Goal: Task Accomplishment & Management: Manage account settings

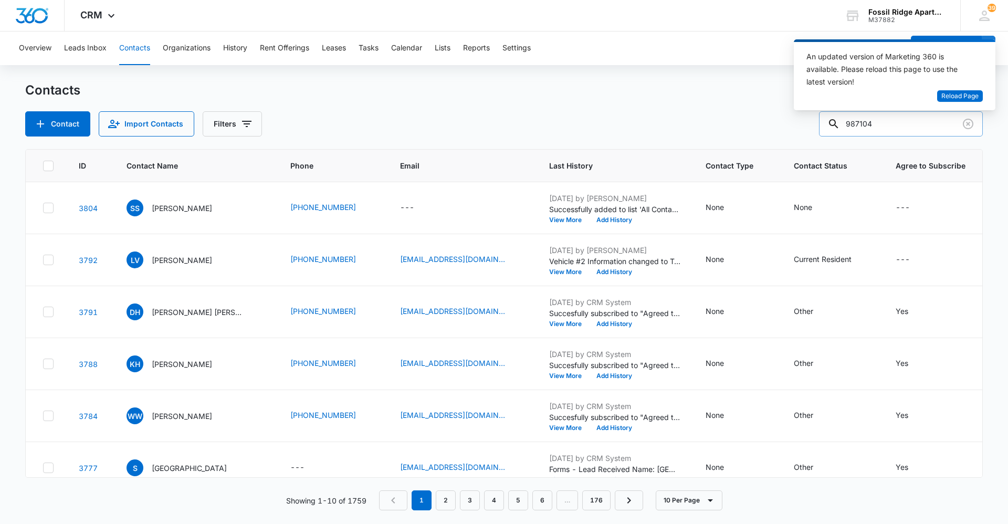
type input "987104"
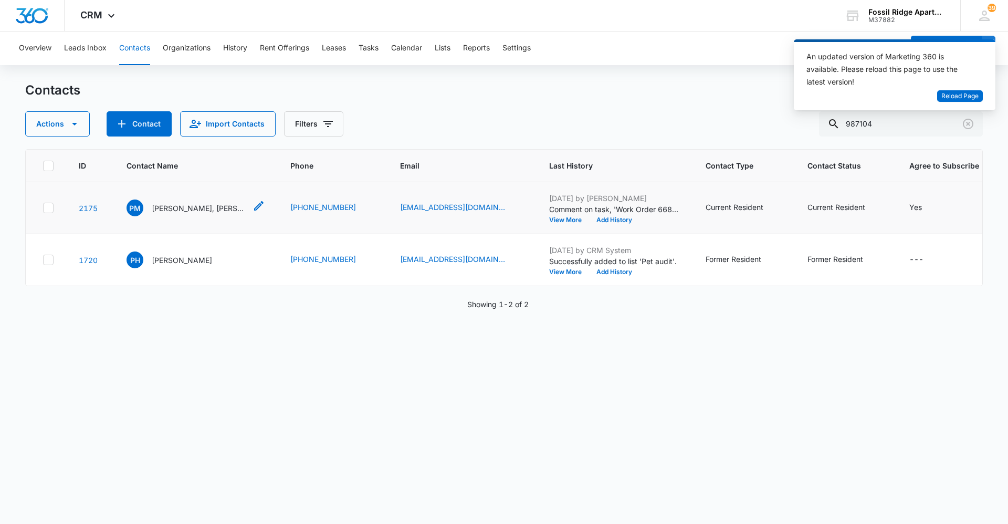
click at [198, 208] on p "[PERSON_NAME], [PERSON_NAME]" at bounding box center [199, 208] width 95 height 11
click at [726, 82] on div "Contacts" at bounding box center [504, 90] width 958 height 17
click at [751, 36] on div "Overview Leads Inbox Contacts Organizations History Rent Offerings Leases Tasks…" at bounding box center [458, 49] width 891 height 34
click at [745, 28] on div "CRM Apps Reputation Websites Forms CRM Email Social Content Ads Intelligence Fi…" at bounding box center [504, 16] width 1008 height 32
click at [743, 29] on div "CRM Apps Reputation Websites Forms CRM Email Social Content Ads Intelligence Fi…" at bounding box center [504, 16] width 1008 height 32
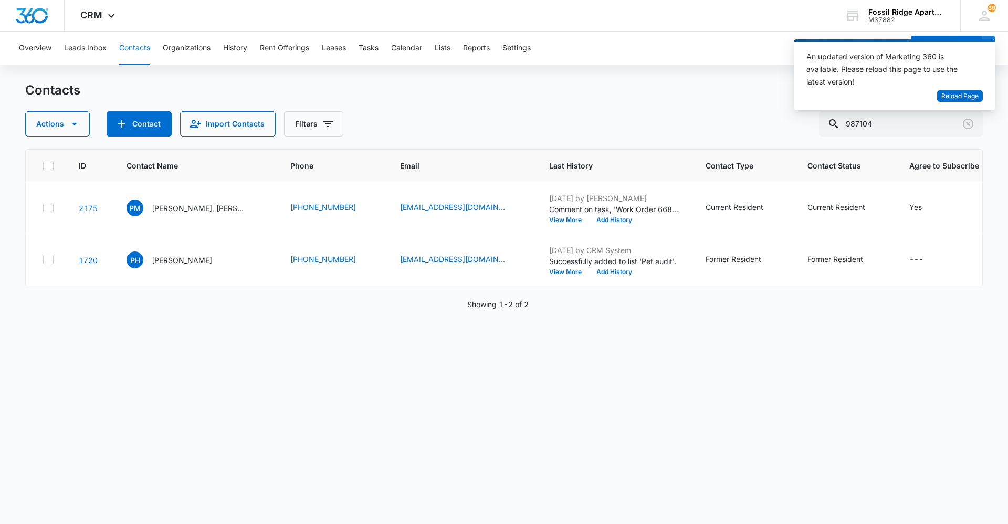
drag, startPoint x: 743, startPoint y: 29, endPoint x: 670, endPoint y: 63, distance: 80.6
click at [670, 63] on div "Overview Leads Inbox Contacts Organizations History Rent Offerings Leases Tasks…" at bounding box center [458, 49] width 891 height 34
click at [129, 122] on button "Contact" at bounding box center [139, 123] width 65 height 25
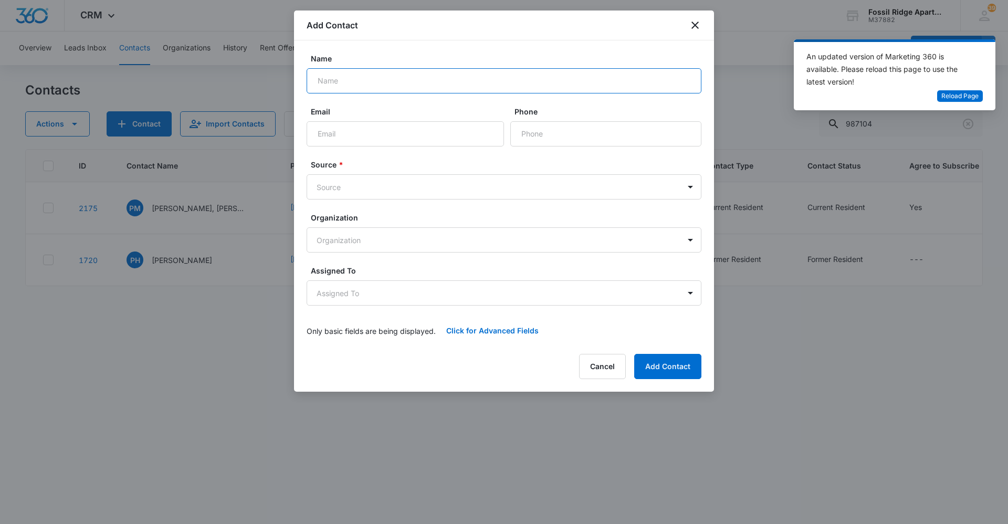
click at [405, 88] on input "Name" at bounding box center [504, 80] width 395 height 25
type input "Glen Riley Hoffman"
click at [365, 128] on input "Email" at bounding box center [405, 133] width 197 height 25
click at [553, 134] on input "Phone" at bounding box center [605, 133] width 191 height 25
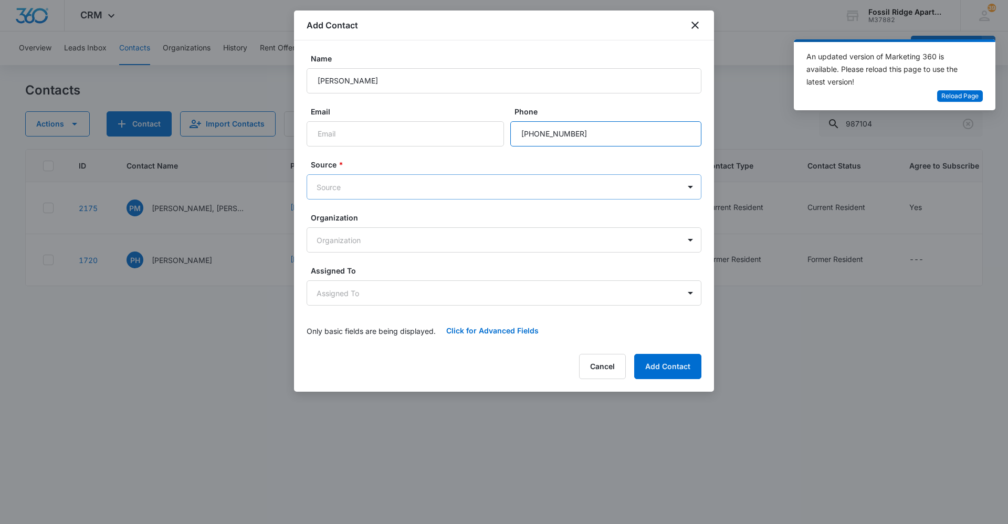
type input "[PHONE_NUMBER]"
click at [444, 182] on body "CRM Apps Reputation Websites Forms CRM Email Social Content Ads Intelligence Fi…" at bounding box center [504, 262] width 1008 height 524
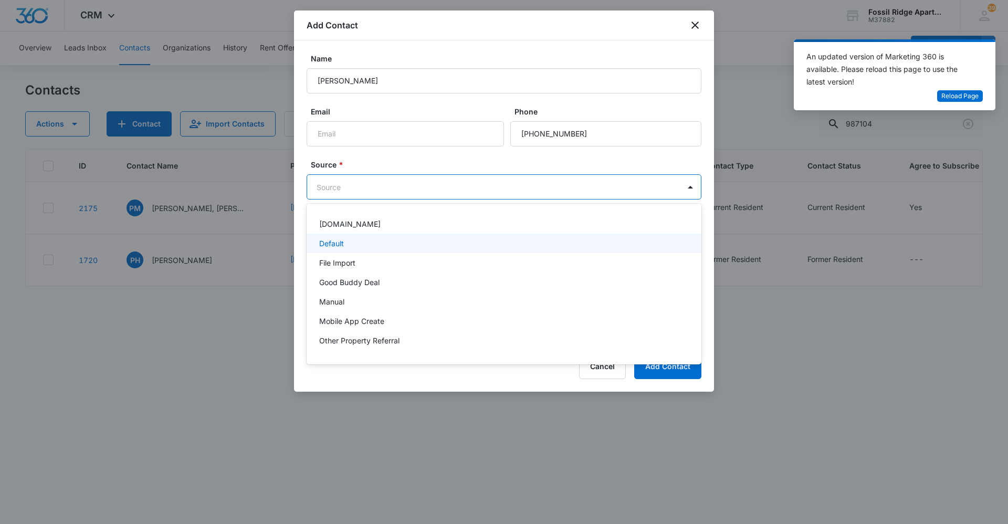
click at [423, 246] on div "Default" at bounding box center [503, 243] width 368 height 11
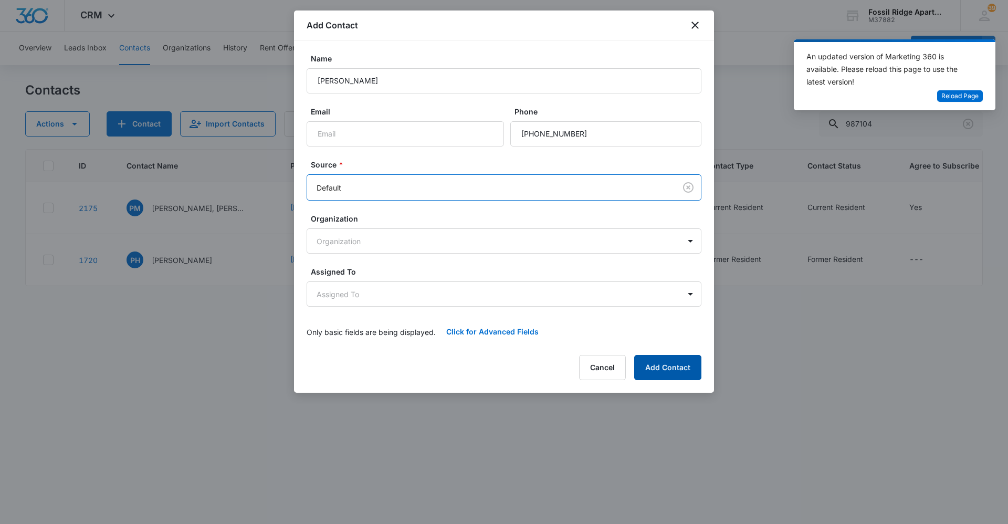
click at [661, 368] on button "Add Contact" at bounding box center [667, 367] width 67 height 25
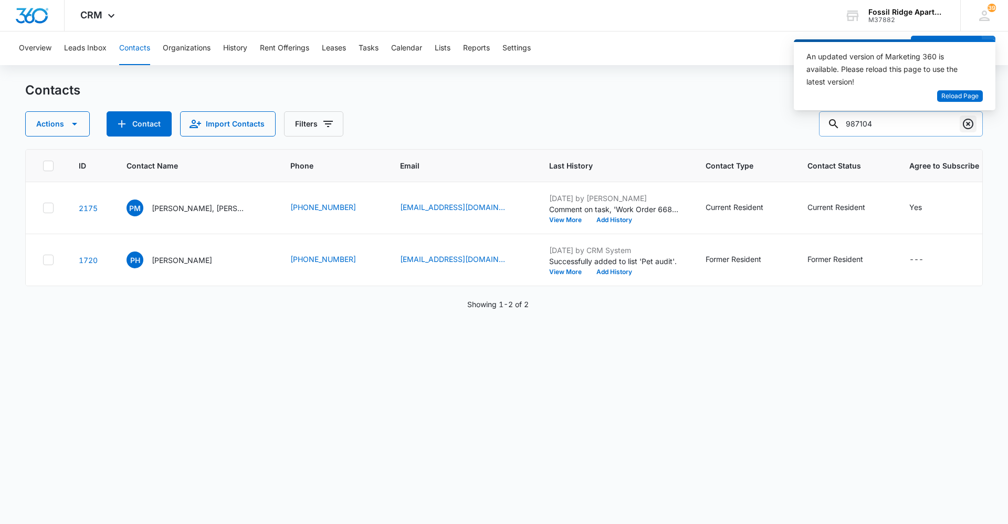
click at [965, 121] on icon "Clear" at bounding box center [968, 124] width 13 height 13
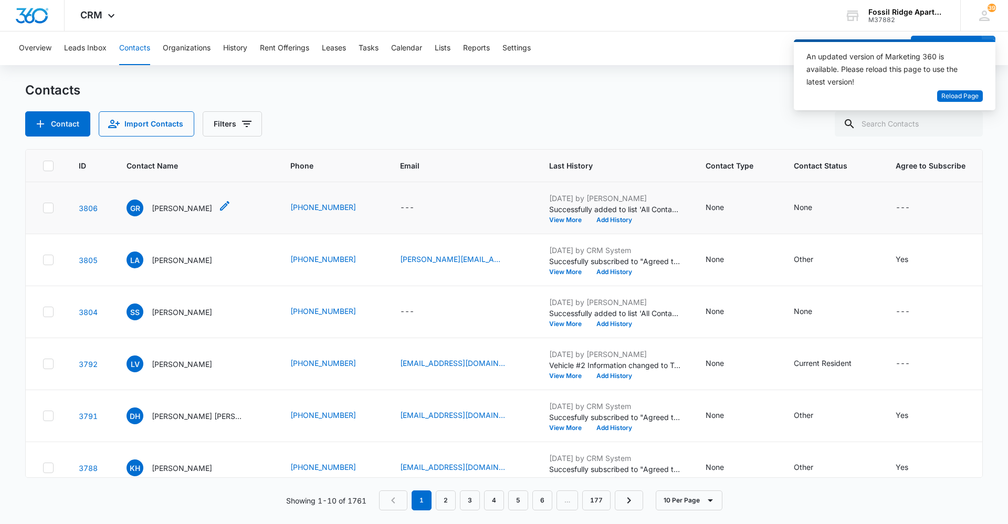
click at [171, 208] on p "Glen Riley Hoffman" at bounding box center [182, 208] width 60 height 11
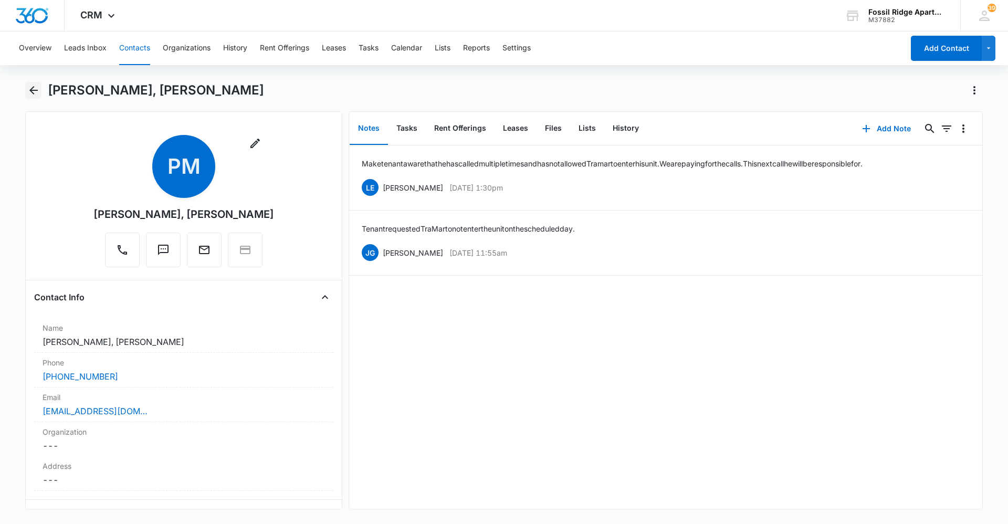
click at [33, 87] on icon "Back" at bounding box center [33, 90] width 8 height 8
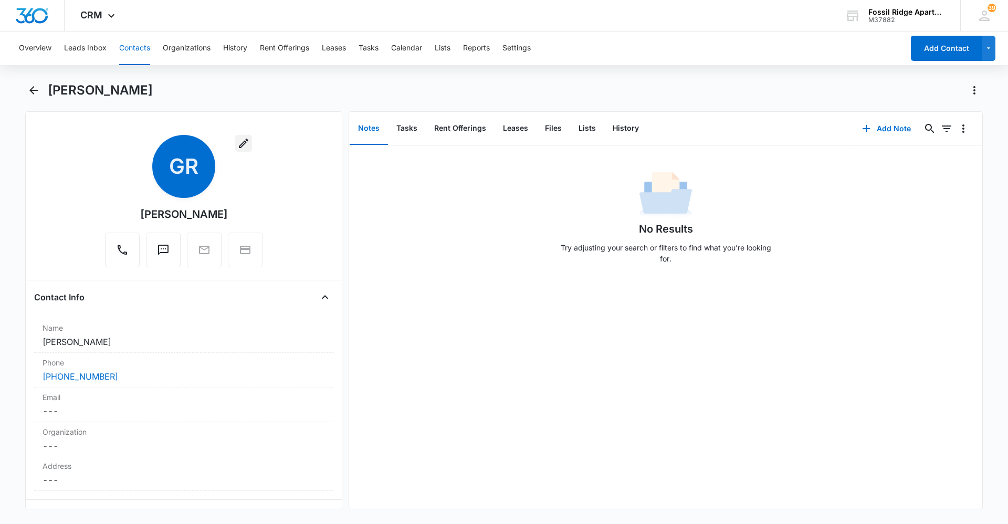
click at [237, 141] on icon "button" at bounding box center [243, 143] width 13 height 13
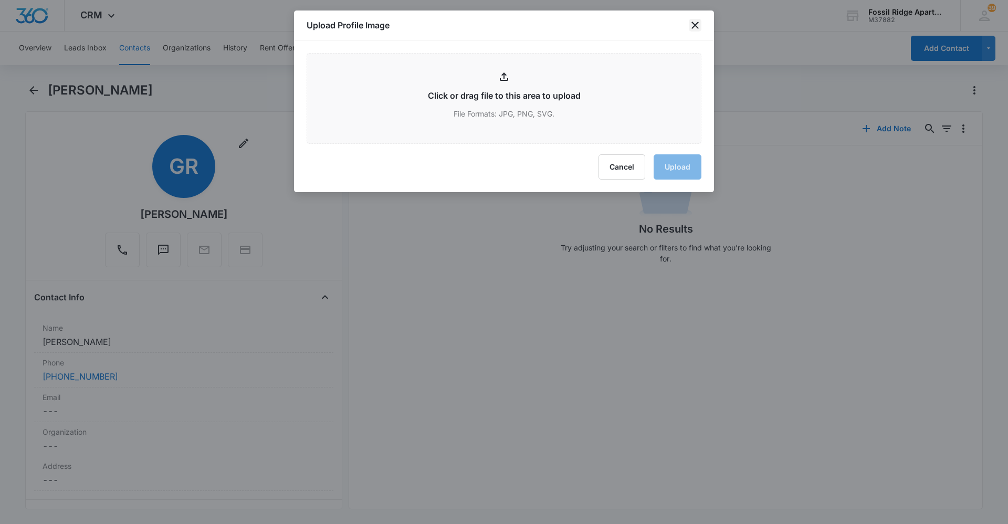
click at [691, 22] on icon "close" at bounding box center [695, 25] width 13 height 13
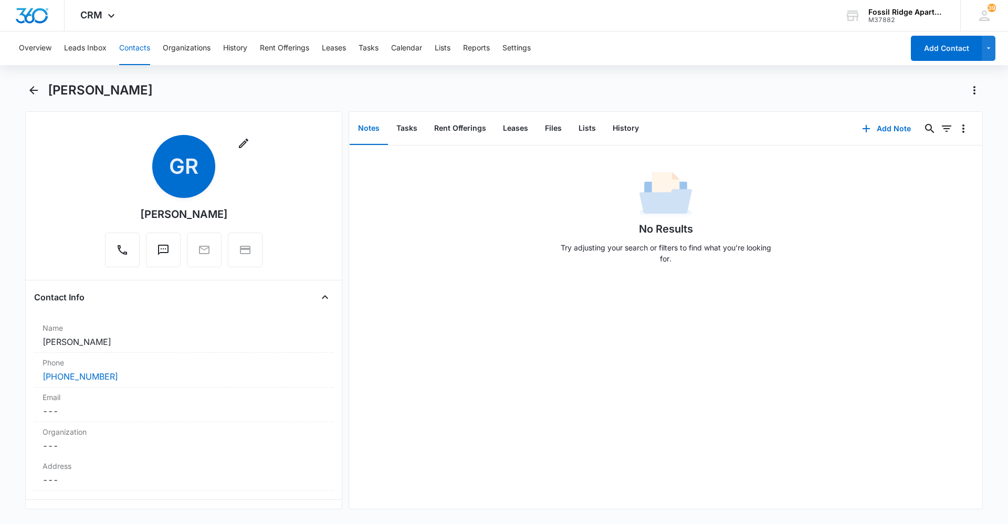
click at [188, 215] on div "Glen Riley Hoffman" at bounding box center [184, 214] width 88 height 16
click at [148, 338] on dd "Cancel Save Changes Glen Riley Hoffman" at bounding box center [184, 341] width 282 height 13
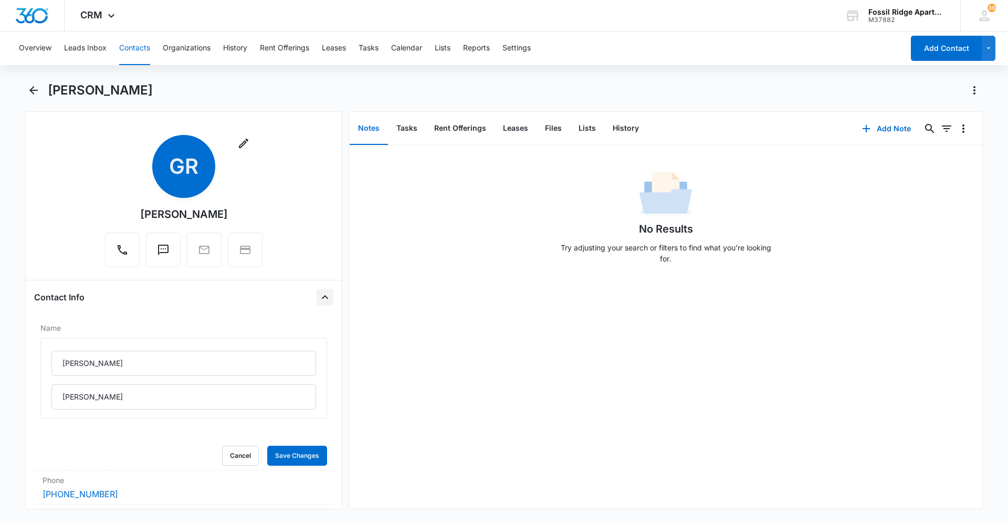
click at [324, 293] on button "Close" at bounding box center [325, 297] width 17 height 17
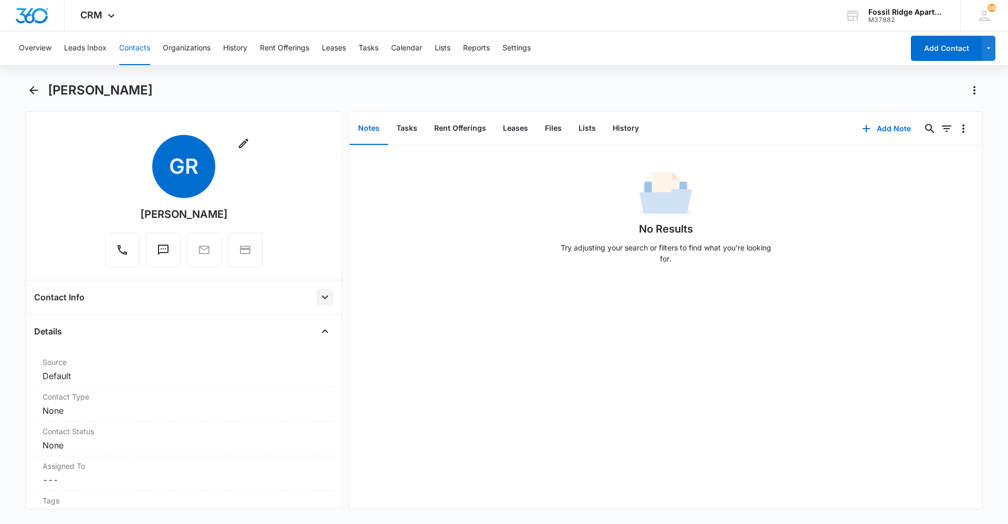
click at [319, 291] on icon "Open" at bounding box center [325, 297] width 13 height 13
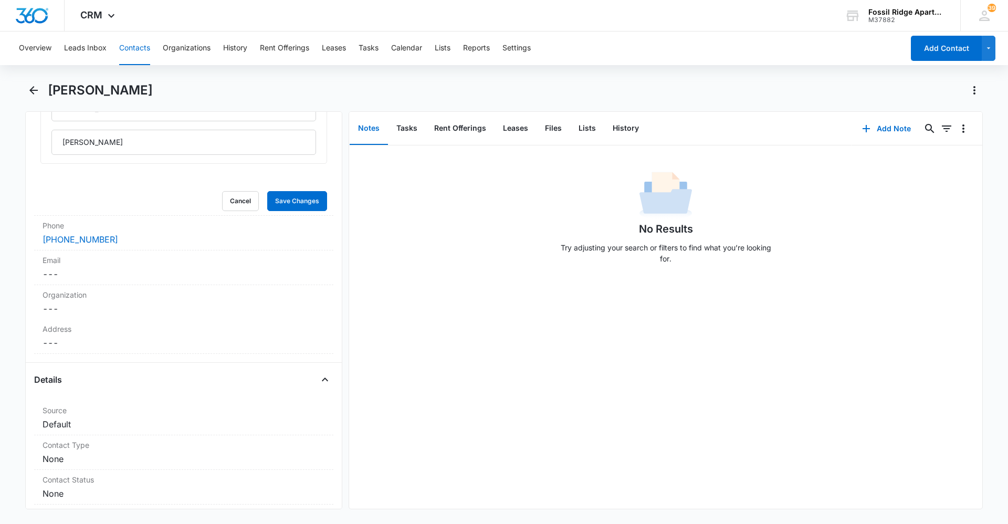
scroll to position [315, 0]
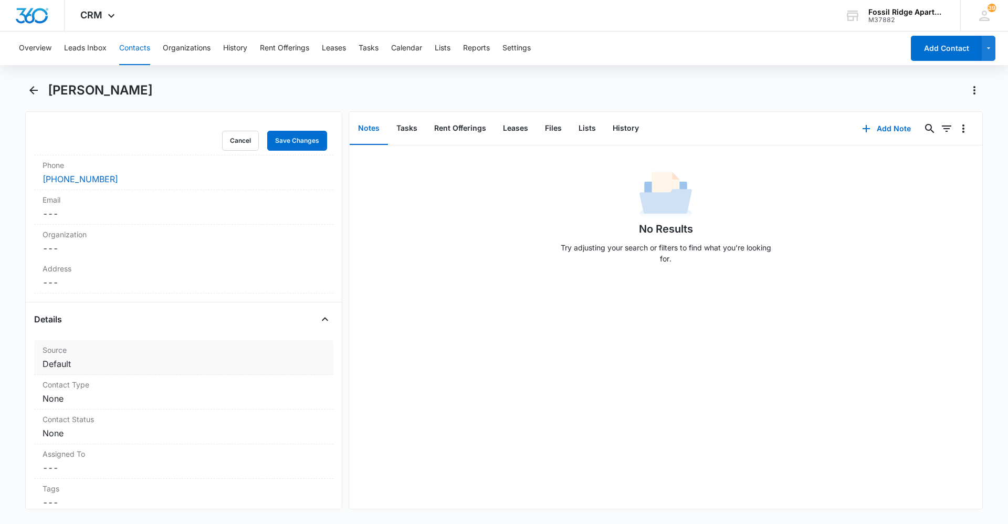
click at [309, 351] on label "Source" at bounding box center [184, 349] width 282 height 11
click at [147, 378] on div at bounding box center [168, 372] width 237 height 15
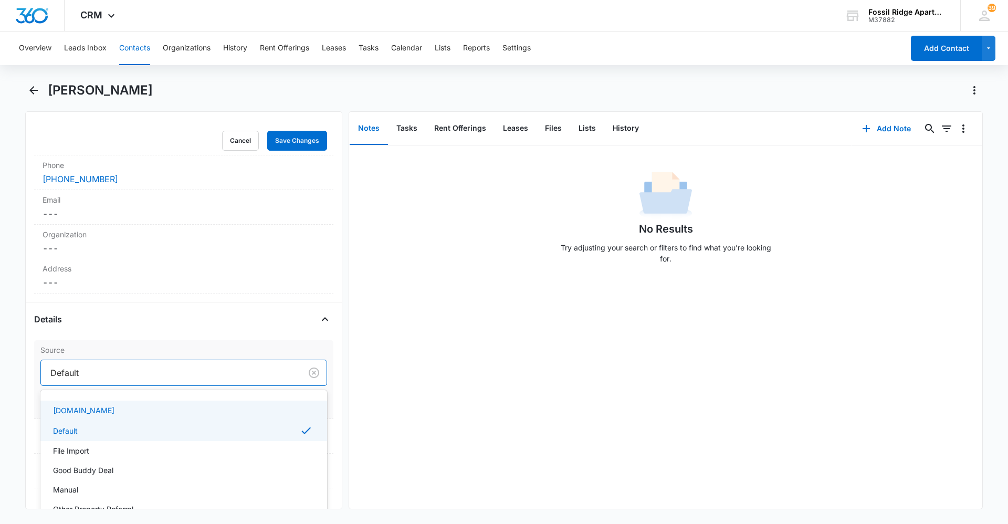
scroll to position [51, 0]
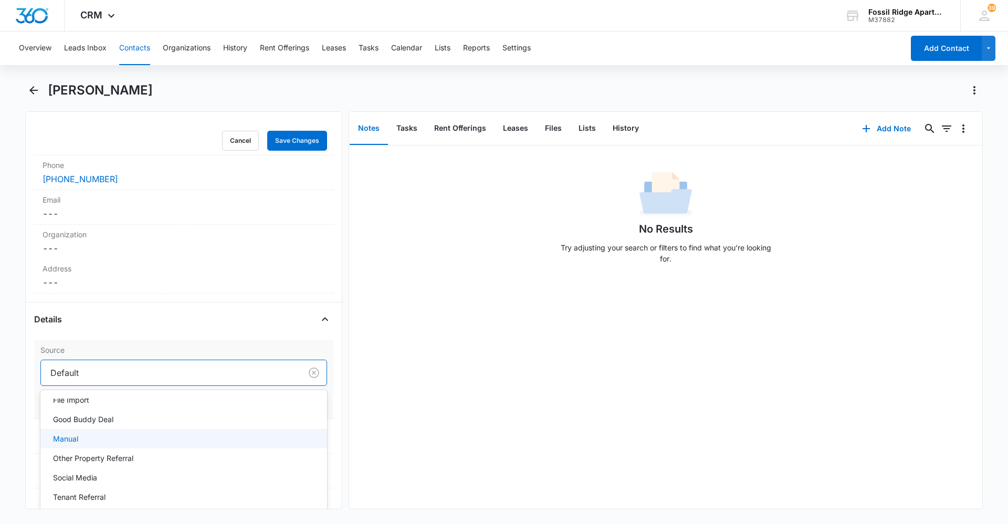
click at [93, 435] on div "Manual" at bounding box center [182, 438] width 259 height 11
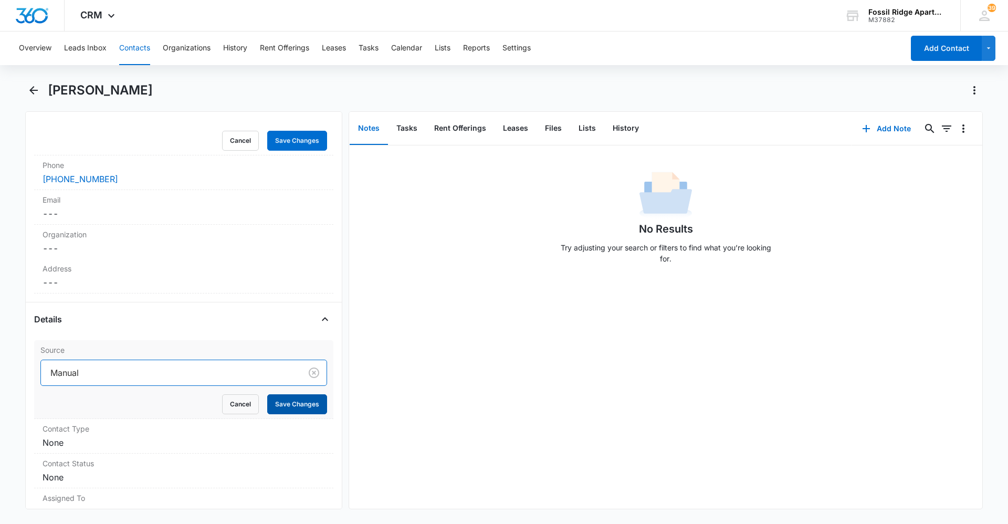
click at [285, 397] on button "Save Changes" at bounding box center [297, 404] width 60 height 20
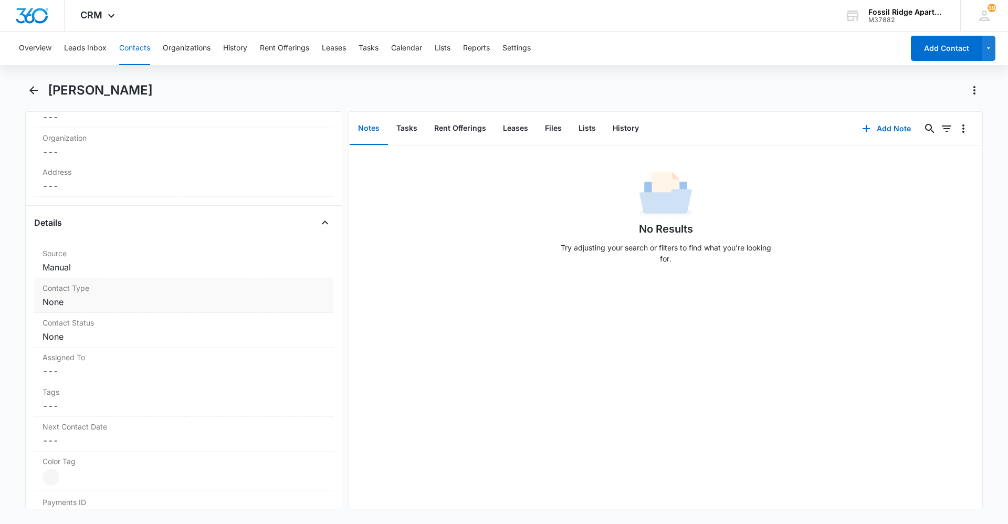
scroll to position [420, 0]
click at [134, 295] on dd "Cancel Save Changes None" at bounding box center [184, 293] width 282 height 13
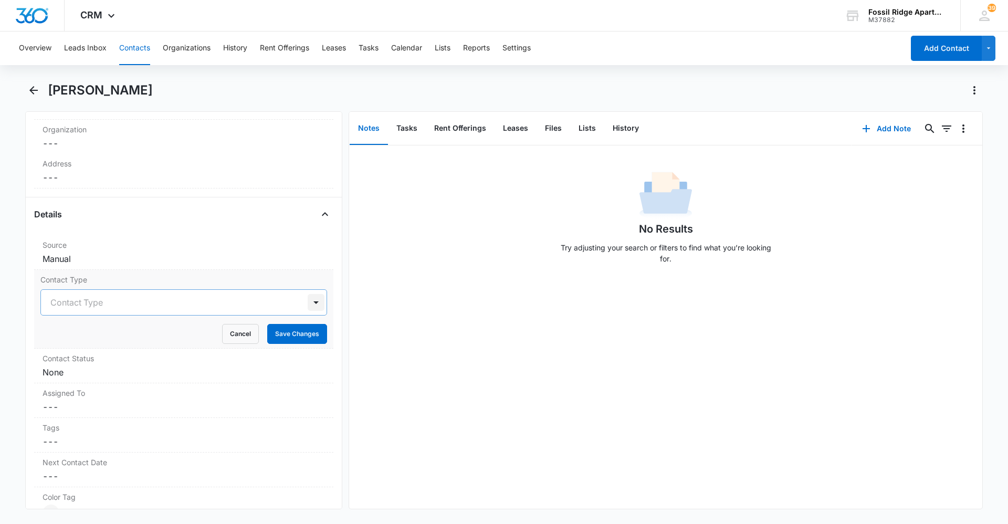
click at [313, 303] on div at bounding box center [316, 302] width 17 height 17
click at [383, 334] on div "No Results Try adjusting your search or filters to find what you’re looking for." at bounding box center [665, 326] width 633 height 363
click at [232, 334] on button "Cancel" at bounding box center [240, 334] width 37 height 20
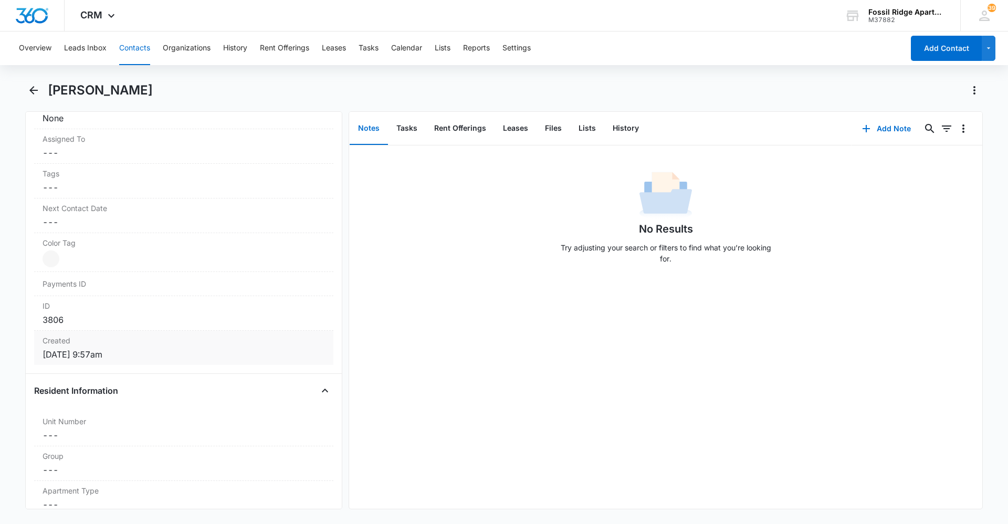
scroll to position [683, 0]
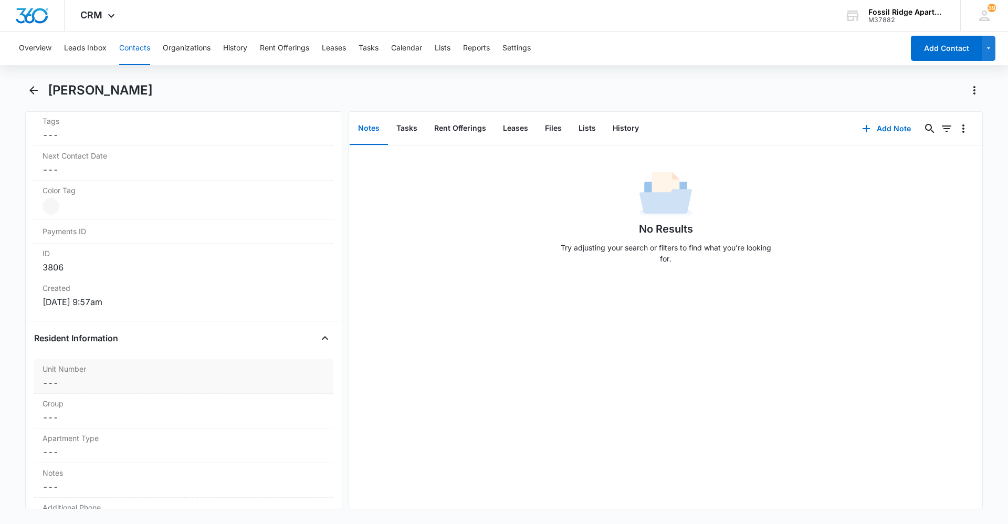
click at [98, 365] on label "Unit Number" at bounding box center [184, 368] width 282 height 11
click at [82, 396] on input "Unit Number" at bounding box center [183, 391] width 287 height 25
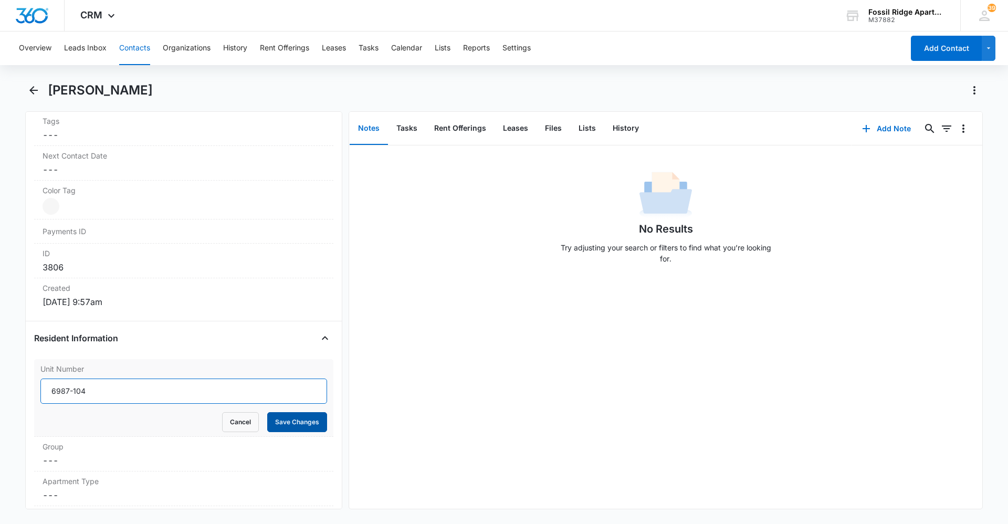
type input "6987-104"
click at [285, 419] on button "Save Changes" at bounding box center [297, 422] width 60 height 20
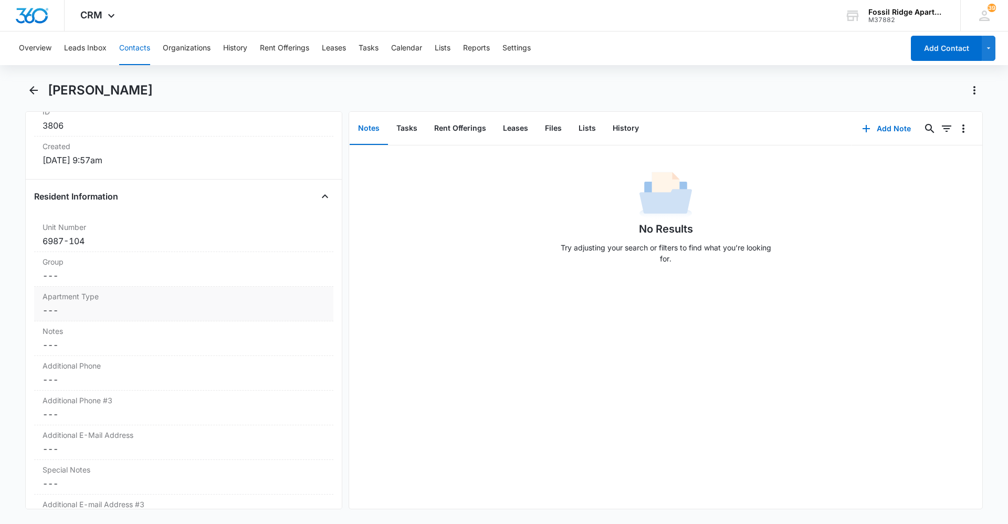
scroll to position [840, 0]
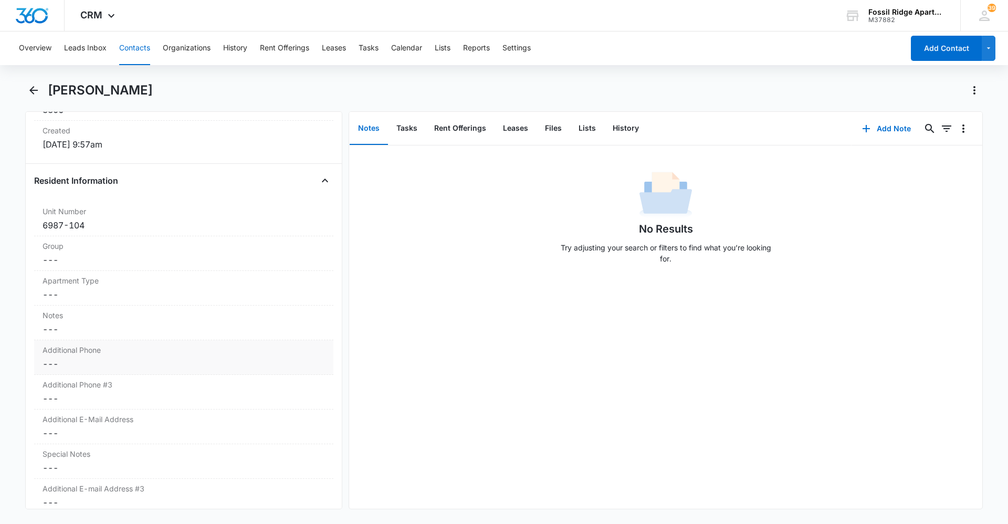
click at [92, 353] on label "Additional Phone" at bounding box center [184, 349] width 282 height 11
type input "[PHONE_NUMBER]"
click at [308, 406] on button "Save Changes" at bounding box center [297, 403] width 60 height 20
click at [101, 433] on dd "Cancel Save Changes ---" at bounding box center [184, 433] width 282 height 13
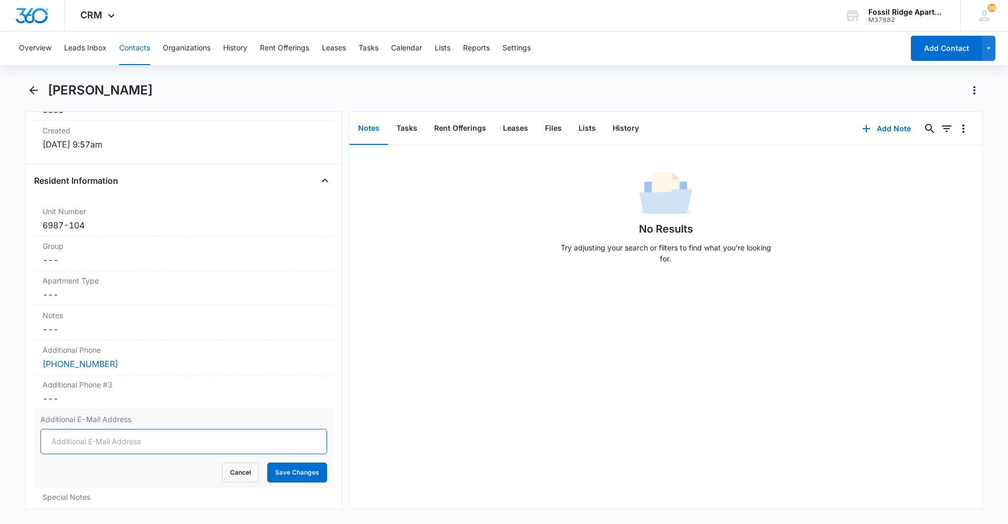
click at [100, 446] on input "Additional E-Mail Address" at bounding box center [183, 441] width 287 height 25
click at [305, 477] on button "Save Changes" at bounding box center [297, 473] width 60 height 20
type input "9"
type input "[EMAIL_ADDRESS][DOMAIN_NAME]"
click at [289, 467] on button "Save Changes" at bounding box center [297, 473] width 60 height 20
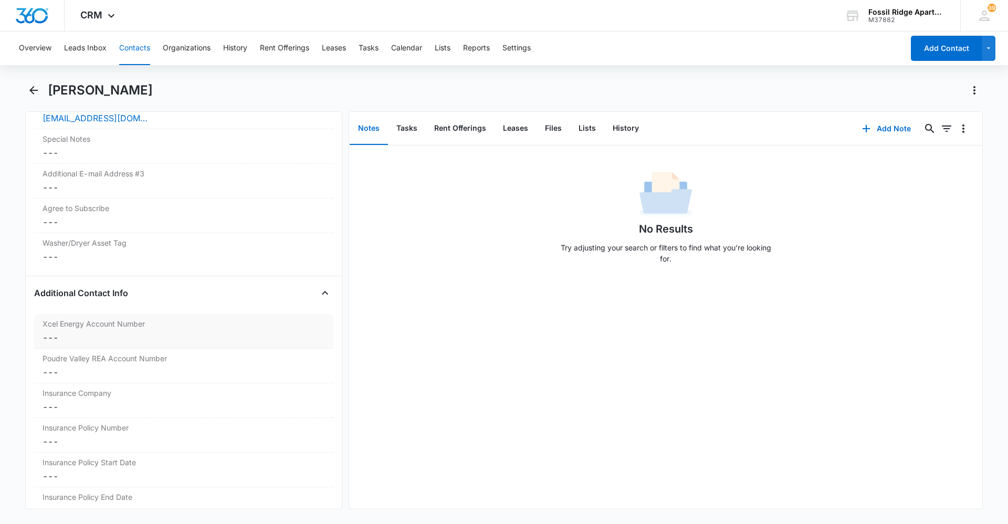
scroll to position [1208, 0]
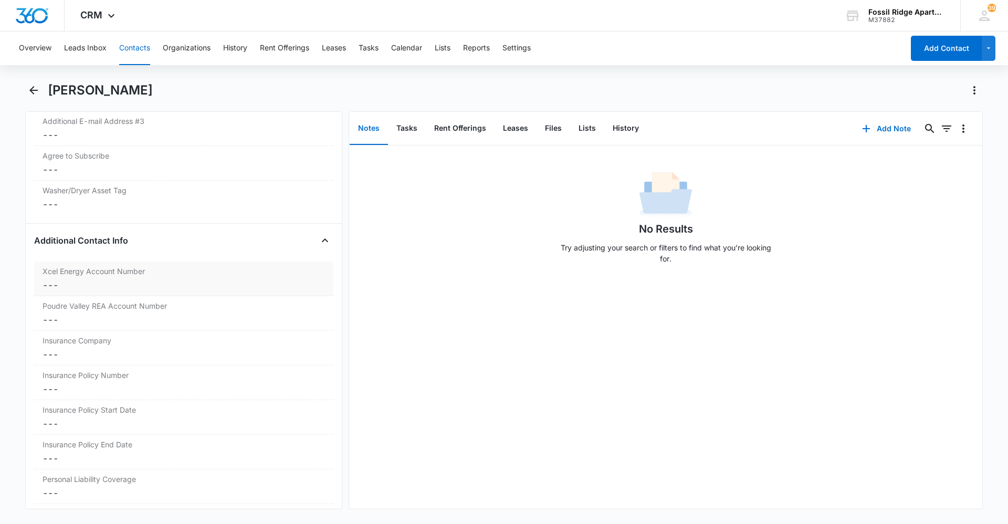
click at [189, 287] on dd "Cancel Save Changes ---" at bounding box center [184, 285] width 282 height 13
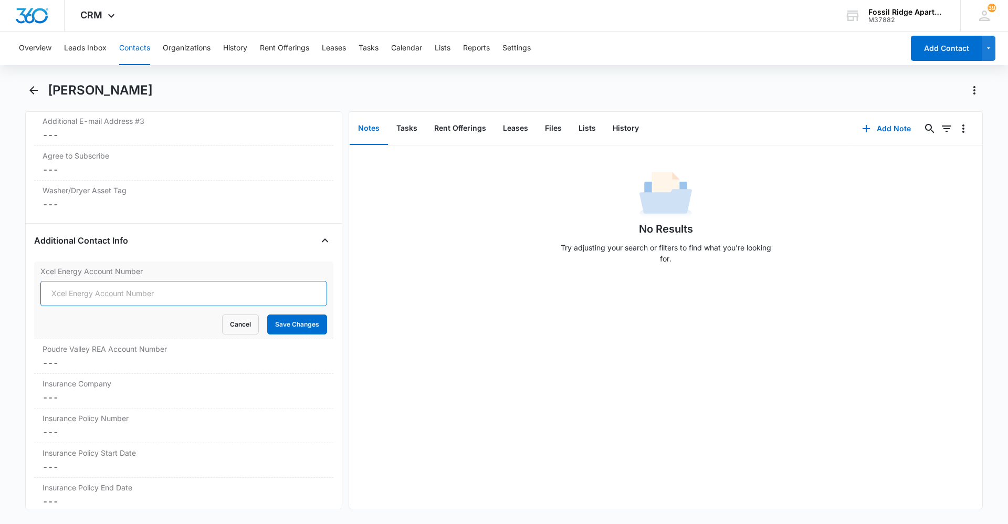
click at [193, 296] on input "Xcel Energy Account Number" at bounding box center [183, 293] width 287 height 25
type input "53-0015947399-4"
click at [300, 320] on button "Save Changes" at bounding box center [297, 324] width 60 height 20
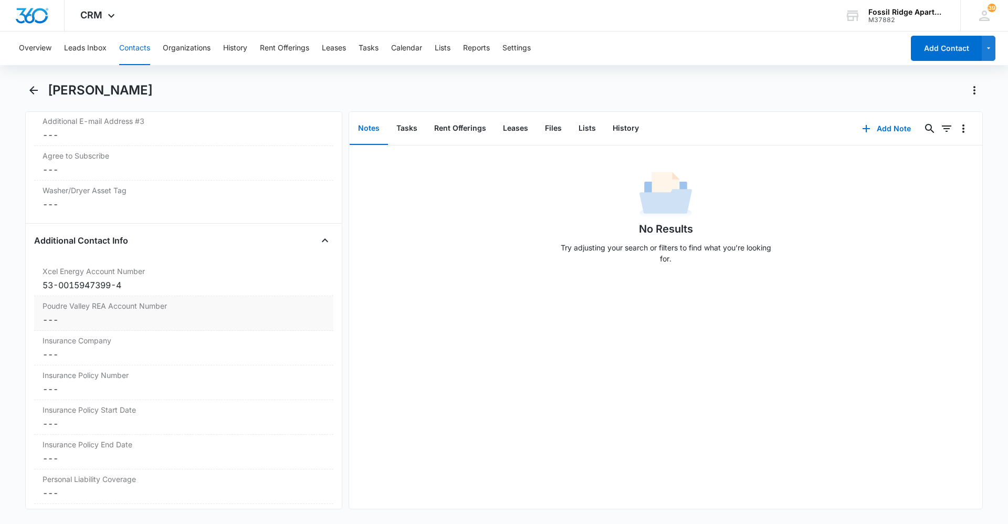
click at [64, 313] on dd "Cancel Save Changes ---" at bounding box center [184, 319] width 282 height 13
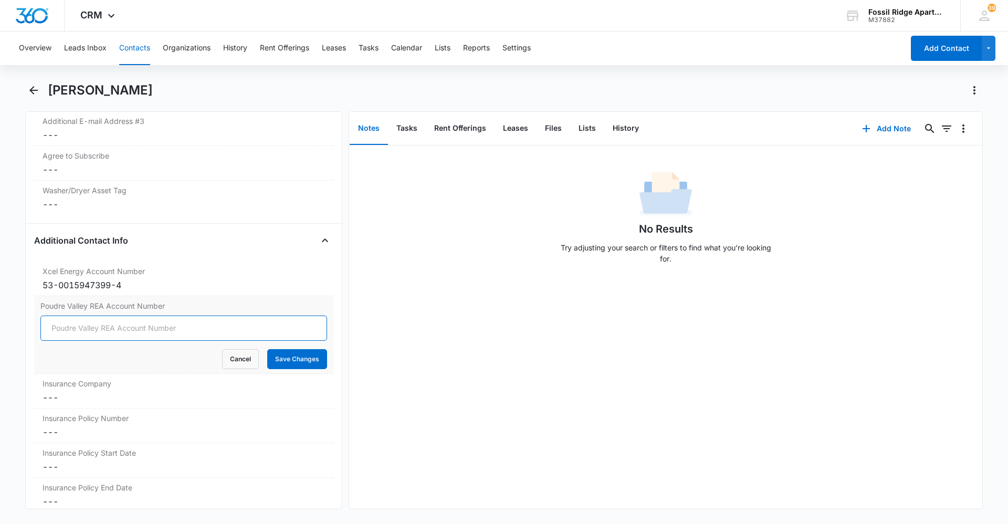
click at [86, 326] on input "Poudre Valley REA Account Number" at bounding box center [183, 328] width 287 height 25
type input "70286009"
click at [296, 361] on button "Save Changes" at bounding box center [297, 359] width 60 height 20
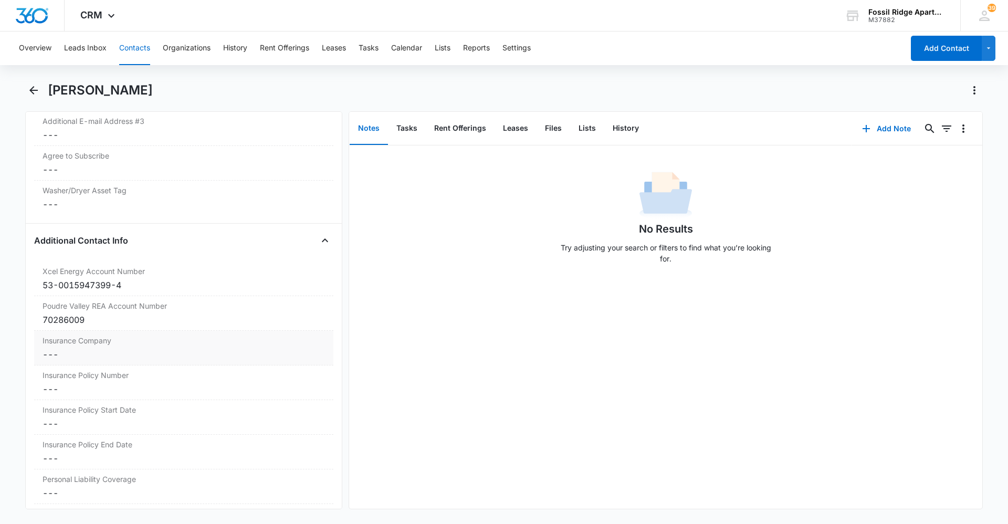
click at [83, 347] on div "Insurance Company Cancel Save Changes ---" at bounding box center [183, 348] width 299 height 35
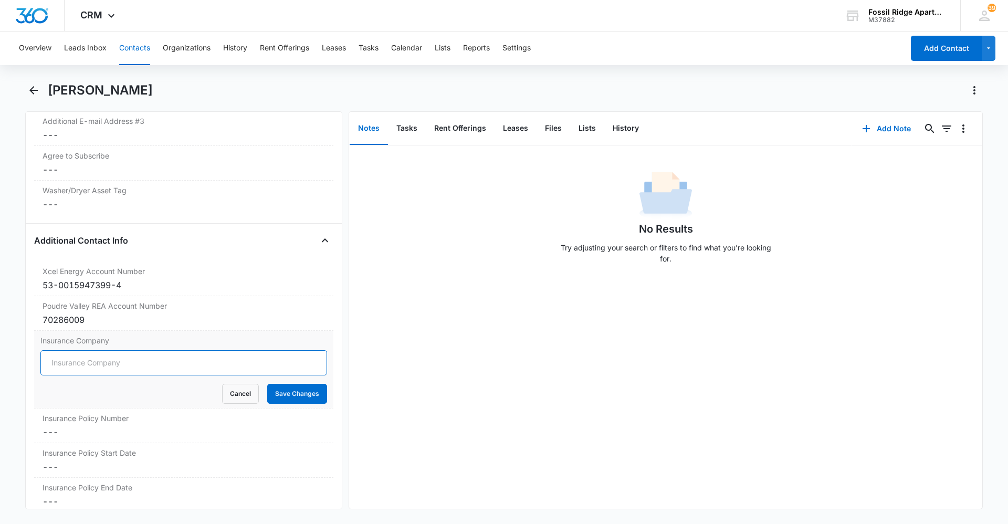
click at [79, 356] on input "Insurance Company" at bounding box center [183, 362] width 287 height 25
type input "Lemonade"
click at [278, 391] on button "Save Changes" at bounding box center [297, 394] width 60 height 20
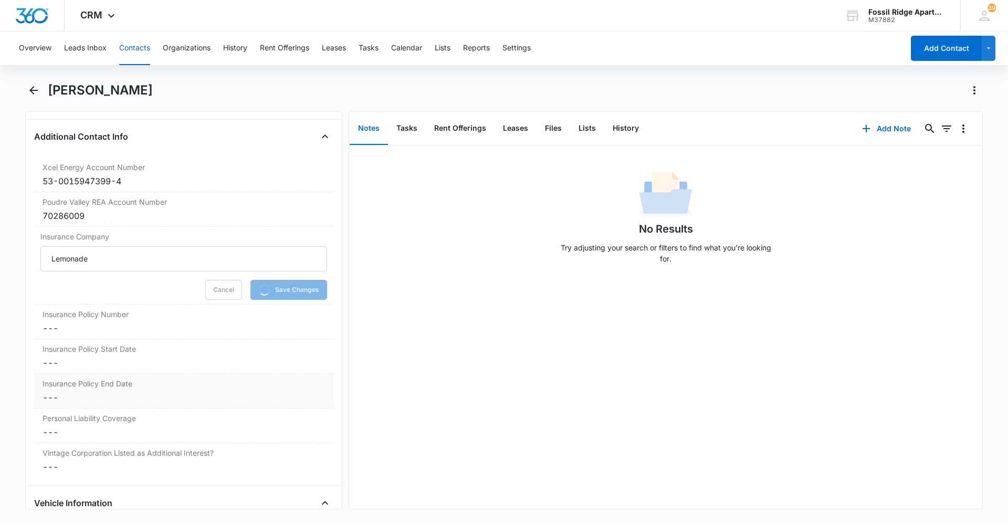
scroll to position [1313, 0]
click at [101, 316] on dl "Xcel Energy Account Number Cancel Save Changes 53-0015947399-4 Poudre Valley RE…" at bounding box center [183, 316] width 299 height 320
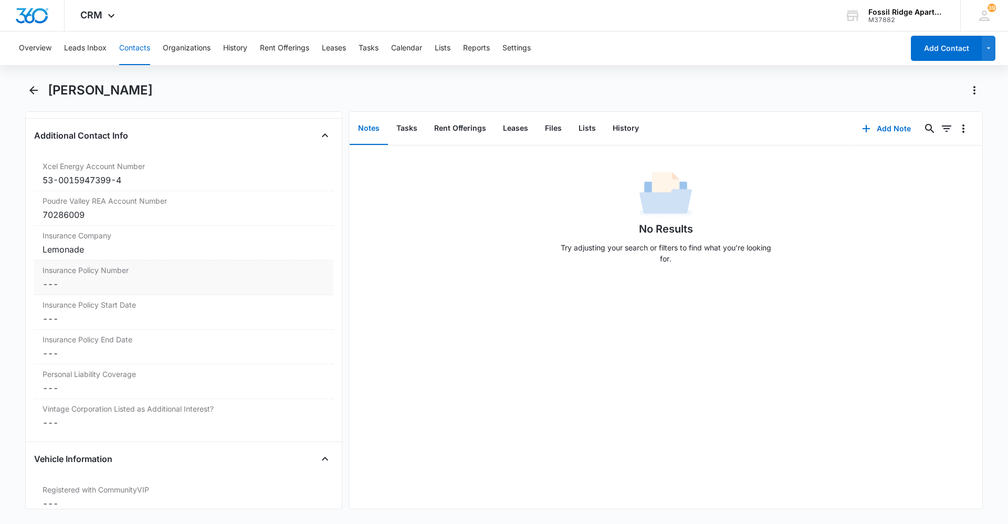
click at [89, 281] on dd "Cancel Save Changes ---" at bounding box center [184, 284] width 282 height 13
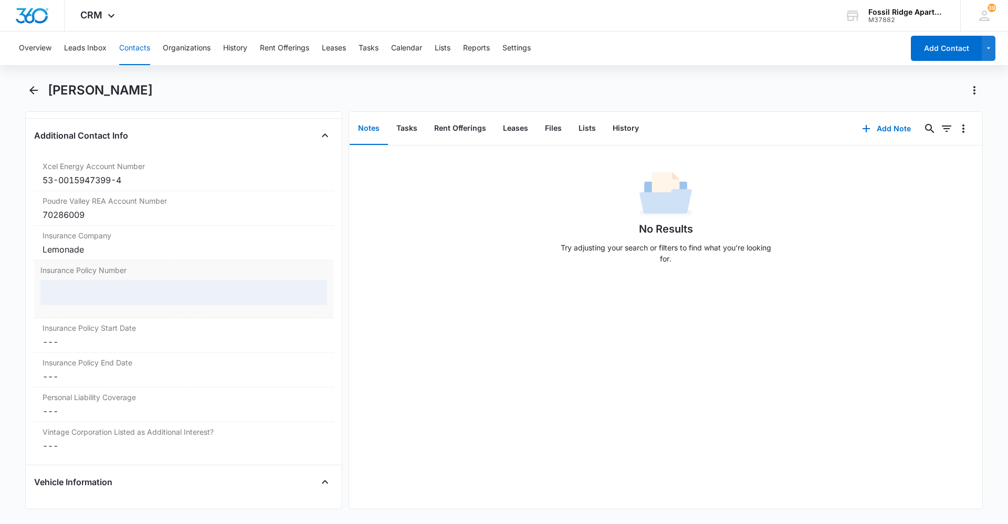
click at [89, 282] on div at bounding box center [183, 292] width 287 height 25
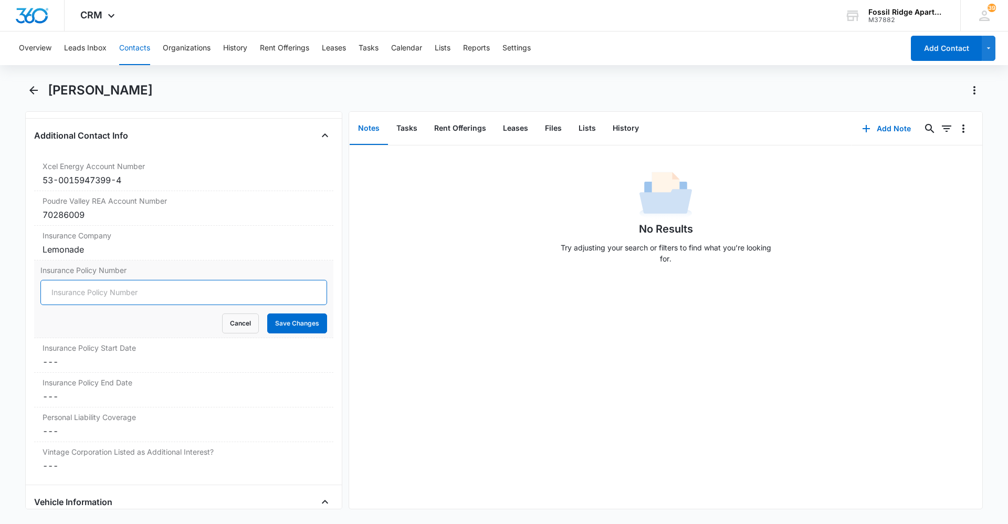
click at [90, 289] on input "Insurance Policy Number" at bounding box center [183, 292] width 287 height 25
type input "LP4A3D6F588"
click at [321, 317] on div "Insurance Policy Number LP4A3D6F588 Cancel Save Changes" at bounding box center [183, 299] width 299 height 78
click at [313, 321] on button "Save Changes" at bounding box center [297, 323] width 60 height 20
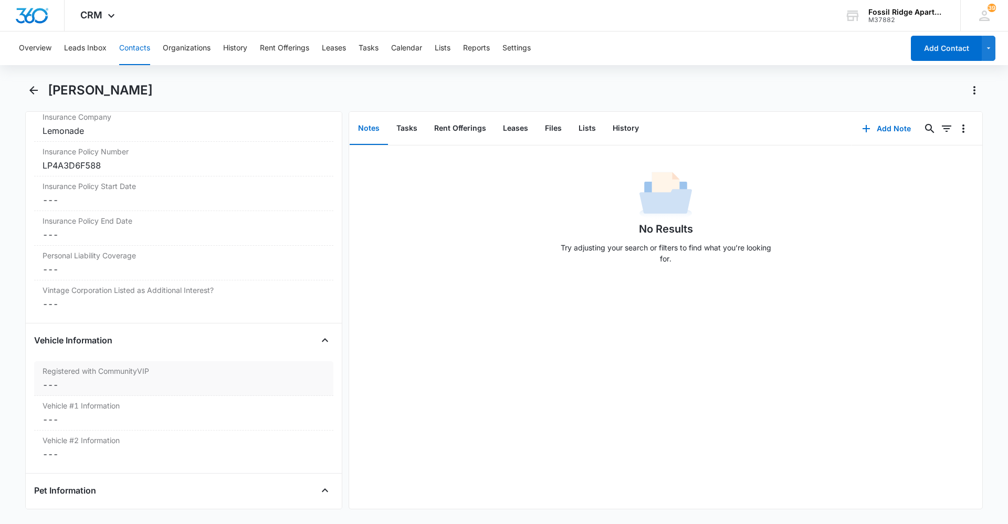
scroll to position [1470, 0]
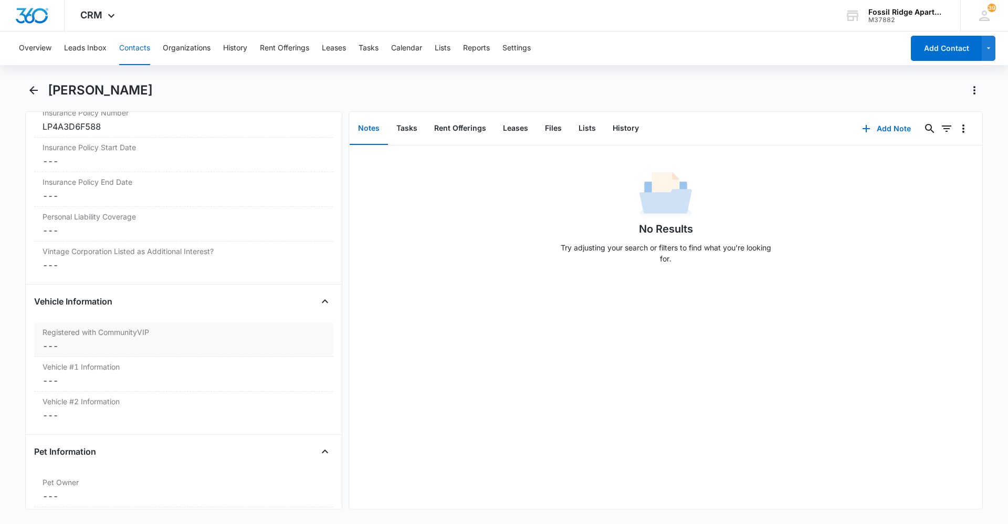
click at [60, 342] on dd "Cancel Save Changes ---" at bounding box center [184, 346] width 282 height 13
click at [54, 352] on icon at bounding box center [52, 353] width 9 height 9
click at [48, 352] on input "Yes" at bounding box center [43, 353] width 7 height 7
checkbox input "true"
click at [272, 381] on button "Save Changes" at bounding box center [297, 384] width 60 height 20
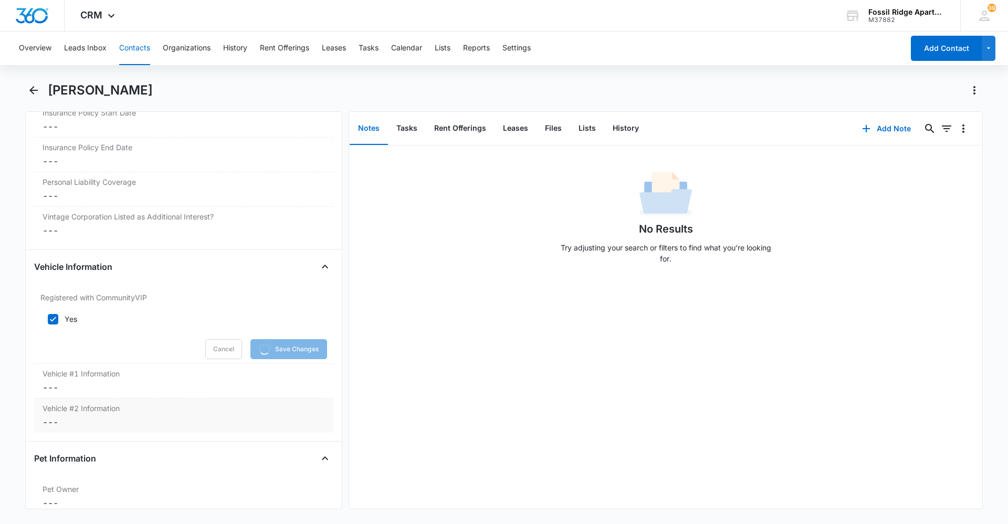
scroll to position [1523, 0]
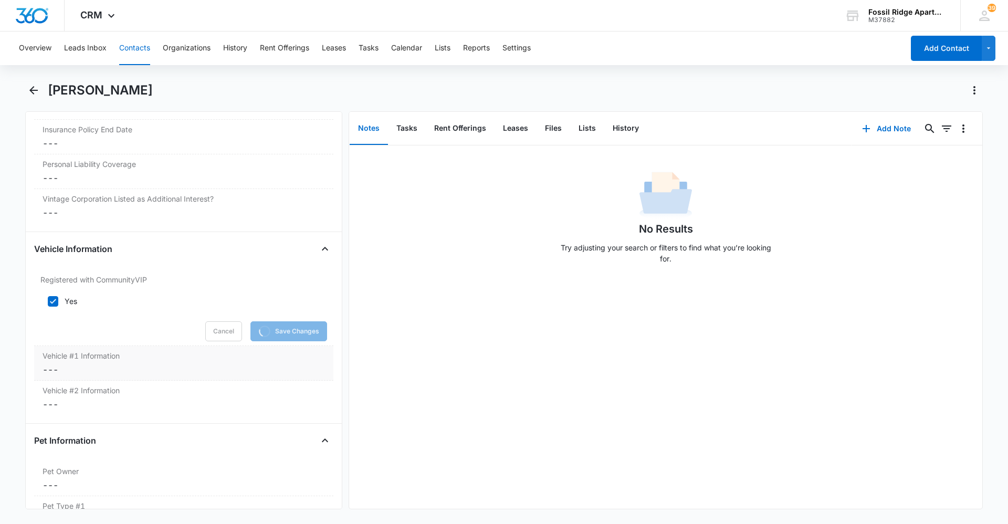
click at [142, 369] on dd "Cancel Save Changes ---" at bounding box center [184, 369] width 282 height 13
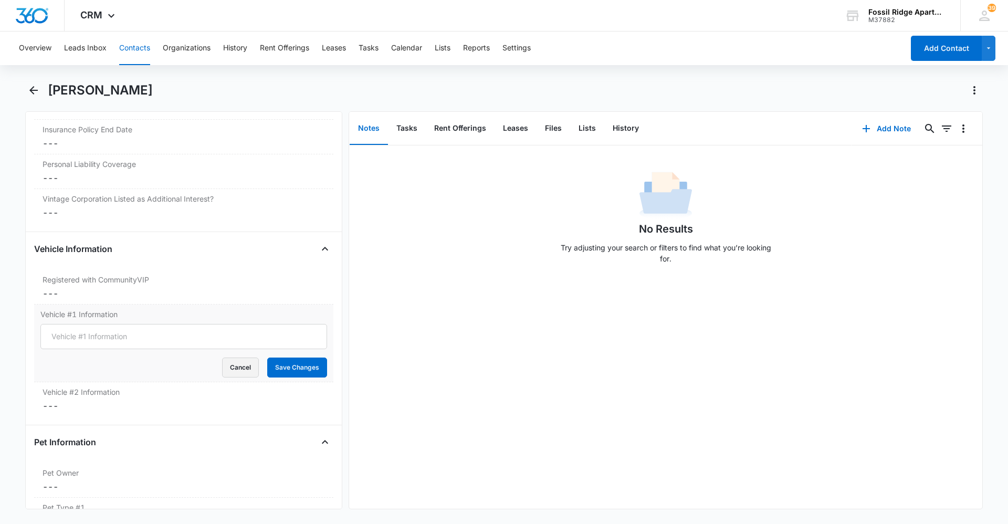
click at [243, 365] on button "Cancel" at bounding box center [240, 368] width 37 height 20
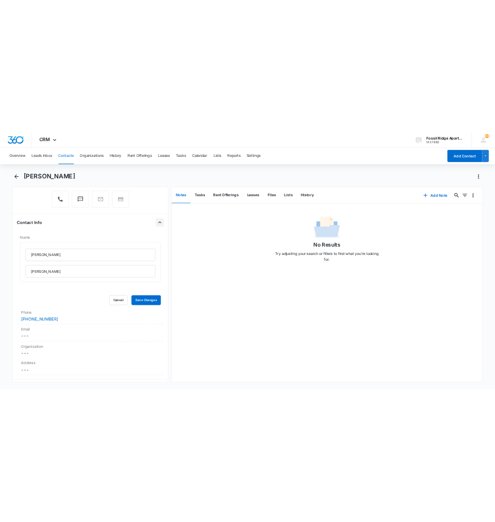
scroll to position [0, 0]
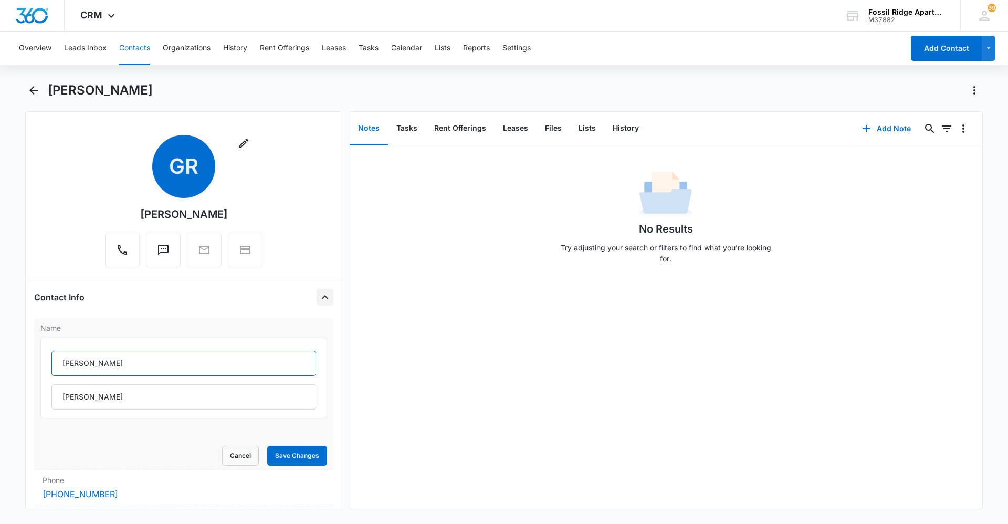
click at [150, 364] on input "Glen" at bounding box center [183, 363] width 265 height 25
drag, startPoint x: 57, startPoint y: 397, endPoint x: 116, endPoint y: 405, distance: 59.3
click at [116, 405] on input "Riley Hoffman" at bounding box center [183, 396] width 265 height 25
click at [112, 361] on input "Glen" at bounding box center [183, 363] width 265 height 25
paste input "Riley Hoffman"
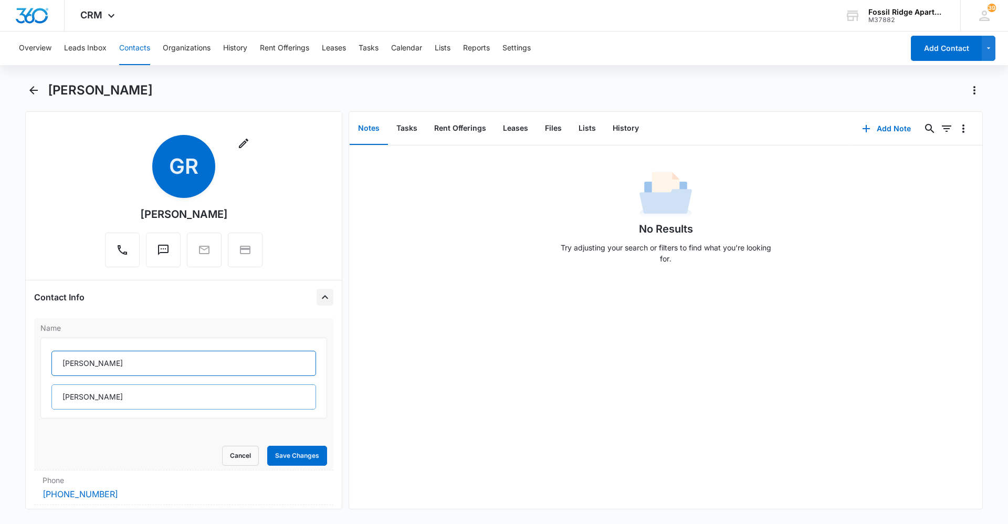
type input "Glen Riley Hoffman"
drag, startPoint x: 132, startPoint y: 396, endPoint x: 6, endPoint y: 389, distance: 126.2
click at [6, 389] on main "Glen Riley Hoffman Remove GR Glen Riley Hoffman Contact Info Name Glen Riley Ho…" at bounding box center [504, 302] width 1008 height 440
click at [136, 361] on input "Glen Riley Hoffman" at bounding box center [183, 363] width 265 height 25
type input "Glen Riley Hoffman, Audry Terrazas"
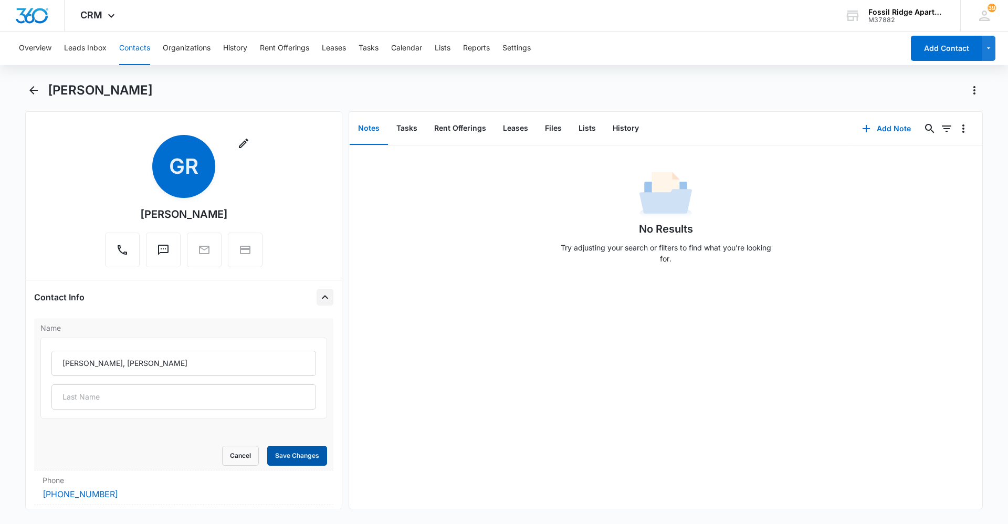
click at [298, 450] on button "Save Changes" at bounding box center [297, 456] width 60 height 20
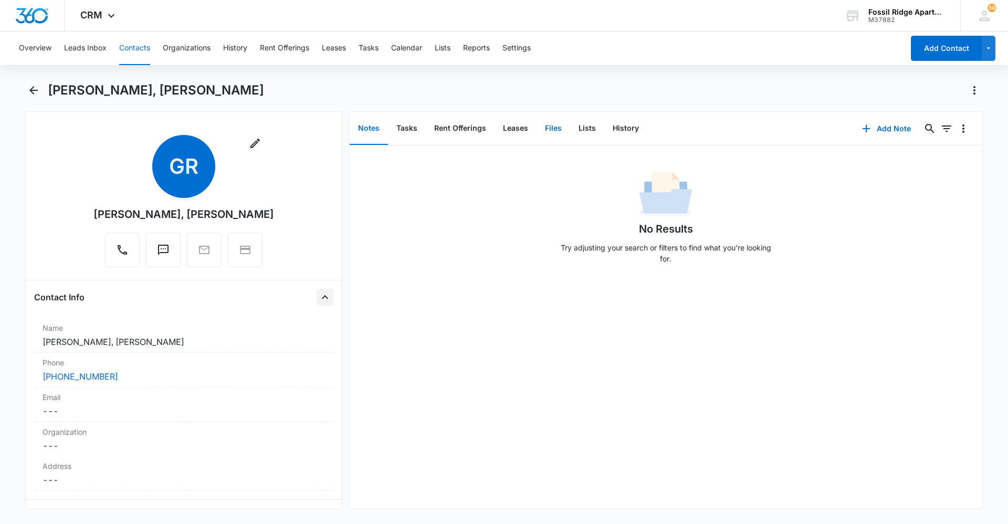
click at [544, 137] on button "Files" at bounding box center [554, 128] width 34 height 33
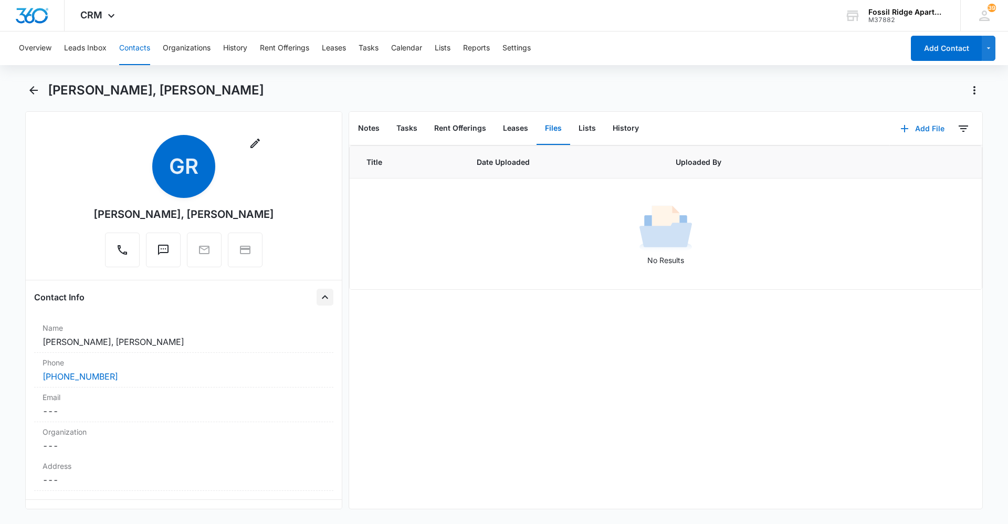
click at [930, 128] on button "Add File" at bounding box center [922, 128] width 65 height 25
click at [911, 156] on button "Upload Files" at bounding box center [915, 162] width 80 height 16
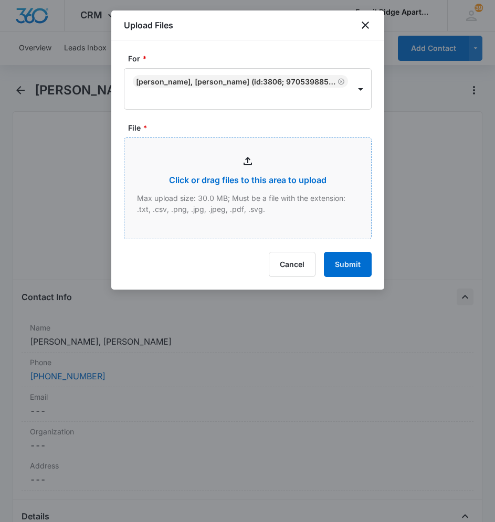
type input "C:\fakepath\Addendums 6987-104_08152025095112.pdf"
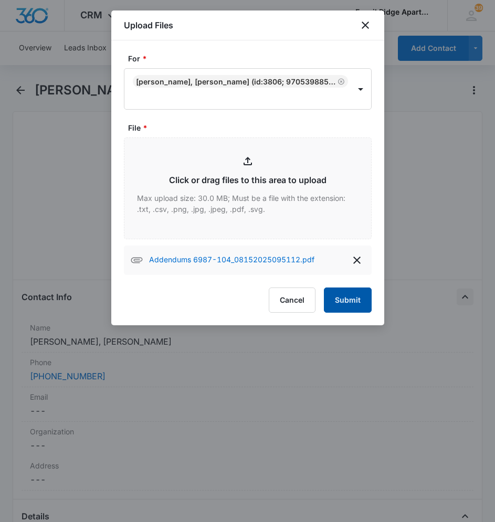
click at [344, 303] on button "Submit" at bounding box center [348, 300] width 48 height 25
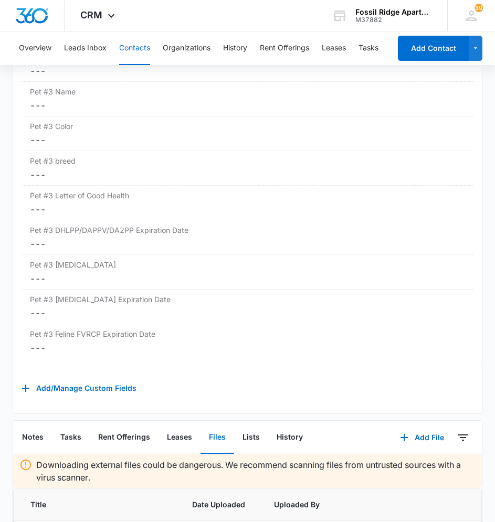
scroll to position [2569, 0]
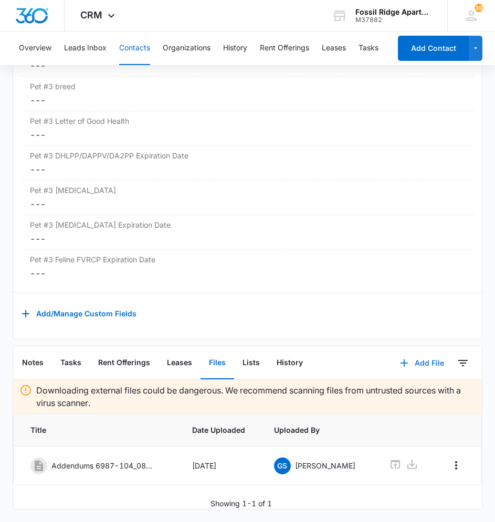
click at [426, 351] on button "Add File" at bounding box center [422, 363] width 65 height 25
click at [417, 393] on div "Upload Files" at bounding box center [408, 396] width 42 height 7
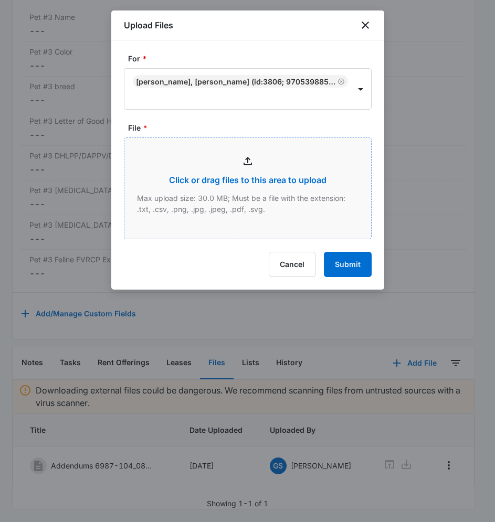
type input "C:\fakepath\597_6987_104 Audry app_08152025101457.pdf"
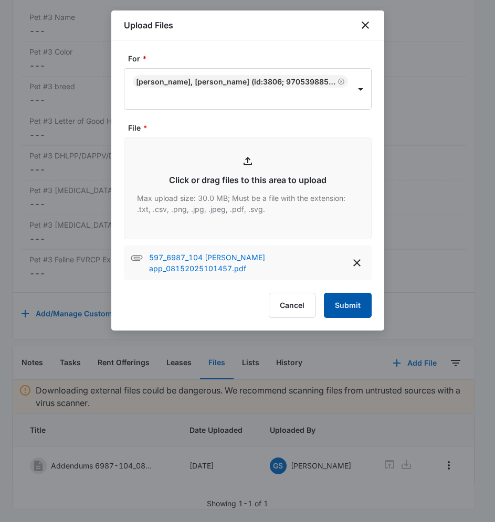
click at [356, 301] on button "Submit" at bounding box center [348, 305] width 48 height 25
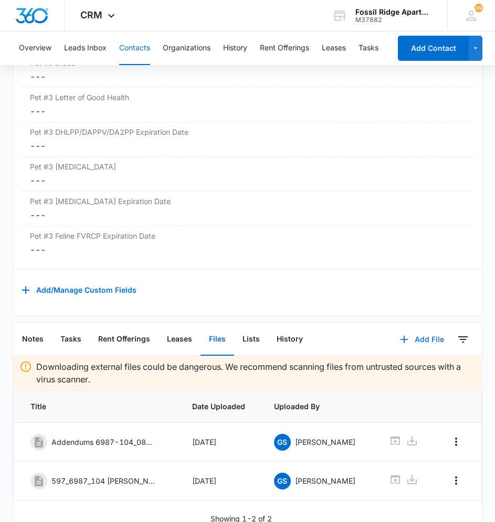
click at [414, 343] on button "Add File" at bounding box center [422, 339] width 65 height 25
click at [387, 377] on div "Upload Files" at bounding box center [408, 373] width 42 height 7
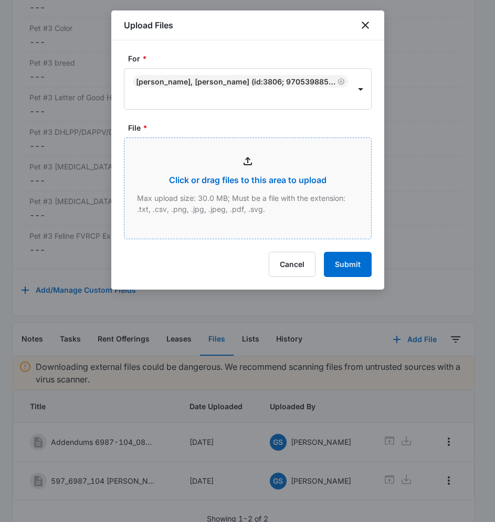
type input "C:\fakepath\597-6987-104 Glen app_08152025101919.pdf"
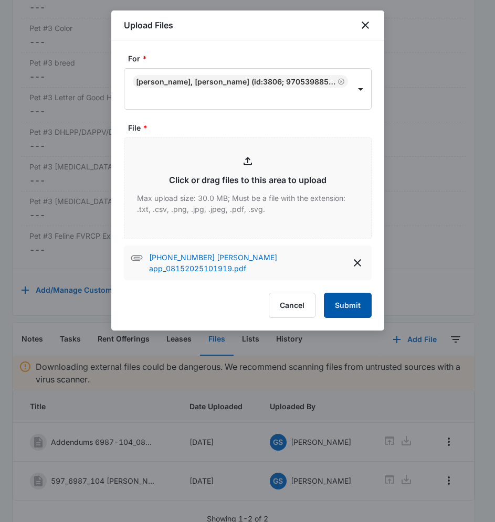
click at [352, 295] on button "Submit" at bounding box center [348, 305] width 48 height 25
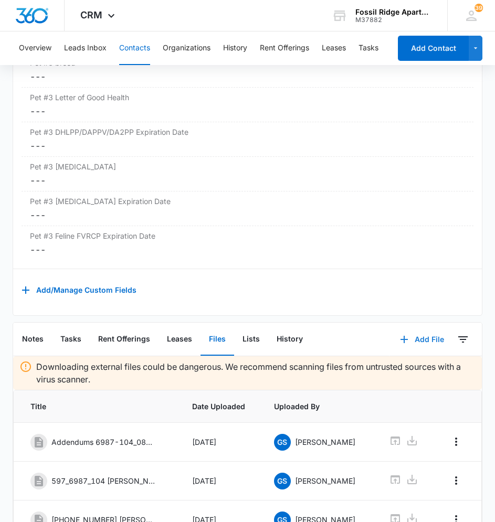
click at [430, 347] on button "Add File" at bounding box center [422, 339] width 65 height 25
click at [402, 377] on div "Upload Files" at bounding box center [408, 373] width 42 height 7
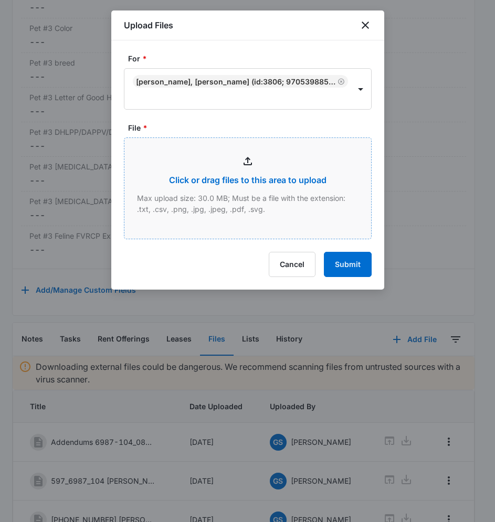
type input "C:\fakepath\597-6987-104 insurance_08152025102057.pdf"
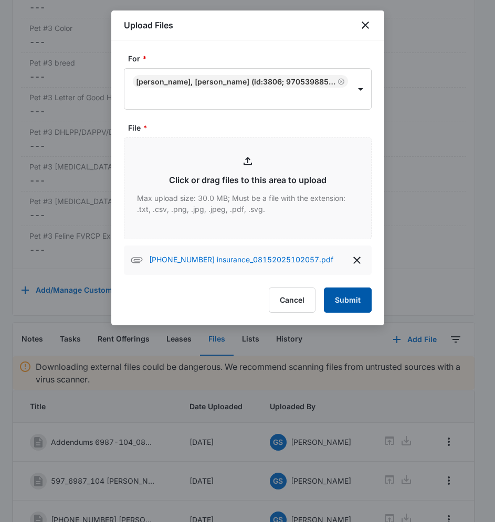
click at [365, 295] on button "Submit" at bounding box center [348, 300] width 48 height 25
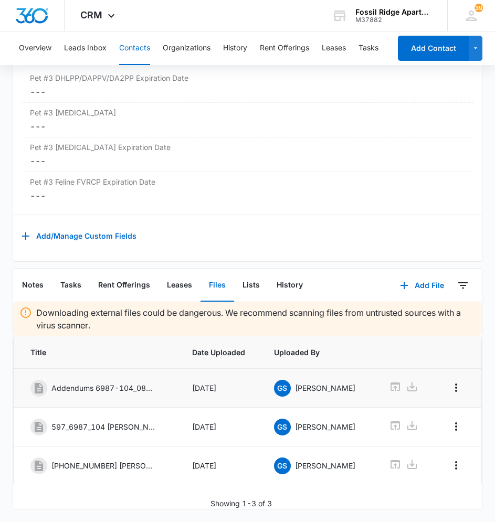
scroll to position [2647, 0]
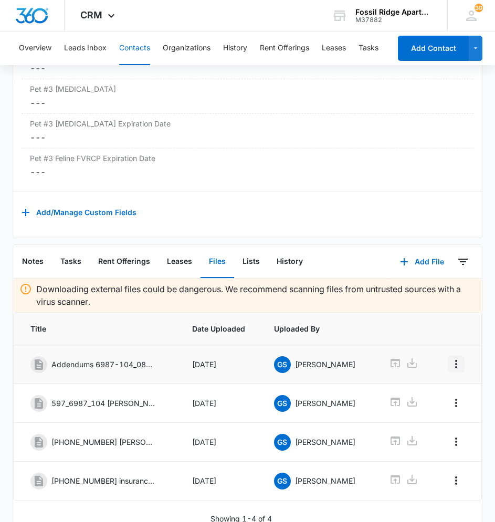
click at [450, 371] on icon "Overflow Menu" at bounding box center [456, 364] width 13 height 13
click at [428, 400] on div "Edit" at bounding box center [425, 401] width 13 height 7
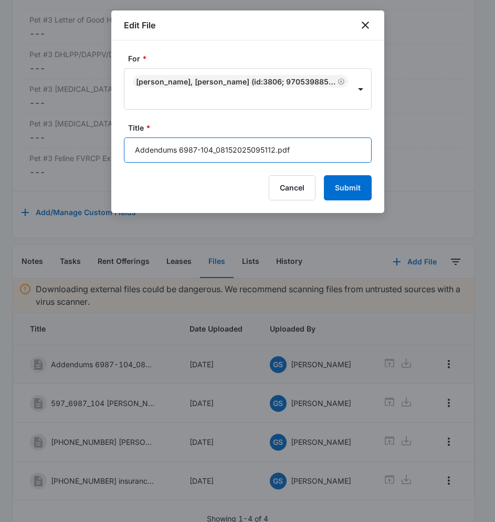
drag, startPoint x: 177, startPoint y: 147, endPoint x: 123, endPoint y: 154, distance: 54.0
click at [124, 154] on input "Addendums 6987-104_08152025095112.pdf" at bounding box center [248, 150] width 248 height 25
drag, startPoint x: 303, startPoint y: 143, endPoint x: 186, endPoint y: 148, distance: 117.2
click at [186, 148] on input "597- 6987-104_08152025095112.pdf" at bounding box center [248, 150] width 248 height 25
type input "597- 6987-104 Addendums"
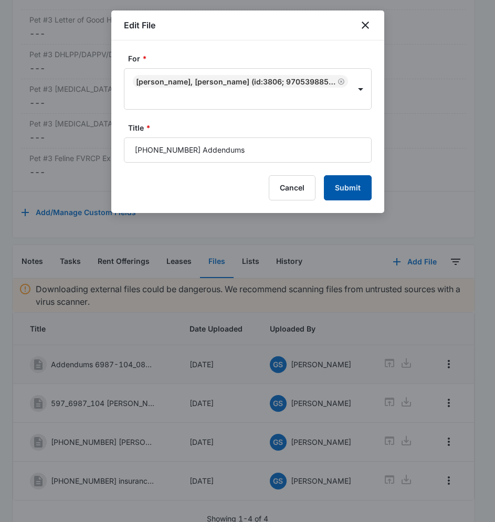
click at [358, 193] on button "Submit" at bounding box center [348, 187] width 48 height 25
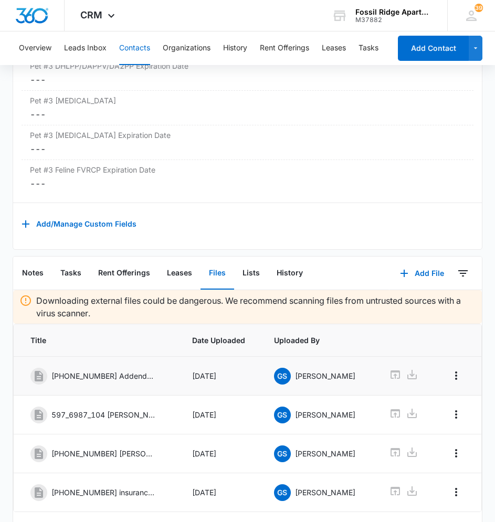
scroll to position [2633, 0]
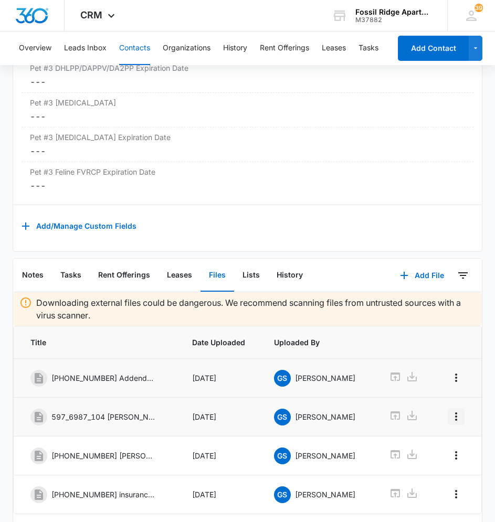
click at [448, 418] on button "Overflow Menu" at bounding box center [456, 416] width 17 height 17
click at [429, 452] on div "Edit" at bounding box center [425, 453] width 13 height 7
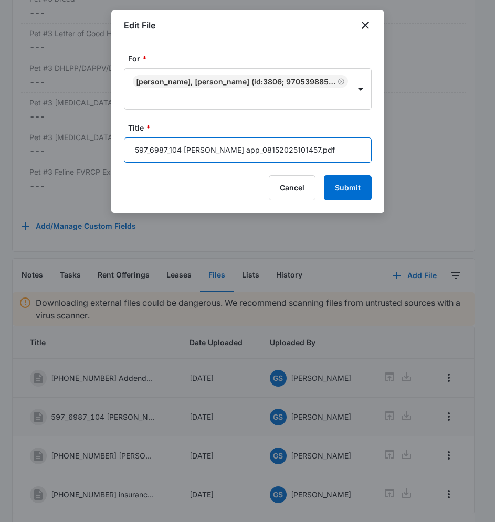
drag, startPoint x: 317, startPoint y: 151, endPoint x: 204, endPoint y: 160, distance: 112.7
click at [204, 160] on input "597_6987_104 Audry app_08152025101457.pdf" at bounding box center [248, 150] width 248 height 25
click at [149, 151] on input "597_6987_104 Audry" at bounding box center [248, 150] width 248 height 25
click at [170, 152] on input "597-6987_104 Audry" at bounding box center [248, 150] width 248 height 25
type input "597-6987-104 Audry"
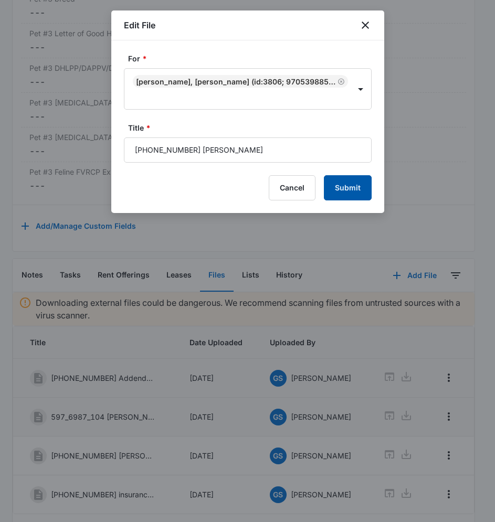
click at [351, 186] on button "Submit" at bounding box center [348, 187] width 48 height 25
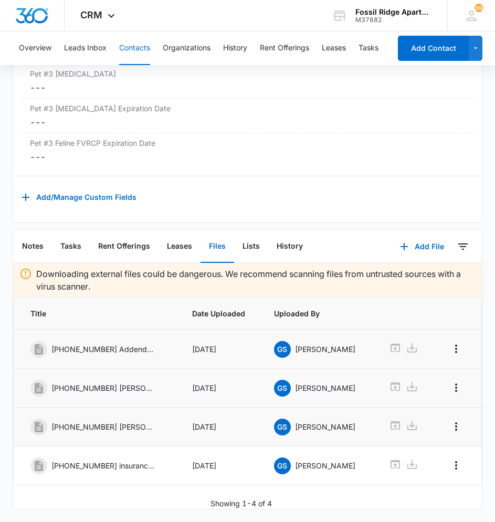
scroll to position [2685, 0]
click at [456, 418] on button "Overflow Menu" at bounding box center [456, 426] width 17 height 17
click at [436, 456] on button "Edit" at bounding box center [431, 464] width 51 height 16
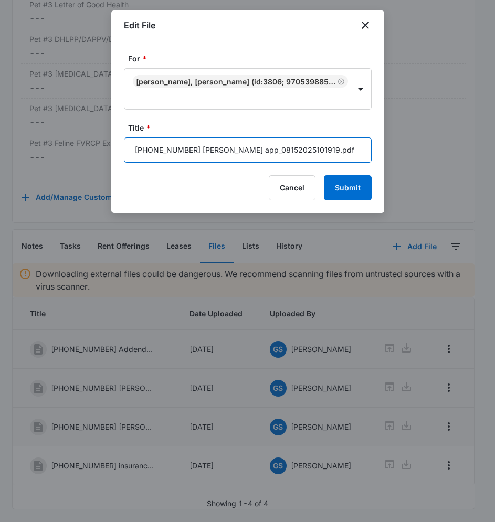
drag, startPoint x: 306, startPoint y: 154, endPoint x: 204, endPoint y: 163, distance: 102.2
click at [204, 163] on form "For * Glen Riley Hoffman, Audry Terrazas (ID:3806; 9705398851) Title * 597-6987…" at bounding box center [248, 127] width 248 height 148
type input "597-6987-104 Glen app"
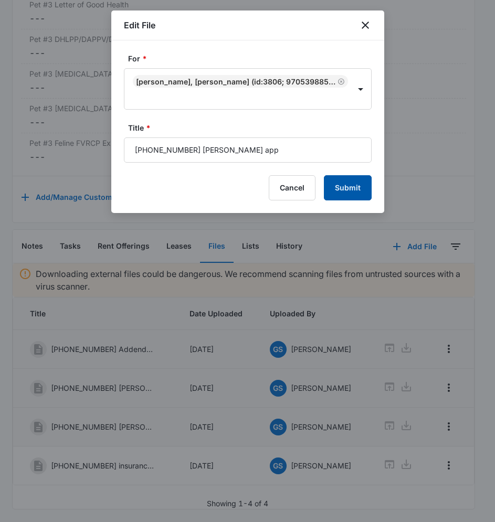
click at [352, 188] on button "Submit" at bounding box center [348, 187] width 48 height 25
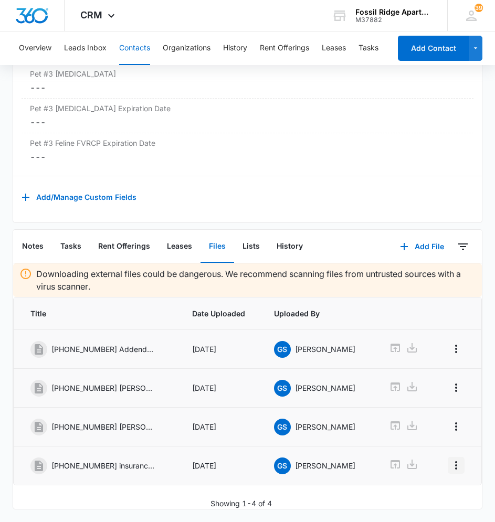
click at [451, 459] on icon "Overflow Menu" at bounding box center [456, 465] width 13 height 13
click at [425, 499] on div "Edit" at bounding box center [425, 502] width 13 height 7
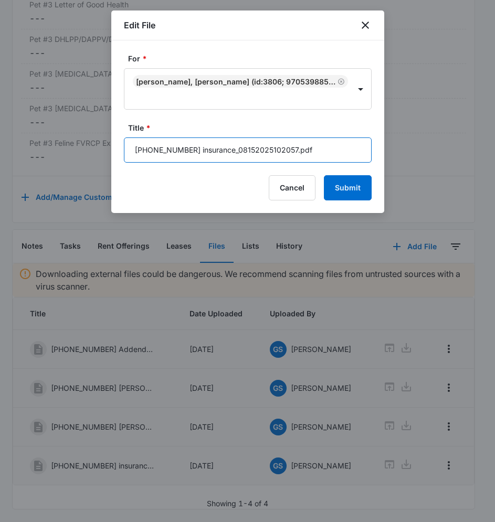
drag, startPoint x: 322, startPoint y: 152, endPoint x: 222, endPoint y: 152, distance: 100.8
click at [222, 152] on input "597-6987-104 insurance_08152025102057.pdf" at bounding box center [248, 150] width 248 height 25
type input "597-6987-104 insurance"
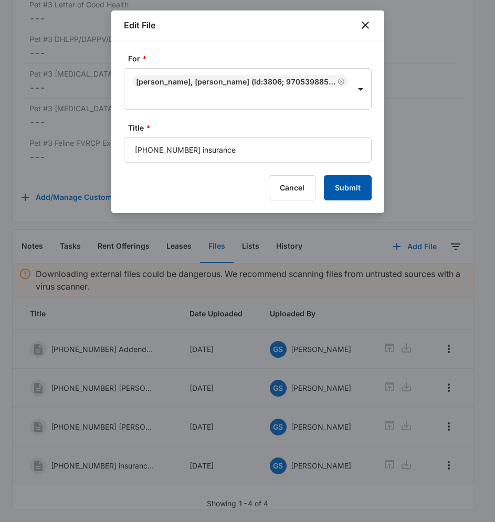
click at [336, 186] on button "Submit" at bounding box center [348, 187] width 48 height 25
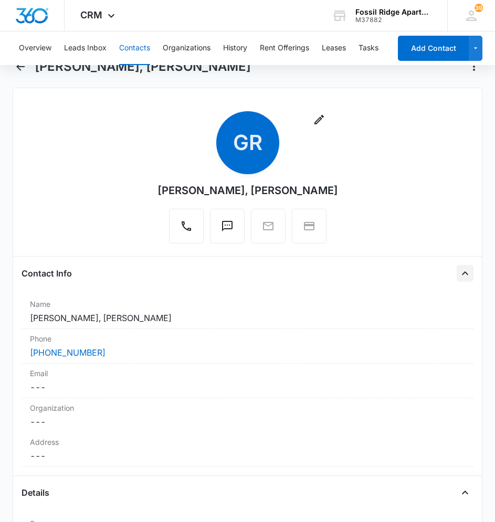
scroll to position [0, 0]
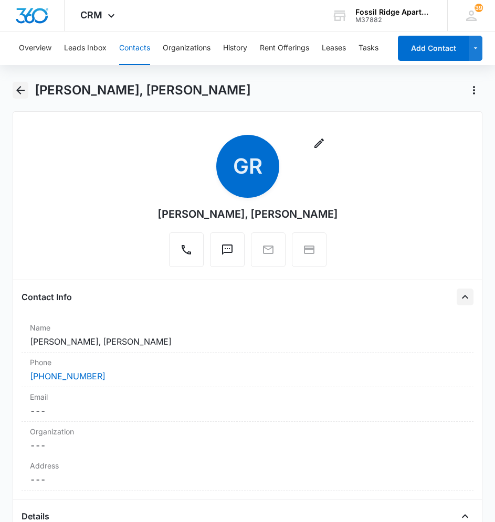
click at [26, 91] on icon "Back" at bounding box center [20, 90] width 13 height 13
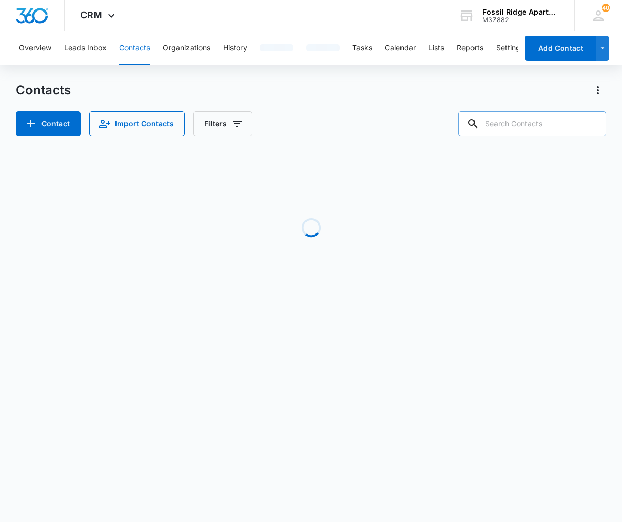
click at [502, 124] on input "text" at bounding box center [532, 123] width 148 height 25
type input "987104"
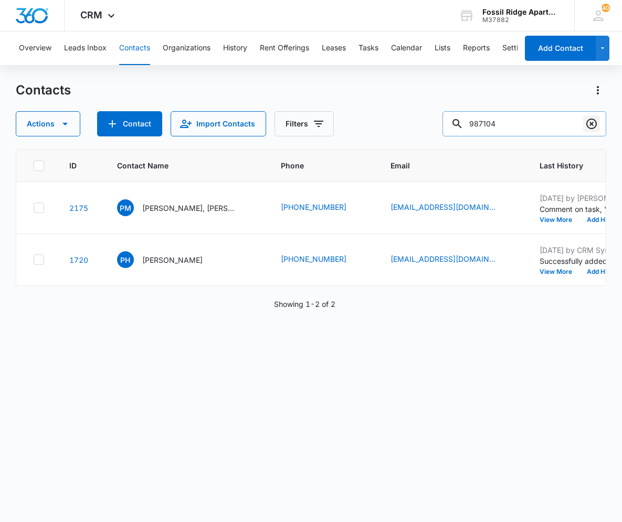
click at [502, 124] on icon "Clear" at bounding box center [591, 124] width 13 height 13
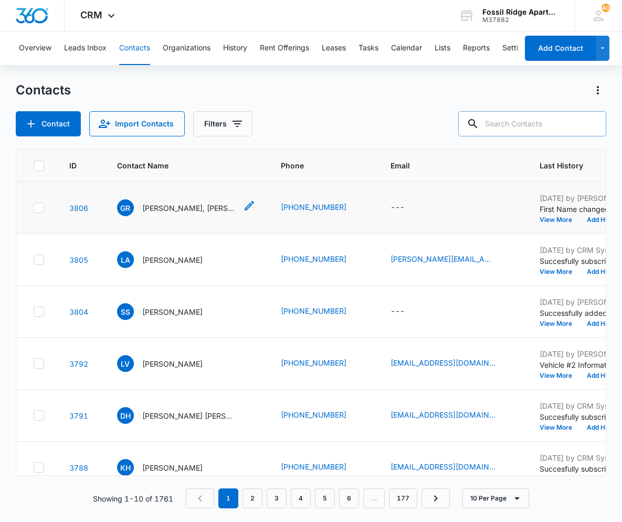
click at [244, 209] on icon "Contact Name - Glen Riley Hoffman, Audry Terrazas - Select to Edit Field" at bounding box center [249, 206] width 13 height 13
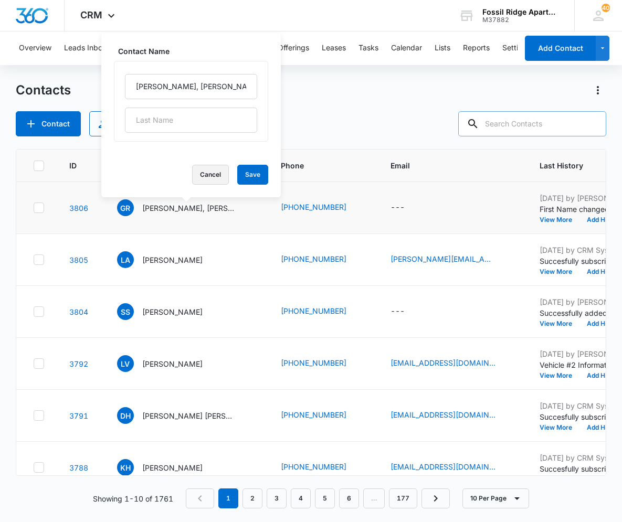
click at [214, 167] on button "Cancel" at bounding box center [210, 175] width 37 height 20
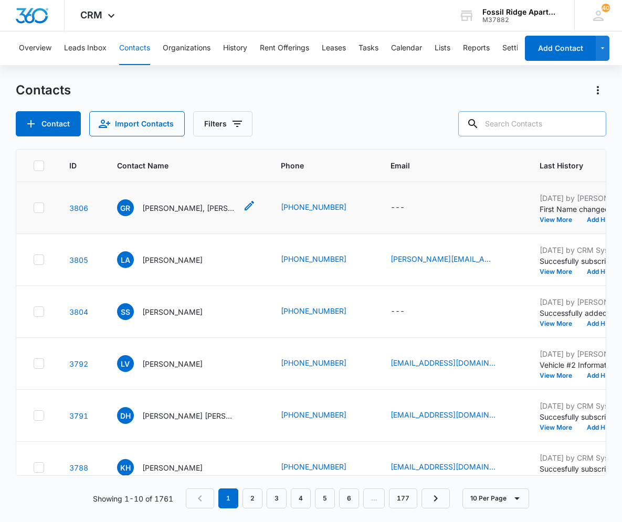
click at [182, 204] on p "Glen Riley Hoffman, Audry Terrazas" at bounding box center [189, 208] width 95 height 11
click at [165, 316] on p "Salome Samayoa" at bounding box center [172, 312] width 60 height 11
click at [502, 112] on input "text" at bounding box center [532, 123] width 148 height 25
type input "700205"
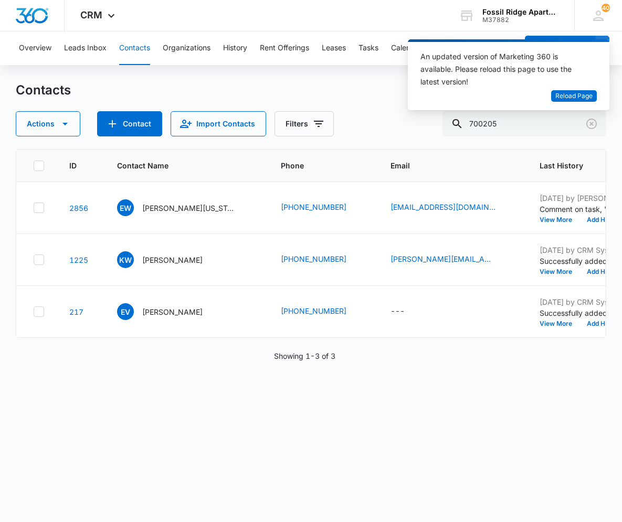
click at [502, 118] on div "An updated version of Marketing 360 is available. Please reload this page to us…" at bounding box center [509, 78] width 202 height 79
click at [502, 123] on icon "Clear" at bounding box center [591, 124] width 13 height 13
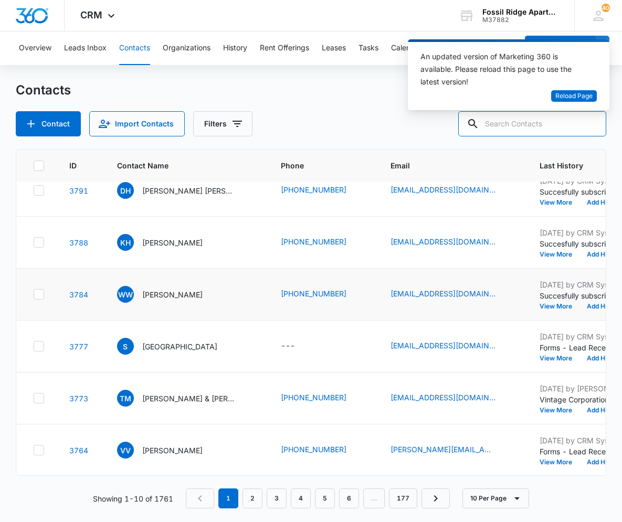
scroll to position [234, 0]
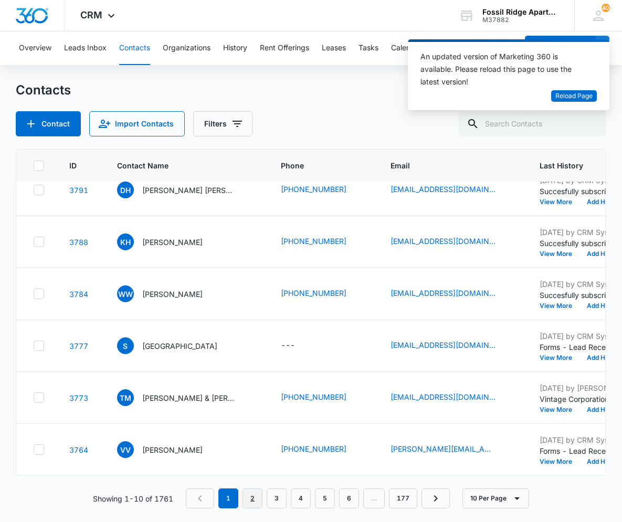
click at [258, 508] on link "2" at bounding box center [253, 499] width 20 height 20
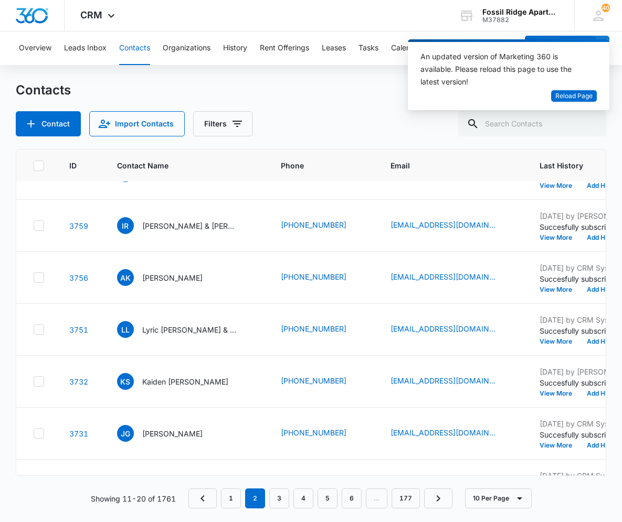
scroll to position [53, 0]
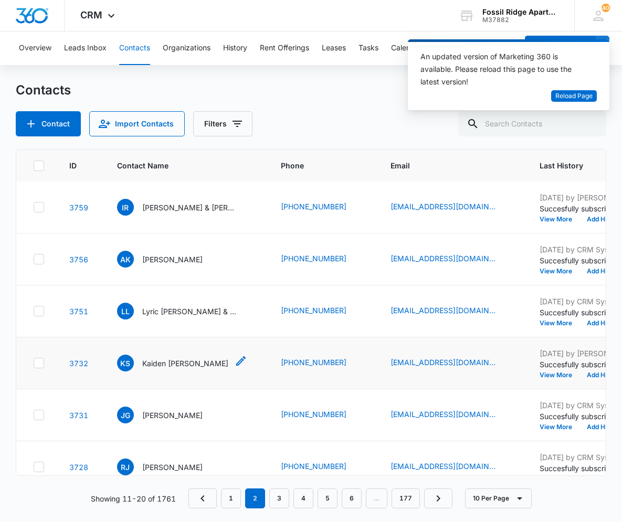
click at [168, 368] on p "Kaiden Schwent" at bounding box center [185, 363] width 86 height 11
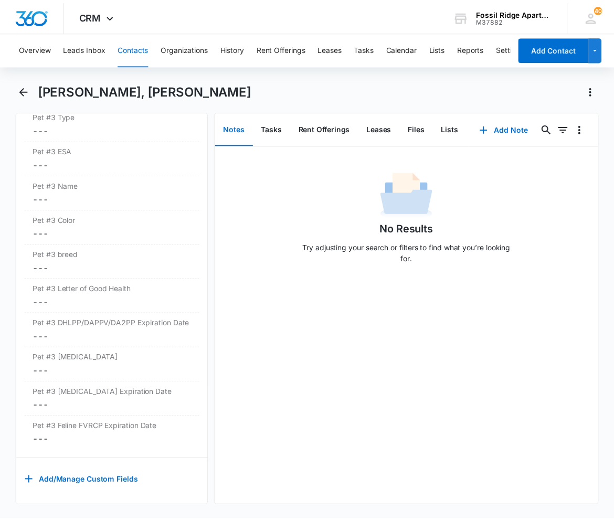
scroll to position [2456, 0]
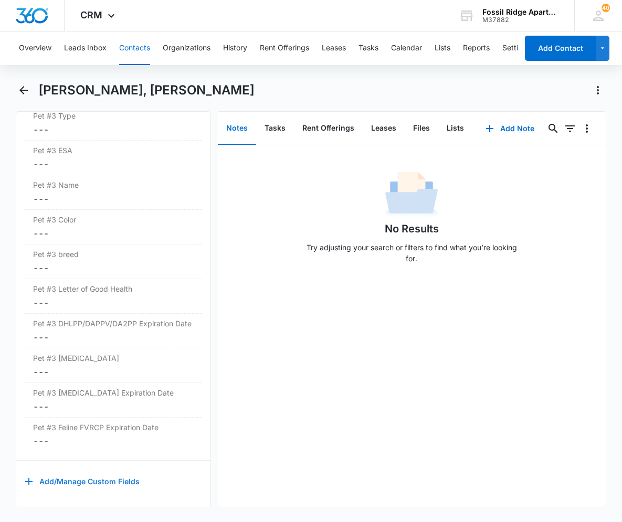
click at [129, 469] on button "Add/Manage Custom Fields" at bounding box center [82, 481] width 115 height 25
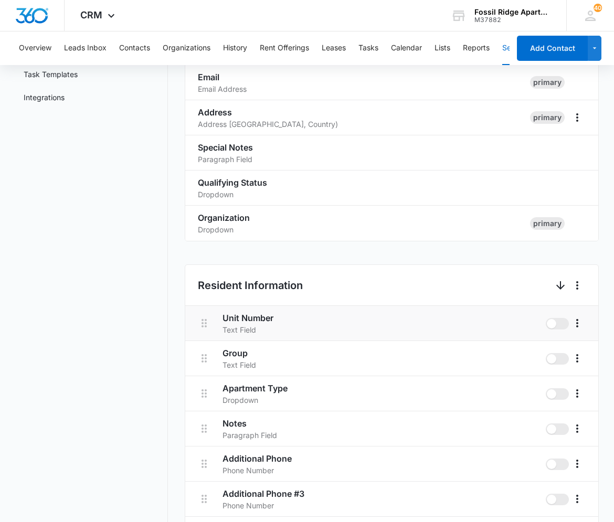
scroll to position [263, 0]
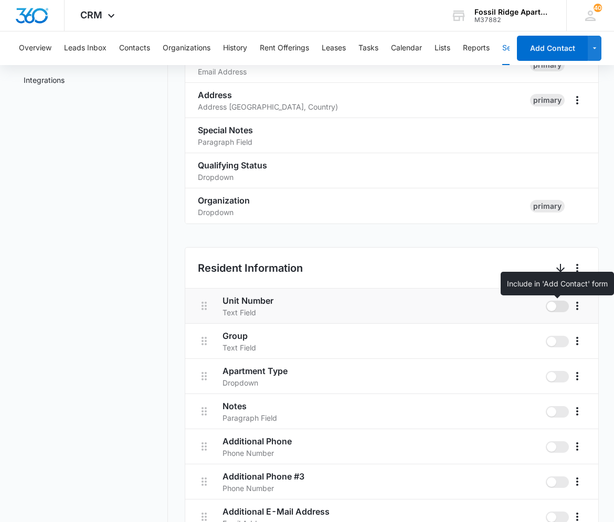
click at [552, 310] on span at bounding box center [551, 306] width 9 height 9
click at [546, 301] on input "checkbox" at bounding box center [545, 300] width 1 height 1
checkbox input "true"
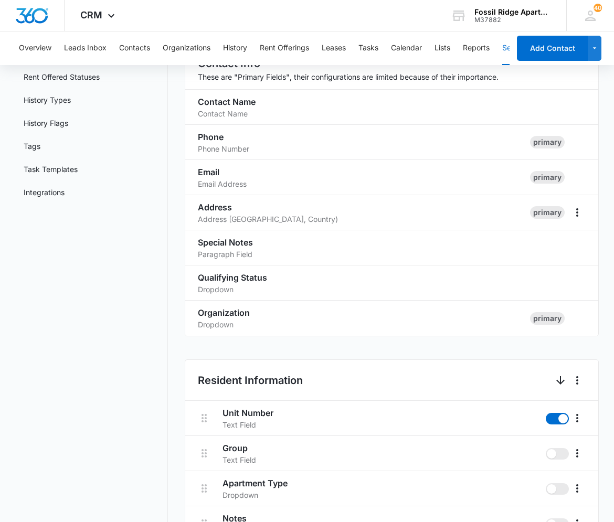
scroll to position [117, 0]
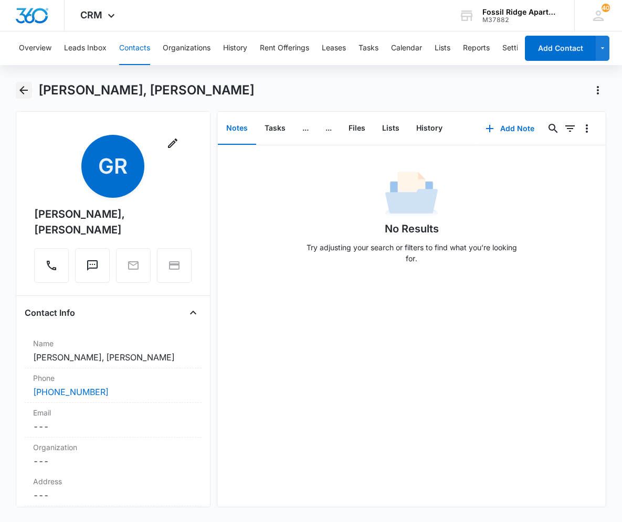
click at [27, 89] on icon "Back" at bounding box center [23, 90] width 13 height 13
click at [18, 89] on icon "Back" at bounding box center [23, 90] width 13 height 13
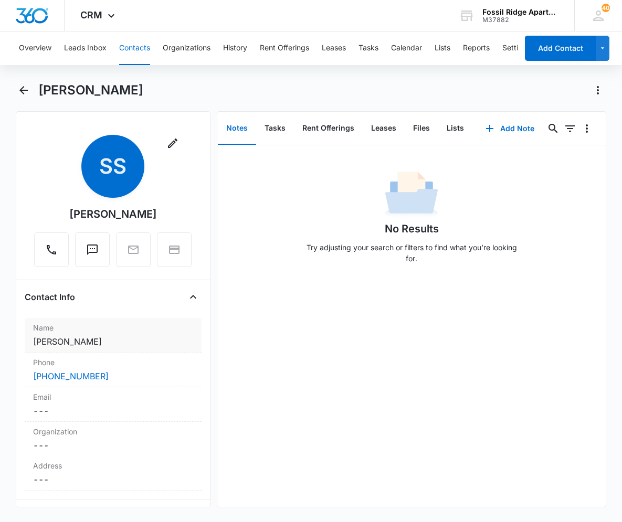
click at [117, 331] on label "Name" at bounding box center [113, 327] width 160 height 11
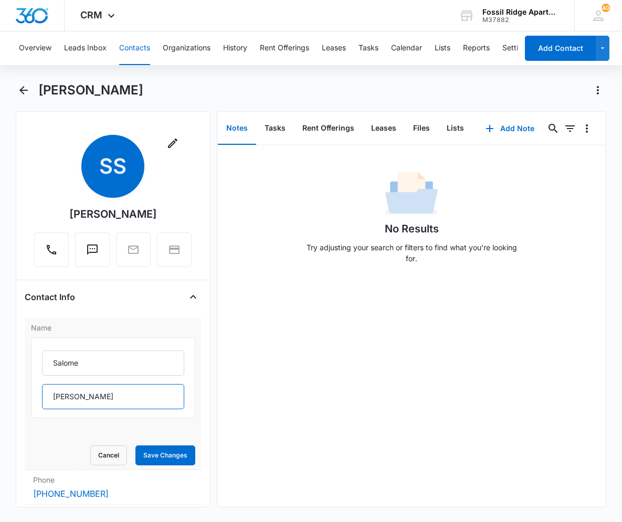
click at [98, 396] on input "[PERSON_NAME]" at bounding box center [113, 396] width 142 height 25
drag, startPoint x: 47, startPoint y: 392, endPoint x: 100, endPoint y: 393, distance: 53.6
click at [100, 393] on input "[PERSON_NAME]" at bounding box center [113, 396] width 142 height 25
click at [79, 363] on input "Salome" at bounding box center [113, 363] width 142 height 25
paste input "[PERSON_NAME]"
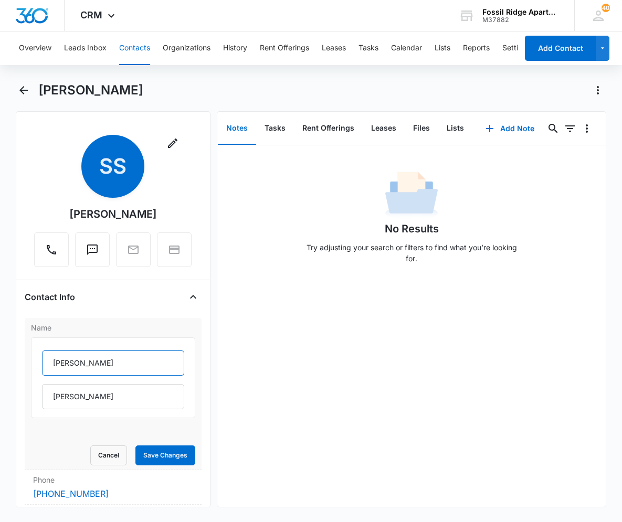
click at [120, 362] on input "[PERSON_NAME]" at bounding box center [113, 363] width 142 height 25
type input "[PERSON_NAME], [PERSON_NAME]"
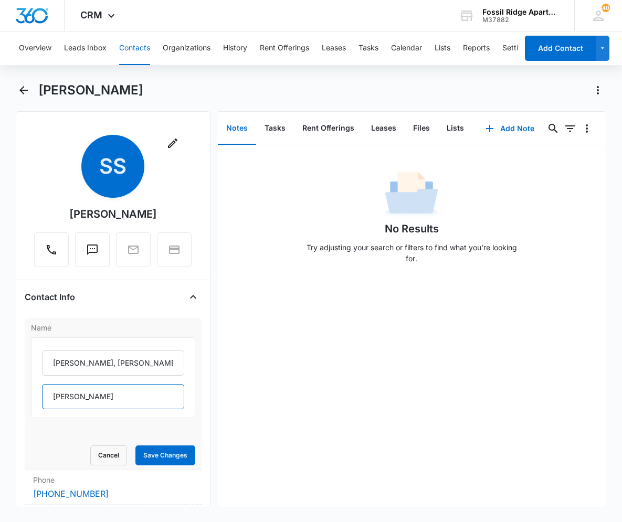
click at [97, 393] on input "[PERSON_NAME]" at bounding box center [113, 396] width 142 height 25
type input "S"
click at [173, 460] on button "Save Changes" at bounding box center [165, 456] width 60 height 20
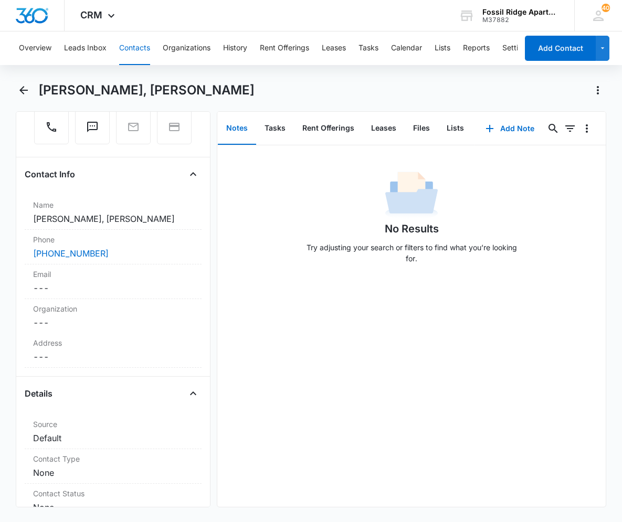
scroll to position [148, 0]
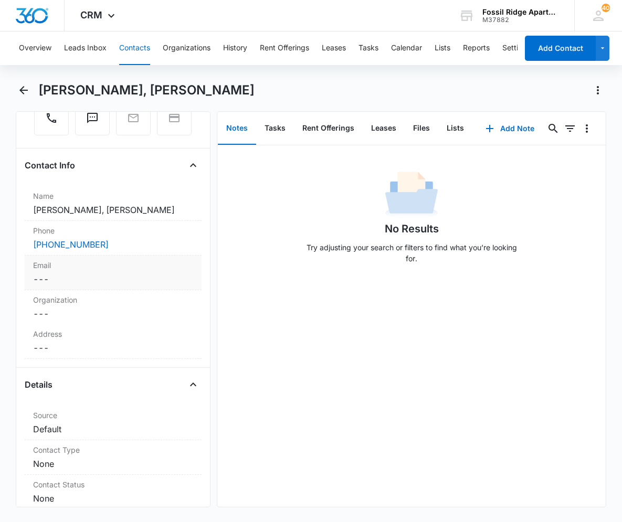
click at [69, 260] on label "Email" at bounding box center [113, 265] width 160 height 11
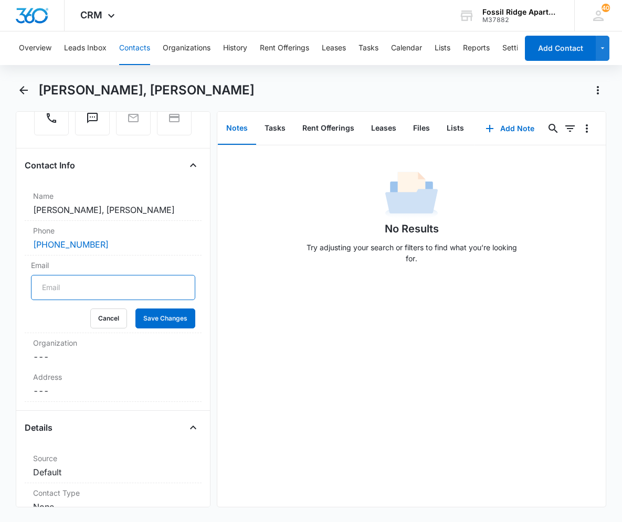
click at [72, 275] on input "Email" at bounding box center [113, 287] width 164 height 25
type input "[EMAIL_ADDRESS][DOMAIN_NAME]"
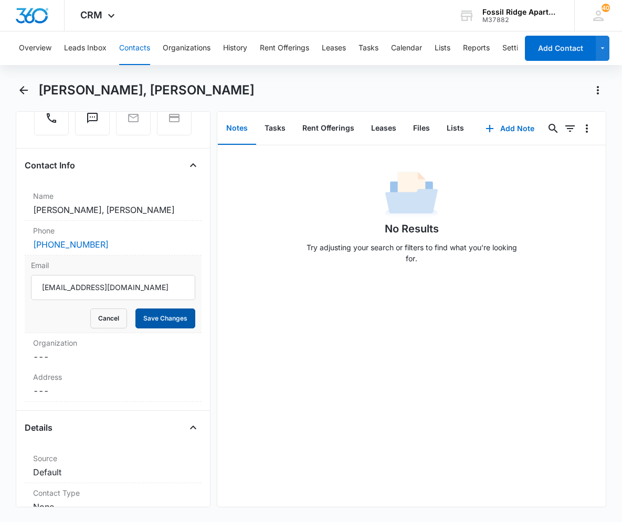
click at [181, 309] on button "Save Changes" at bounding box center [165, 319] width 60 height 20
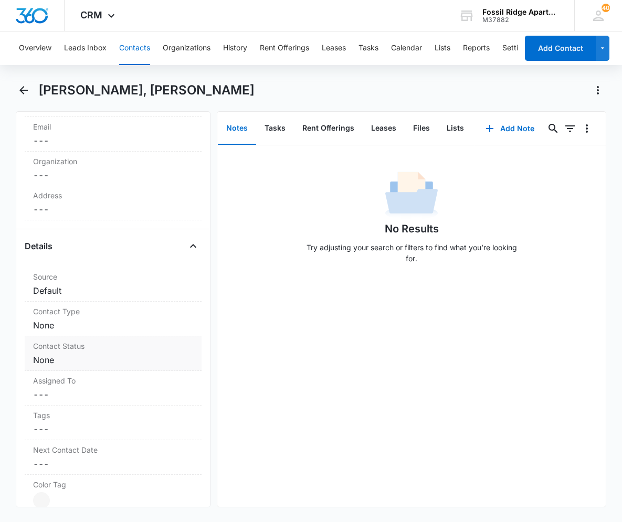
scroll to position [305, 0]
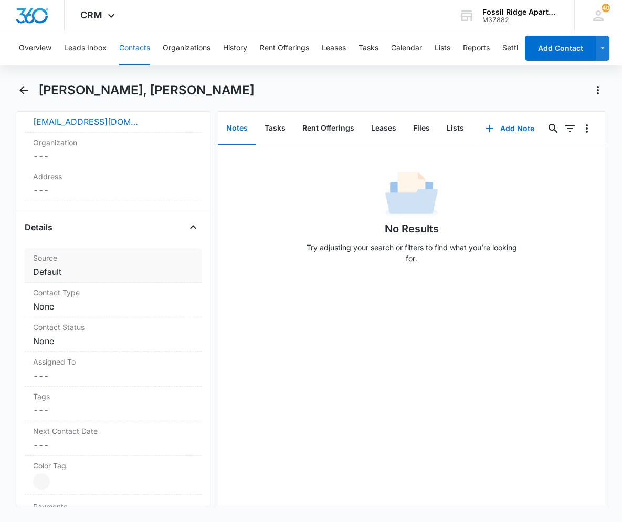
click at [115, 266] on dd "Cancel Save Changes Default" at bounding box center [113, 272] width 160 height 13
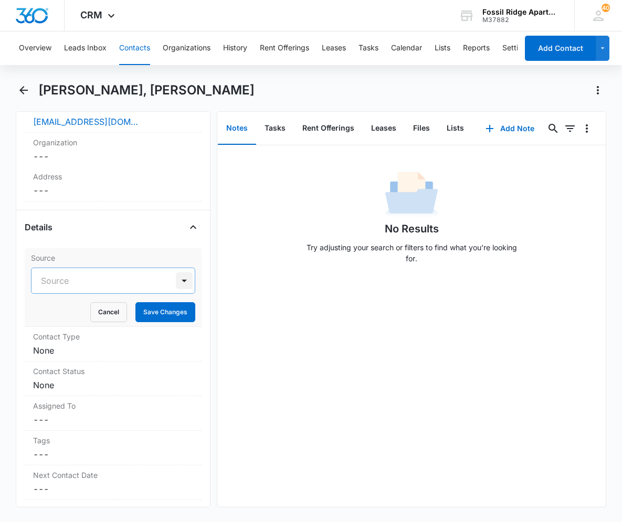
click at [176, 272] on div at bounding box center [184, 280] width 17 height 17
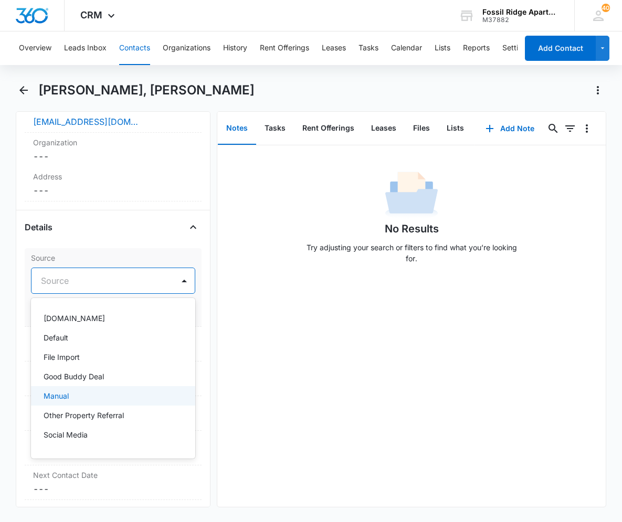
click at [91, 386] on div "Manual" at bounding box center [113, 395] width 164 height 19
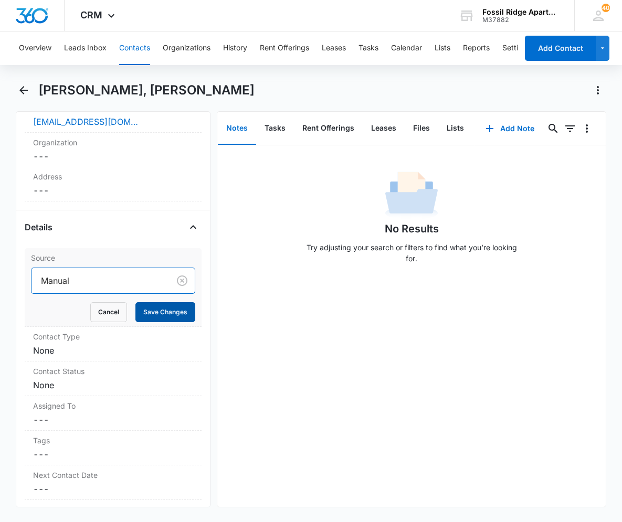
click at [161, 302] on button "Save Changes" at bounding box center [165, 312] width 60 height 20
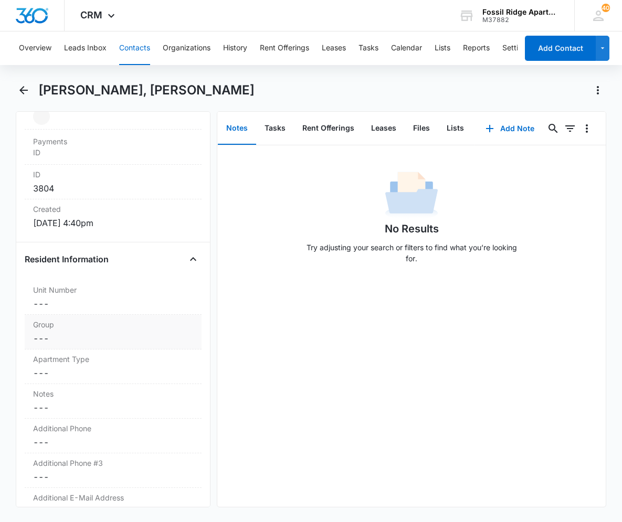
scroll to position [673, 0]
click at [82, 296] on dd "Cancel Save Changes ---" at bounding box center [113, 302] width 160 height 13
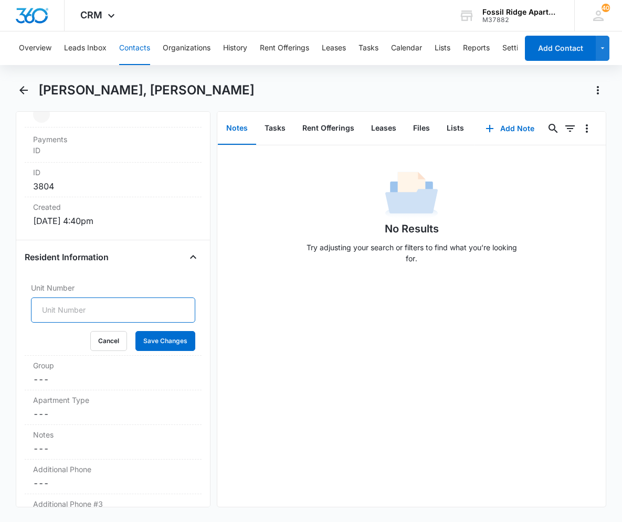
click at [85, 298] on input "Unit Number" at bounding box center [113, 310] width 164 height 25
type input "7000-201"
click at [148, 332] on button "Save Changes" at bounding box center [165, 341] width 60 height 20
click at [152, 356] on div "Group Cancel Save Changes ---" at bounding box center [113, 373] width 177 height 35
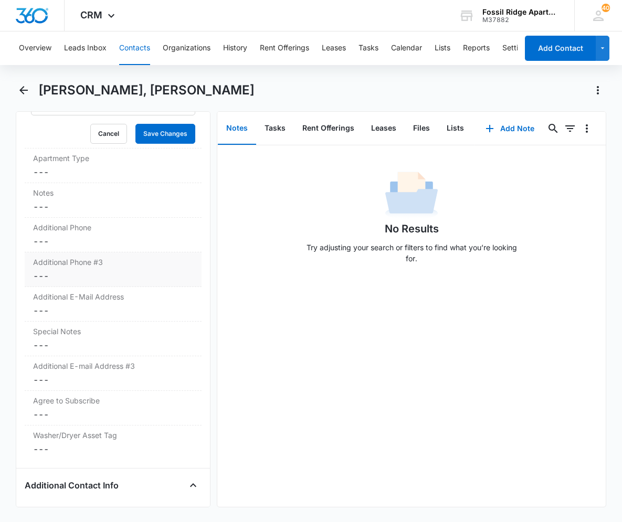
scroll to position [883, 0]
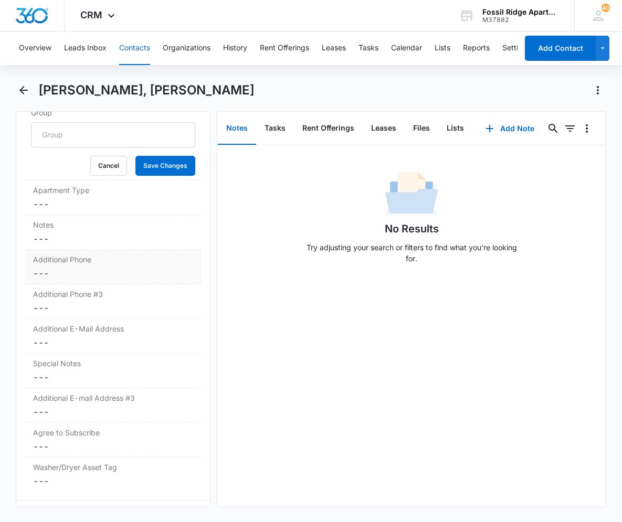
click at [107, 267] on dd "Cancel Save Changes ---" at bounding box center [113, 273] width 160 height 13
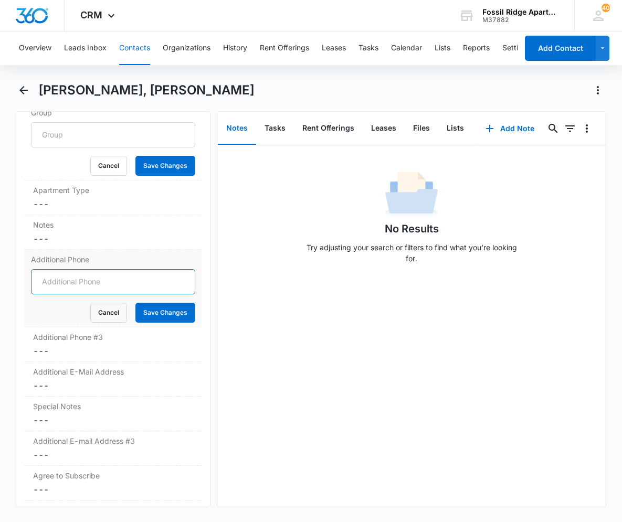
click at [101, 269] on input "Additional Phone" at bounding box center [113, 281] width 164 height 25
type input "(585) 806-5115"
click at [175, 283] on form "Cancel Save Changes" at bounding box center [113, 296] width 164 height 54
click at [170, 303] on button "Save Changes" at bounding box center [165, 313] width 60 height 20
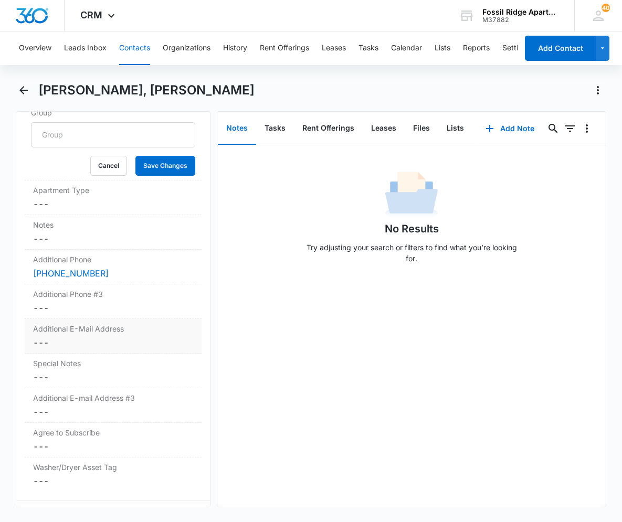
click at [73, 323] on label "Additional E-Mail Address" at bounding box center [113, 328] width 160 height 11
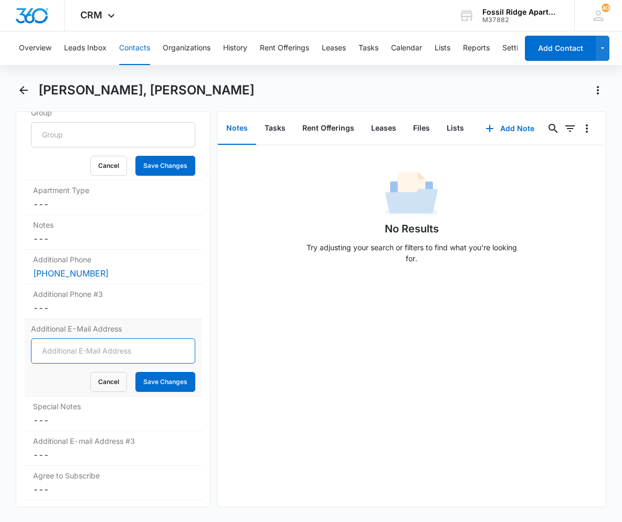
click at [71, 339] on input "Additional E-Mail Address" at bounding box center [113, 351] width 164 height 25
type input "heidyrivas45@gmail.com"
click at [150, 372] on button "Save Changes" at bounding box center [165, 382] width 60 height 20
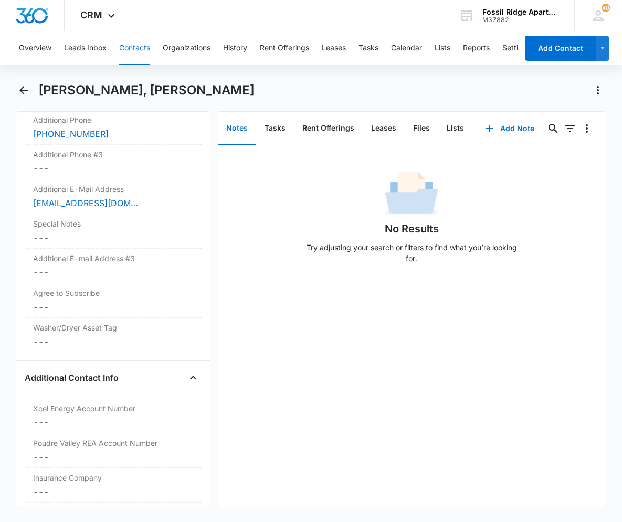
scroll to position [1040, 0]
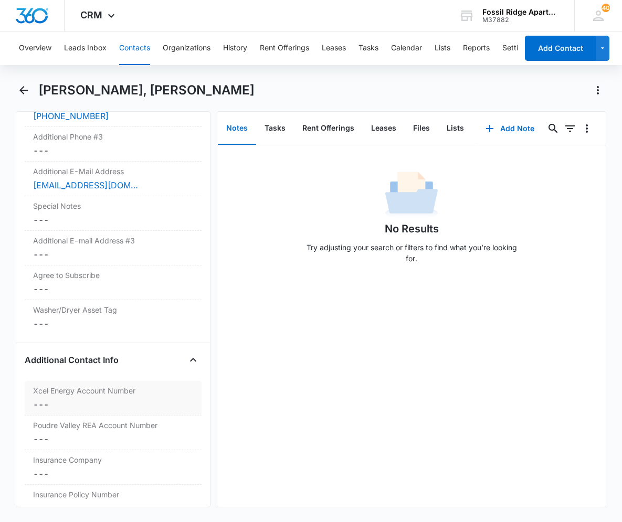
click at [41, 385] on label "Xcel Energy Account Number" at bounding box center [113, 390] width 160 height 11
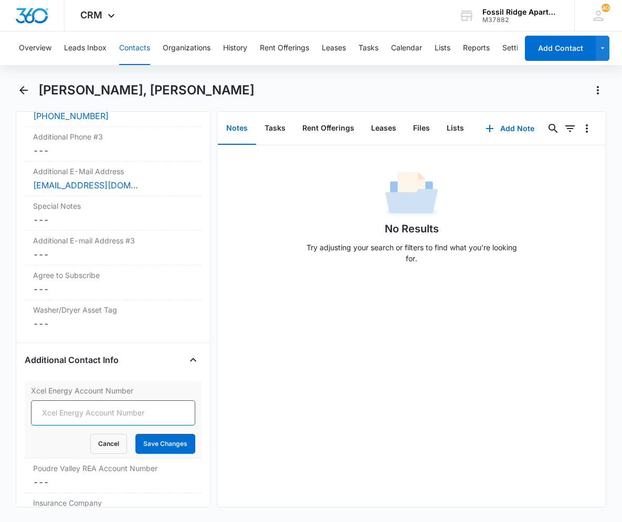
click at [77, 401] on input "Xcel Energy Account Number" at bounding box center [113, 413] width 164 height 25
type input "53-0015493937-3"
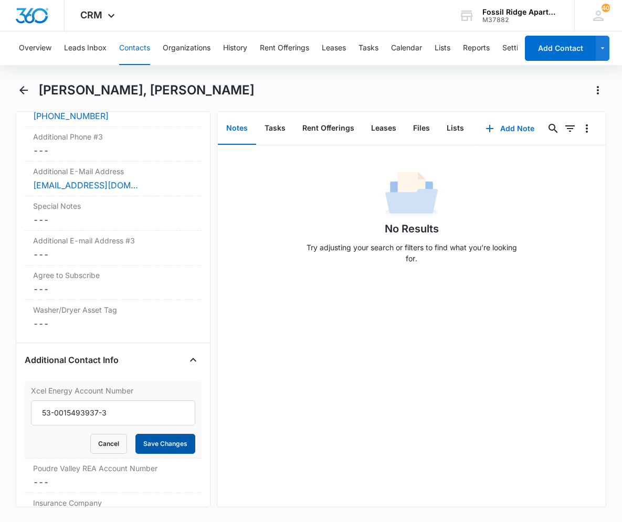
click at [158, 434] on button "Save Changes" at bounding box center [165, 444] width 60 height 20
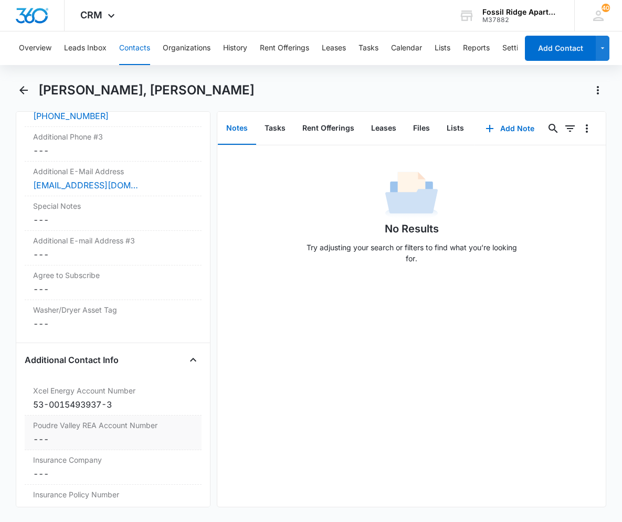
click at [99, 416] on div "Poudre Valley REA Account Number Cancel Save Changes ---" at bounding box center [113, 433] width 177 height 35
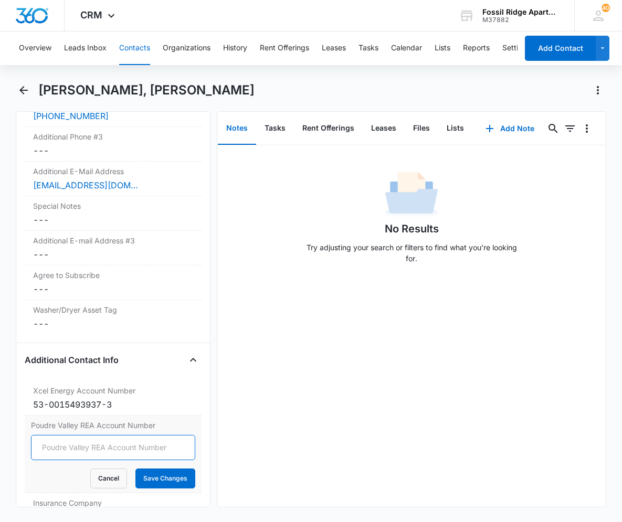
click at [76, 435] on input "Poudre Valley REA Account Number" at bounding box center [113, 447] width 164 height 25
type input "69974006"
click at [145, 469] on button "Save Changes" at bounding box center [165, 479] width 60 height 20
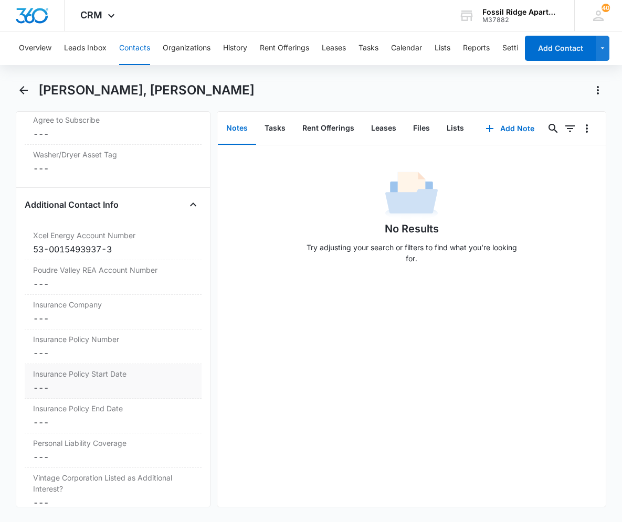
scroll to position [1198, 0]
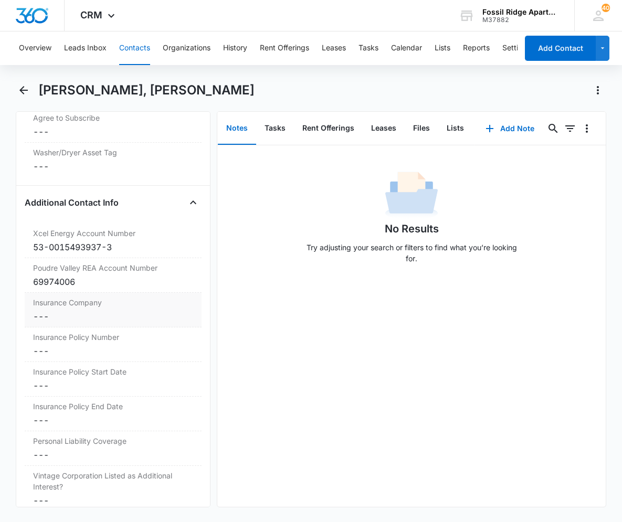
click at [114, 310] on dd "Cancel Save Changes ---" at bounding box center [113, 316] width 160 height 13
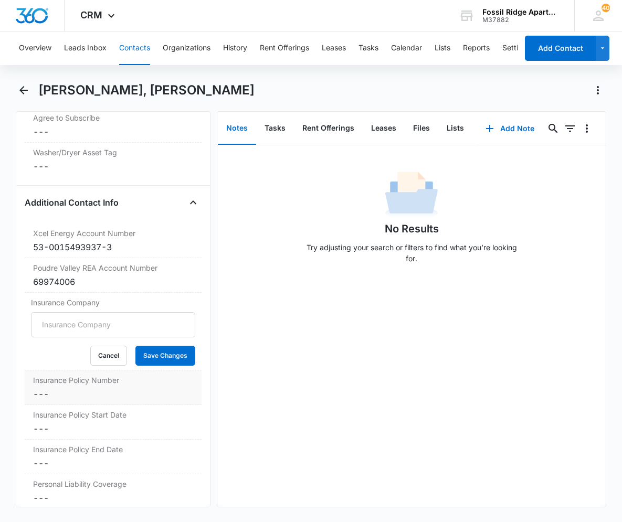
click at [97, 371] on div "Insurance Policy Number Cancel Save Changes ---" at bounding box center [113, 388] width 177 height 35
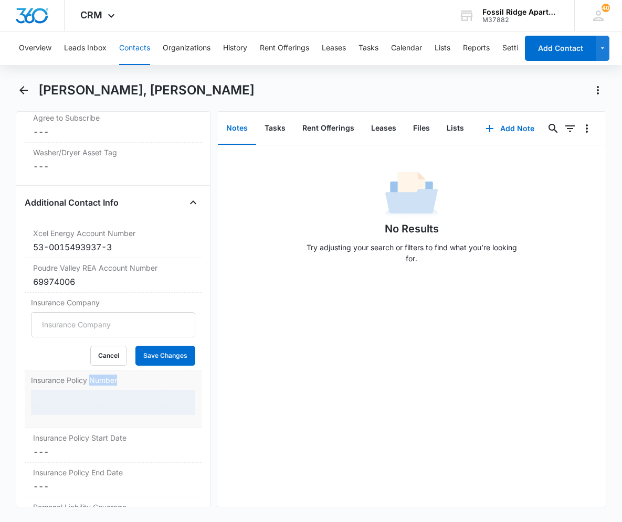
click at [97, 371] on div "Insurance Policy Number" at bounding box center [113, 400] width 177 height 58
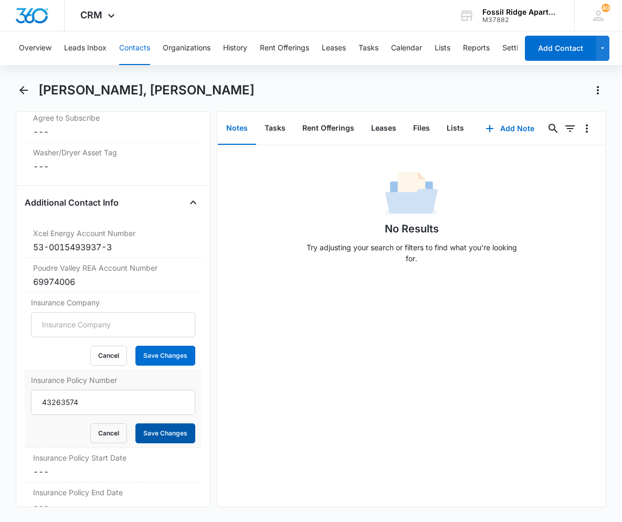
type input "43263574"
click at [159, 424] on button "Save Changes" at bounding box center [165, 434] width 60 height 20
click at [102, 346] on button "Cancel" at bounding box center [108, 356] width 37 height 20
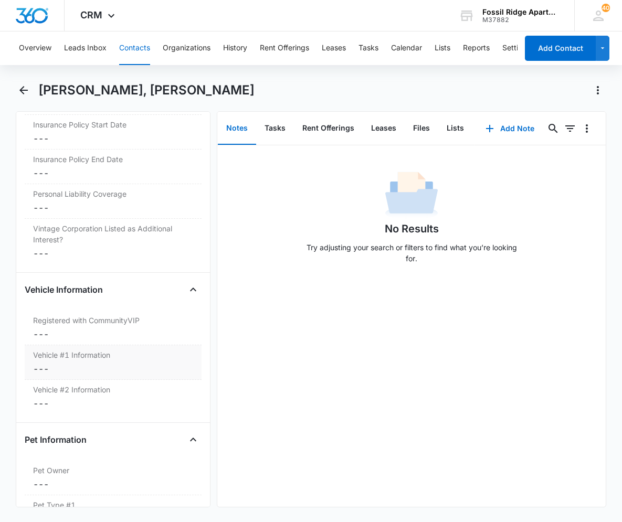
scroll to position [1460, 0]
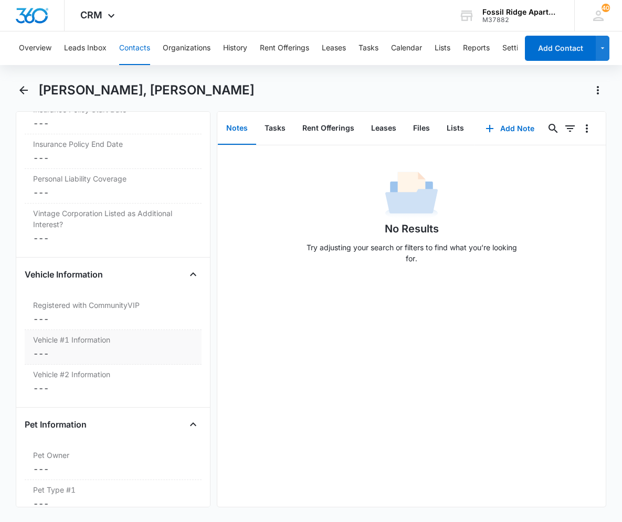
click at [108, 331] on div "Vehicle #1 Information Cancel Save Changes ---" at bounding box center [113, 347] width 177 height 35
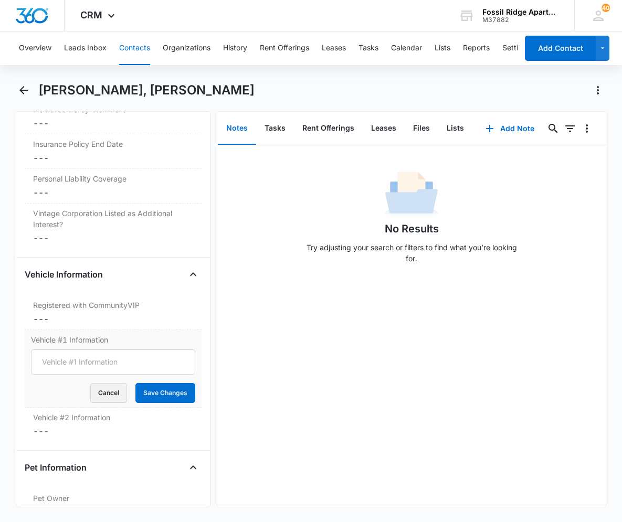
click at [102, 383] on button "Cancel" at bounding box center [108, 393] width 37 height 20
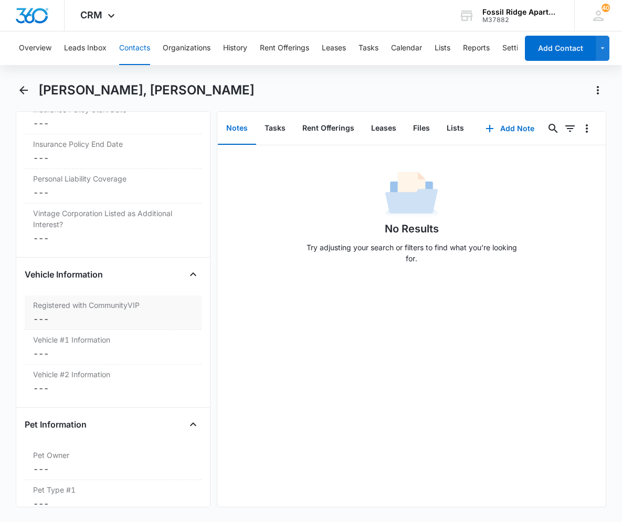
click at [110, 313] on dd "Cancel Save Changes ---" at bounding box center [113, 319] width 160 height 13
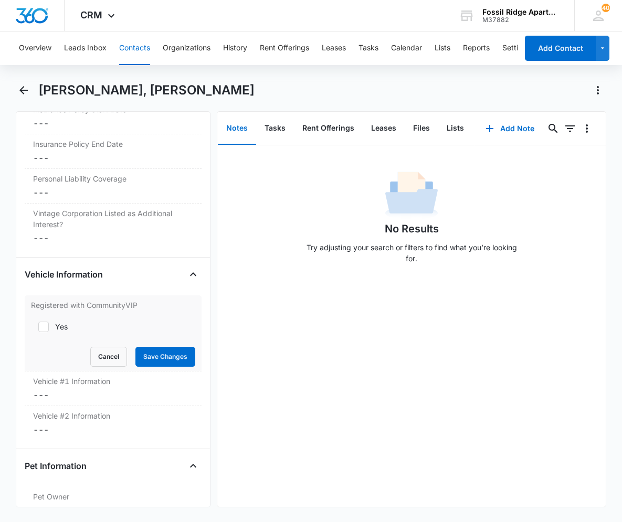
click at [48, 322] on div at bounding box center [43, 327] width 11 height 11
click at [38, 323] on input "Yes" at bounding box center [34, 326] width 7 height 7
checkbox input "true"
click at [149, 347] on button "Save Changes" at bounding box center [165, 357] width 60 height 20
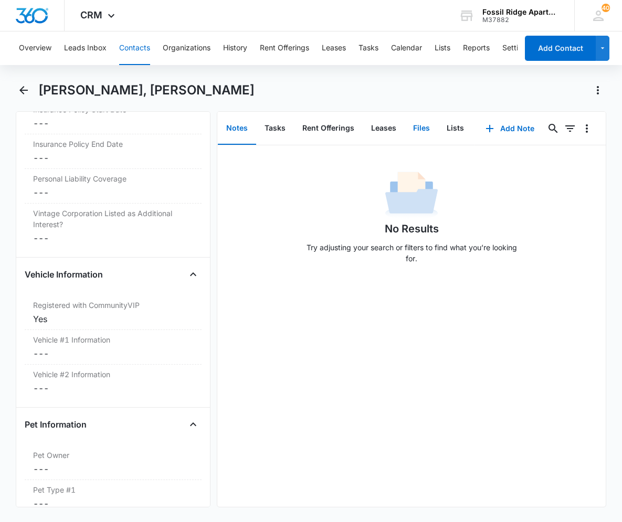
click at [417, 125] on button "Files" at bounding box center [422, 128] width 34 height 33
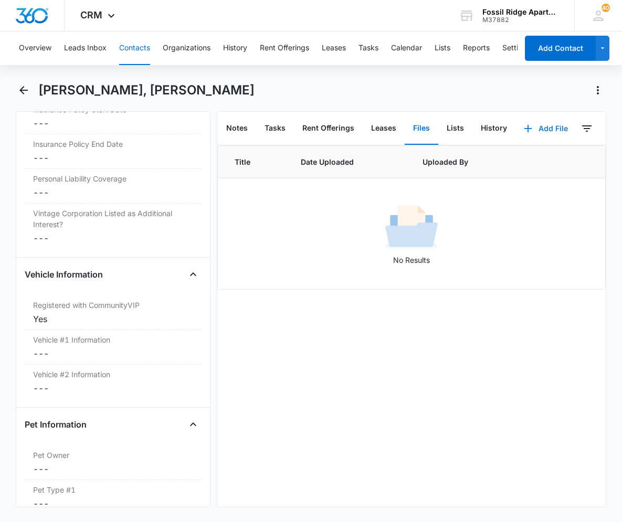
click at [527, 125] on icon "button" at bounding box center [528, 128] width 13 height 13
click at [511, 159] on div "Upload Files" at bounding box center [532, 162] width 42 height 7
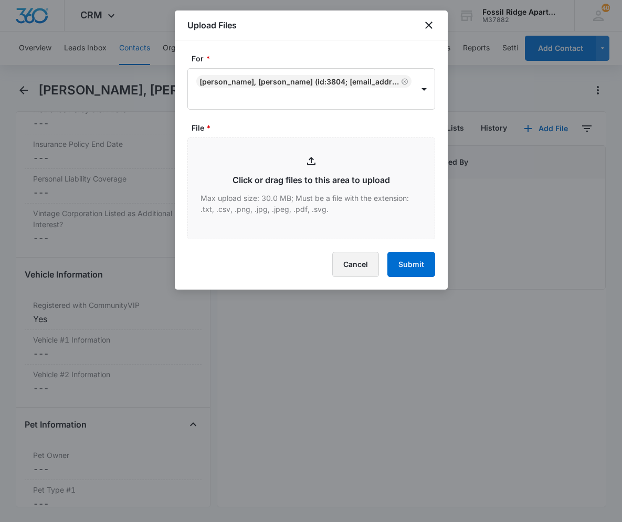
click at [344, 269] on button "Cancel" at bounding box center [355, 264] width 47 height 25
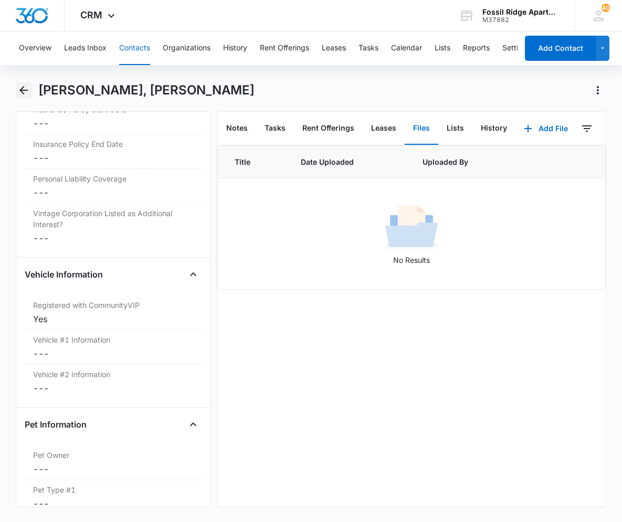
click at [26, 91] on icon "Back" at bounding box center [23, 90] width 13 height 13
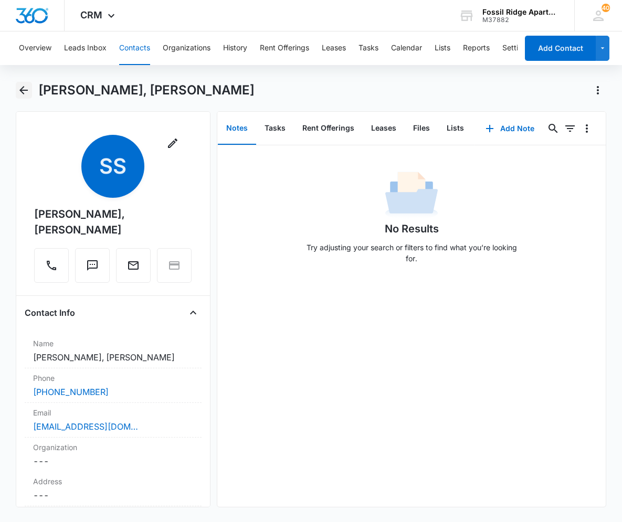
click at [25, 86] on icon "Back" at bounding box center [23, 90] width 13 height 13
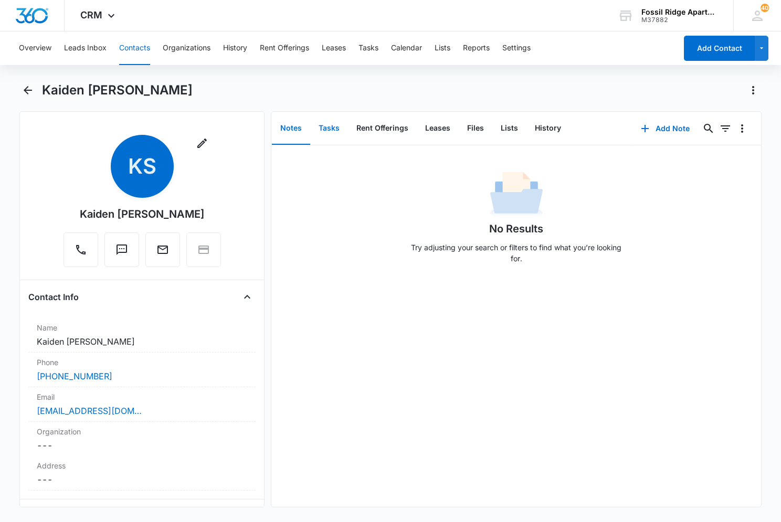
click at [342, 128] on button "Tasks" at bounding box center [329, 128] width 38 height 33
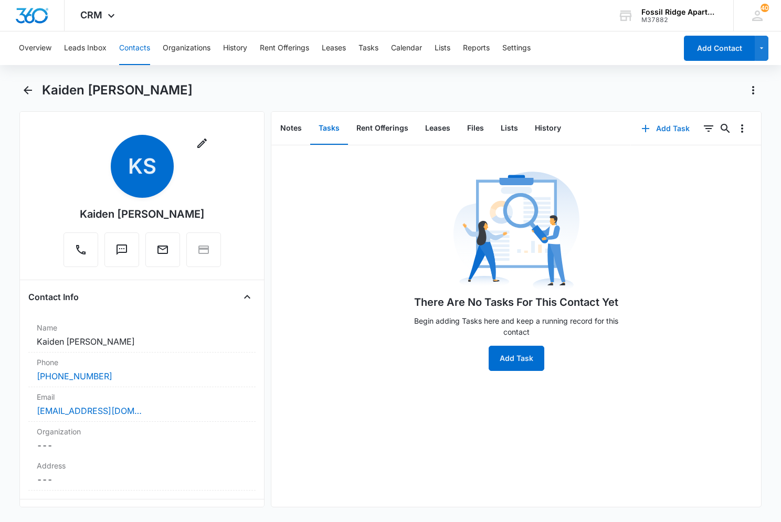
click at [622, 131] on button "Add Task" at bounding box center [665, 128] width 69 height 25
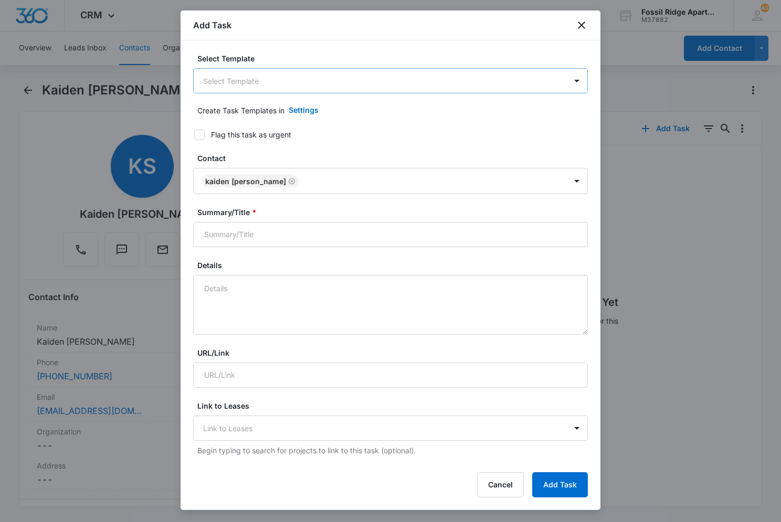
click at [308, 78] on body "CRM Apps Reputation Websites Forms CRM Email Social Content Ads Intelligence Fi…" at bounding box center [390, 261] width 781 height 522
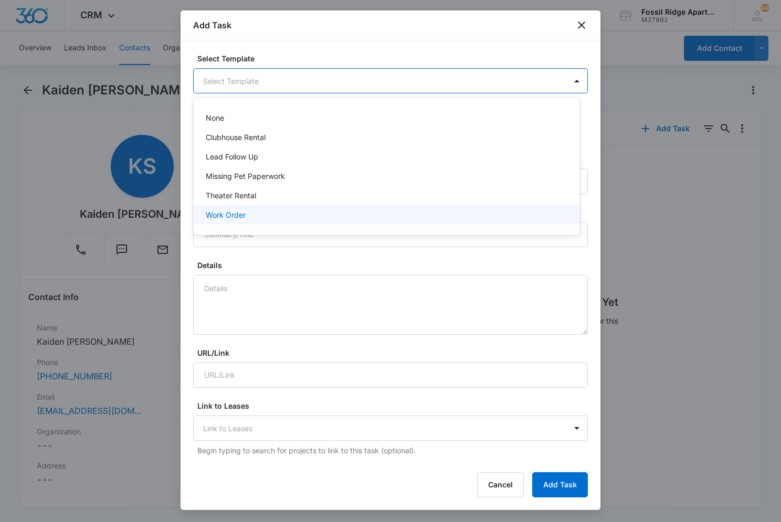
click at [276, 208] on div "Work Order" at bounding box center [386, 214] width 387 height 19
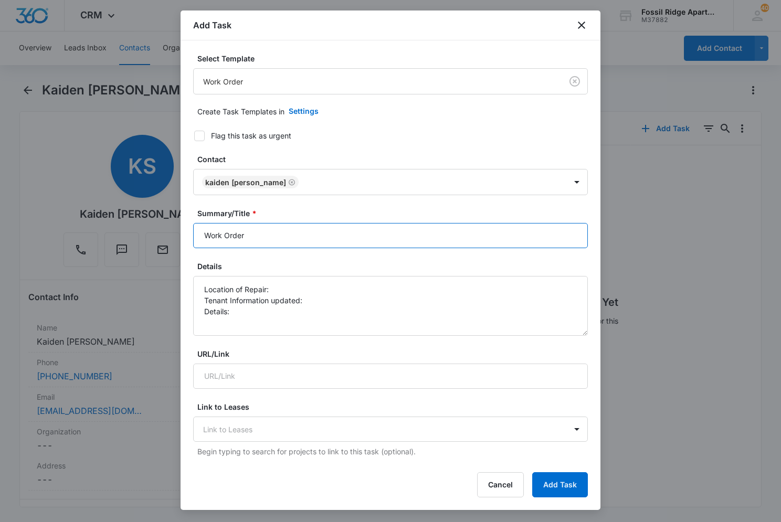
click at [267, 233] on input "Work Order" at bounding box center [390, 235] width 395 height 25
type input "Work Order 6900-103"
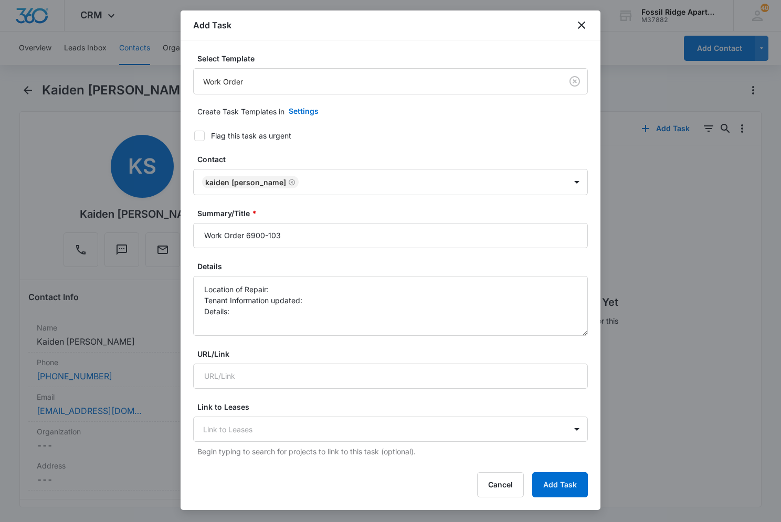
click at [202, 133] on icon at bounding box center [199, 135] width 9 height 9
click at [194, 133] on input "Flag this task as urgent" at bounding box center [190, 135] width 7 height 7
checkbox input "true"
click at [287, 286] on textarea "Location of Repair: Tenant Information updated: Details:" at bounding box center [390, 306] width 395 height 60
click at [313, 299] on textarea "Location of Repair: AC Tenant Information updated: Details:" at bounding box center [390, 306] width 395 height 60
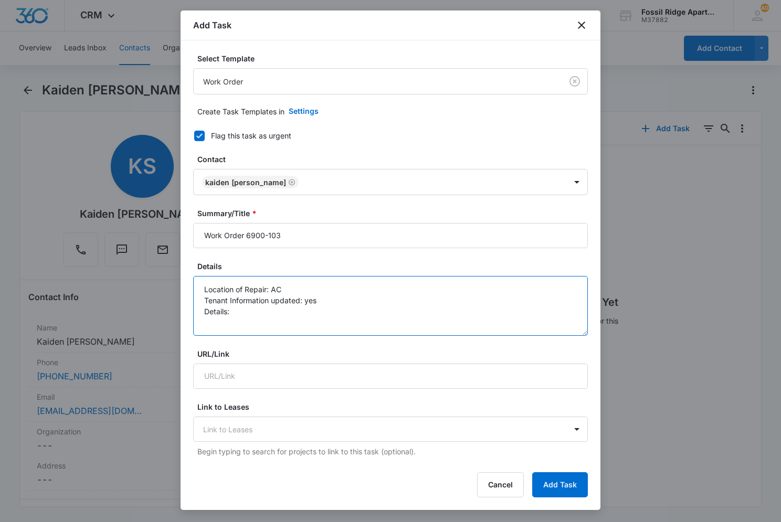
click at [238, 313] on textarea "Location of Repair: AC Tenant Information updated: yes Details:" at bounding box center [390, 306] width 395 height 60
click at [286, 288] on textarea "Location of Repair: AC Tenant Information updated: yes Details:" at bounding box center [390, 306] width 395 height 60
click at [249, 313] on textarea "Location of Repair: AC Move in [DATE] Tenant Information updated: yes Details:" at bounding box center [390, 306] width 395 height 60
type textarea "Location of Repair: AC Move in [DATE] Tenant Information updated: yes Details: …"
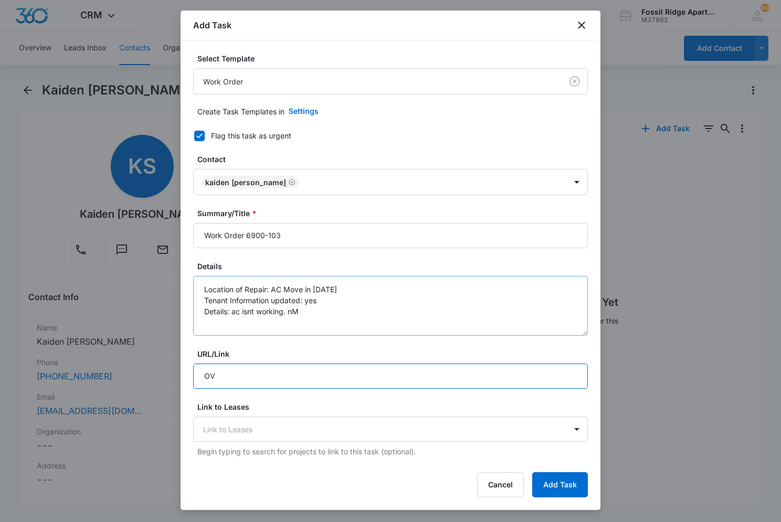
type input "O"
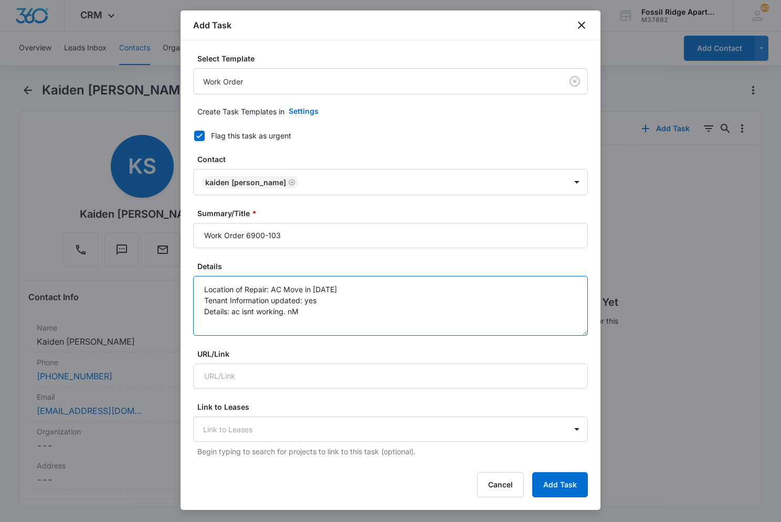
click at [325, 314] on textarea "Location of Repair: AC Move in [DATE] Tenant Information updated: yes Details: …" at bounding box center [390, 306] width 395 height 60
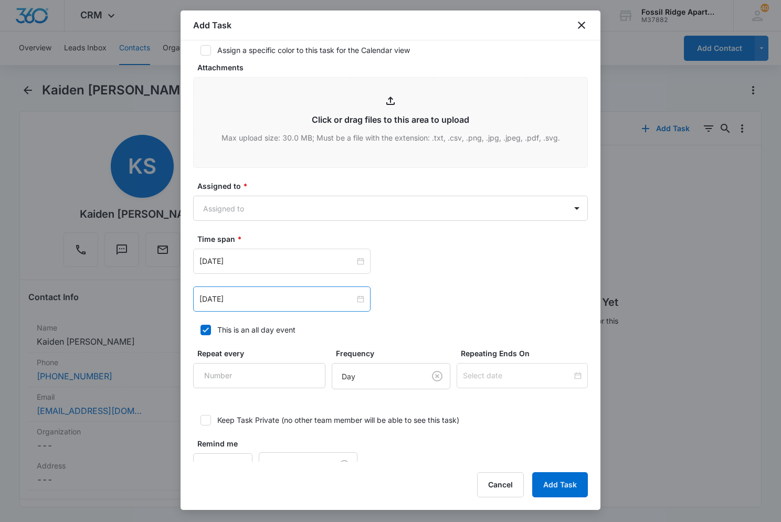
scroll to position [523, 0]
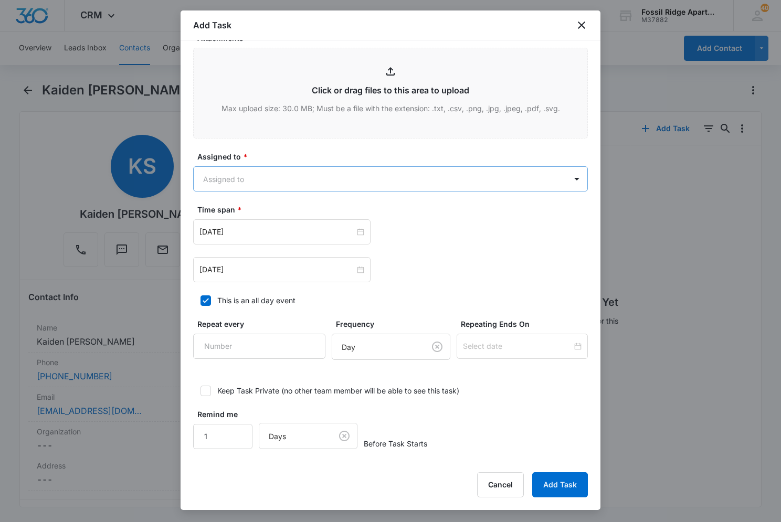
type textarea "Location of Repair: AC Move in [DATE] Tenant Information updated: yes Details: …"
click at [338, 175] on body "CRM Apps Reputation Websites Forms CRM Email Social Content Ads Intelligence Fi…" at bounding box center [390, 261] width 781 height 522
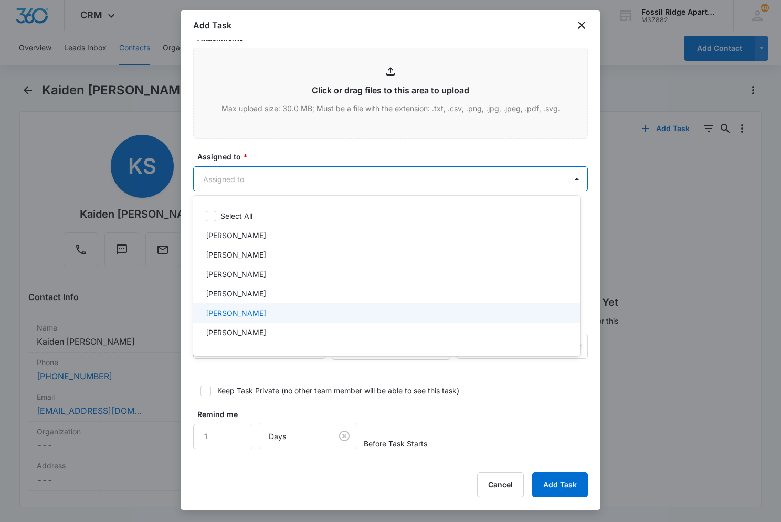
click at [285, 313] on div "[PERSON_NAME]" at bounding box center [386, 313] width 360 height 11
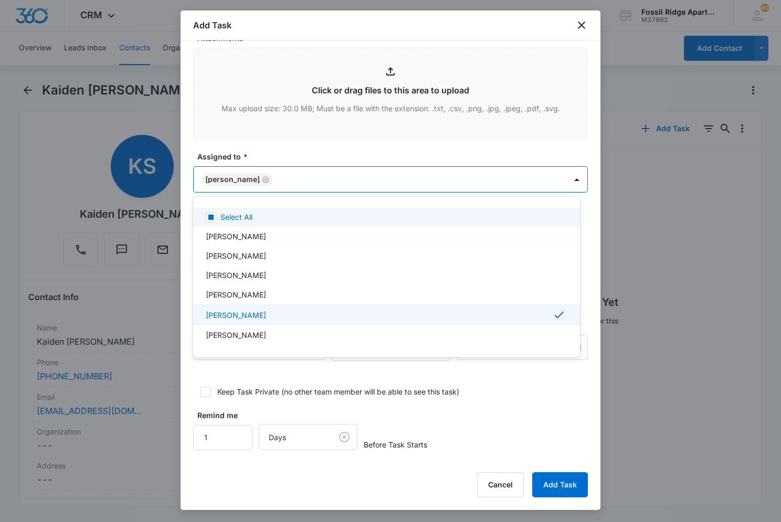
click at [338, 151] on div at bounding box center [390, 261] width 781 height 522
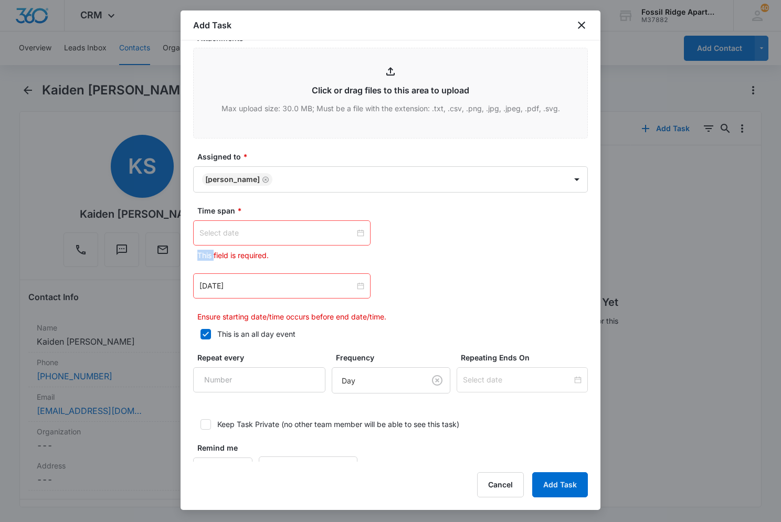
click at [359, 232] on div at bounding box center [282, 233] width 165 height 12
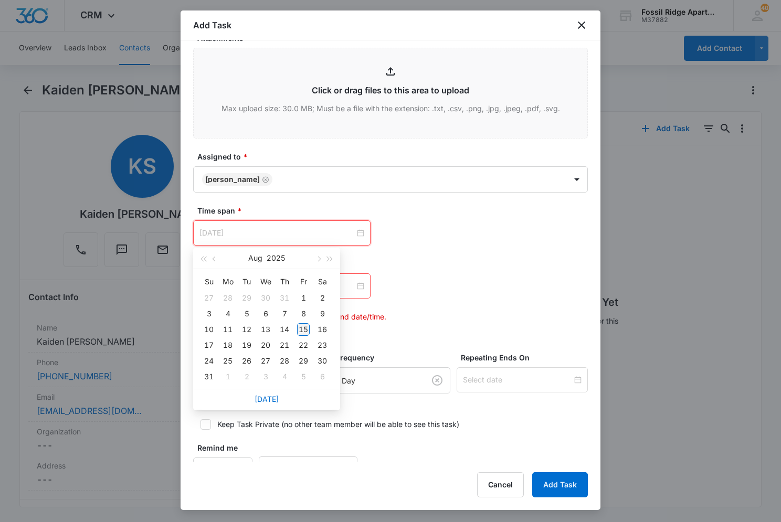
type input "[DATE]"
click at [305, 327] on div "15" at bounding box center [303, 329] width 13 height 13
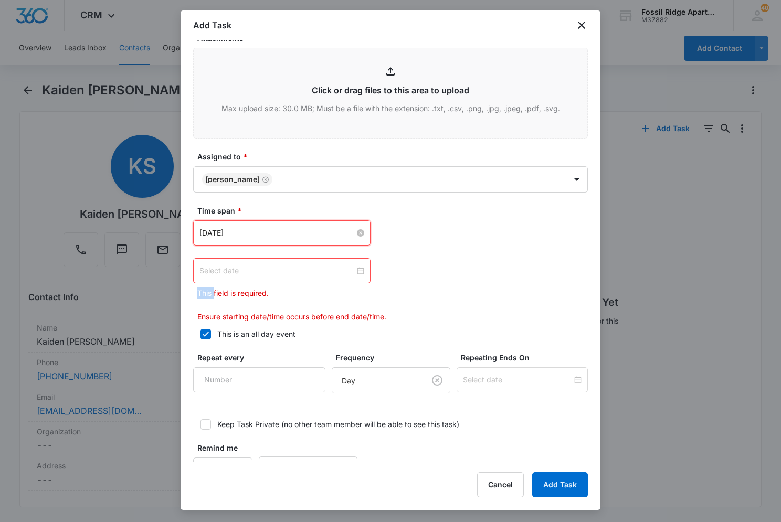
click at [358, 271] on div at bounding box center [282, 271] width 165 height 12
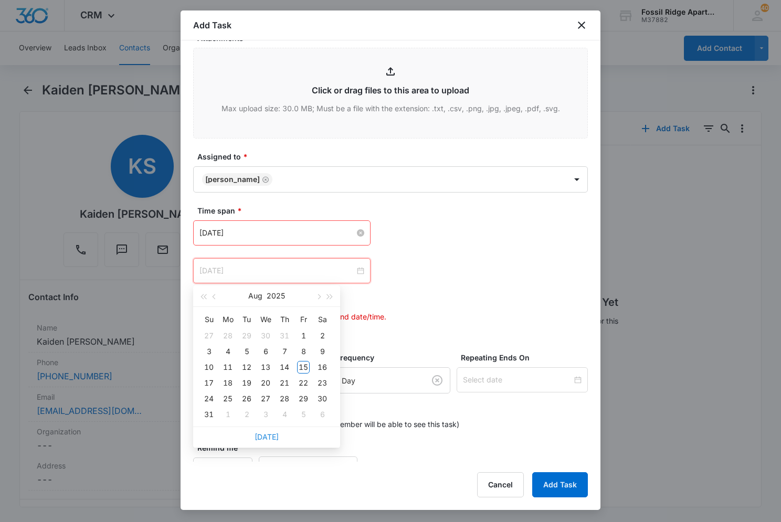
type input "[DATE]"
click at [266, 437] on link "[DATE]" at bounding box center [267, 437] width 24 height 9
type input "[DATE]"
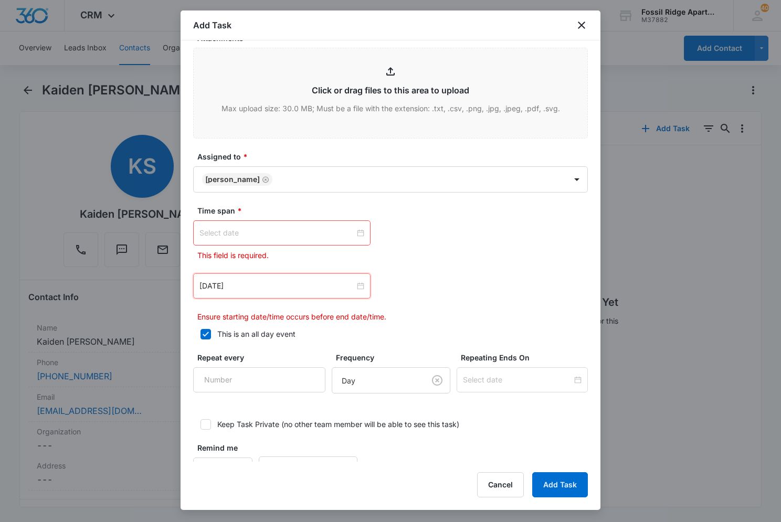
click at [355, 233] on div at bounding box center [282, 233] width 165 height 12
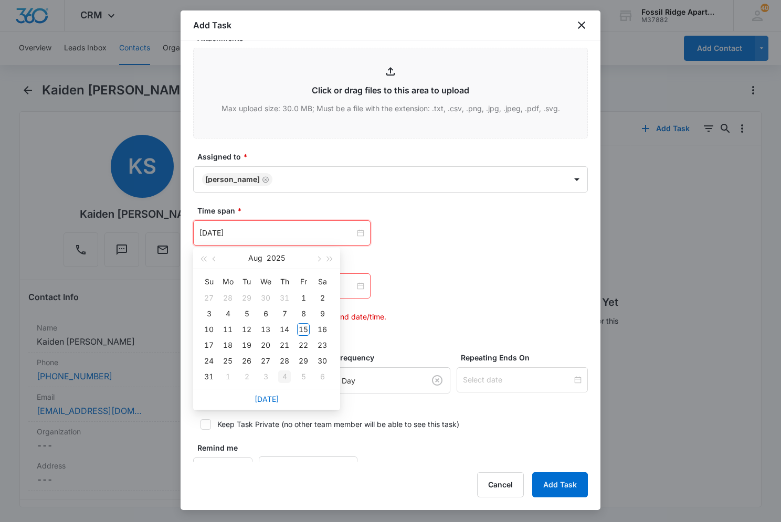
type input "[DATE]"
click at [273, 396] on link "[DATE]" at bounding box center [267, 399] width 24 height 9
type input "[DATE]"
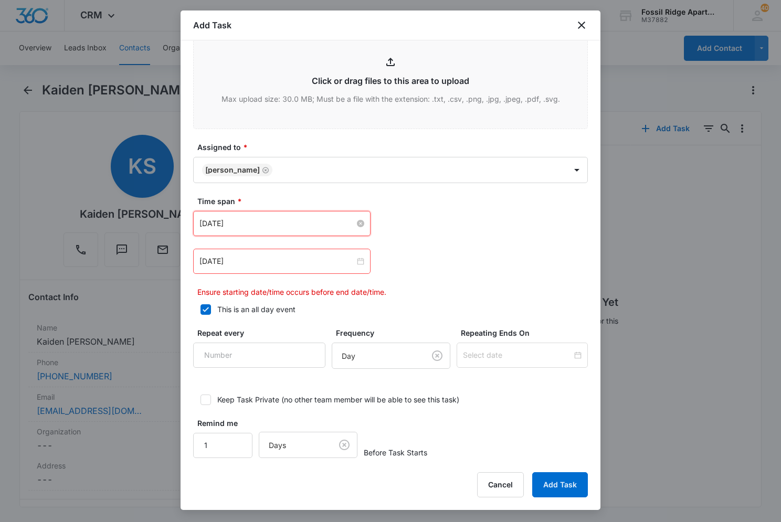
scroll to position [541, 0]
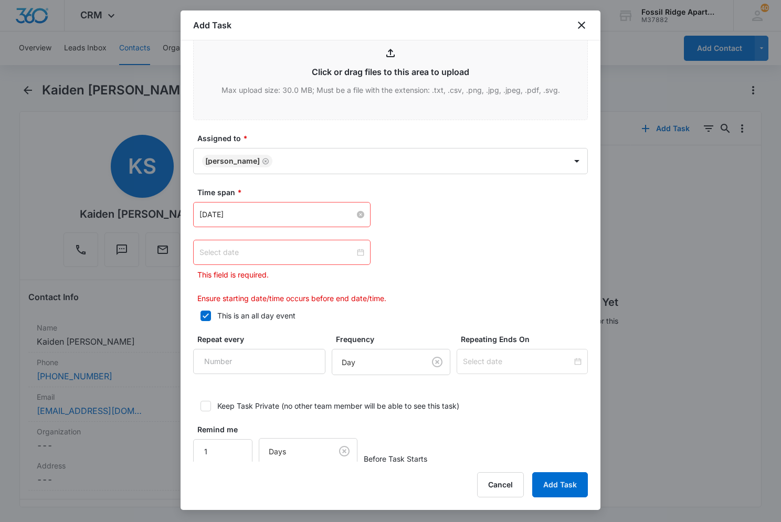
click at [358, 254] on div at bounding box center [282, 253] width 165 height 12
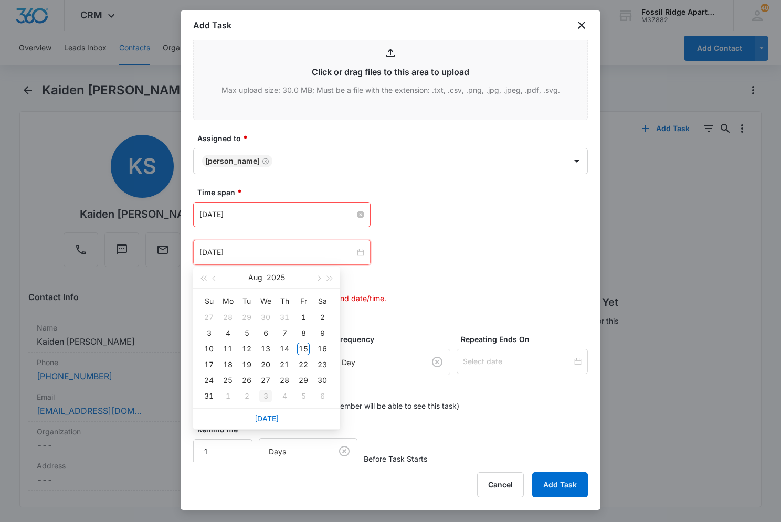
type input "[DATE]"
click at [264, 418] on link "[DATE]" at bounding box center [267, 418] width 24 height 9
type input "[DATE]"
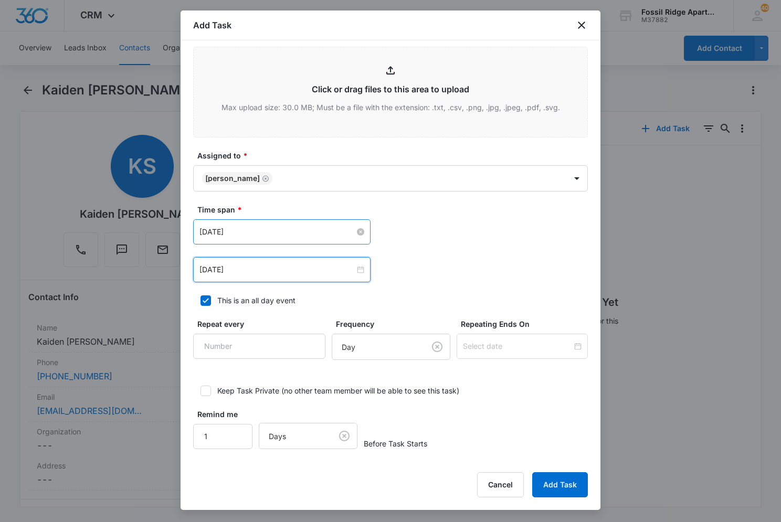
scroll to position [524, 0]
click at [561, 480] on button "Add Task" at bounding box center [560, 485] width 56 height 25
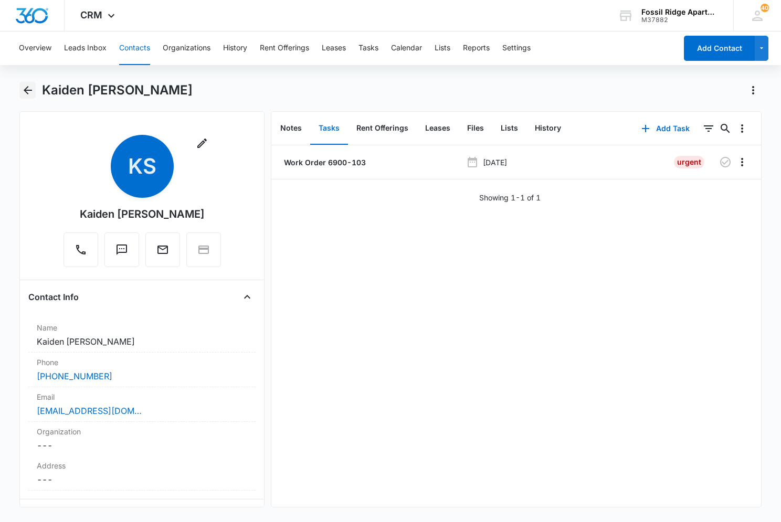
click at [27, 94] on icon "Back" at bounding box center [28, 90] width 8 height 8
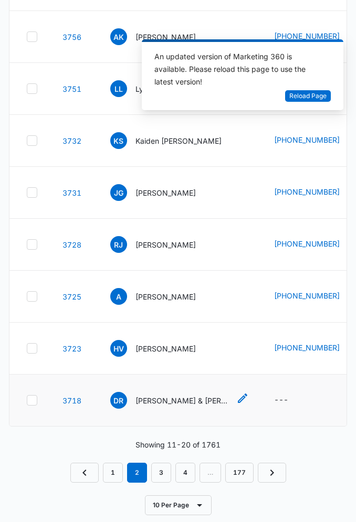
scroll to position [251, 0]
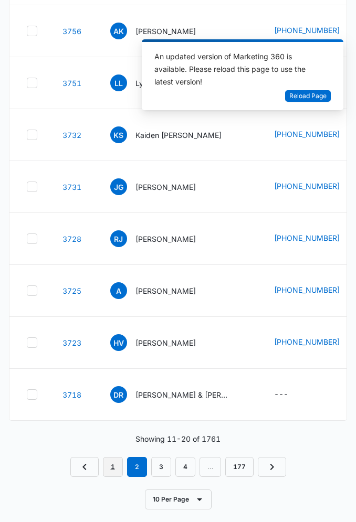
click at [116, 470] on link "1" at bounding box center [113, 467] width 20 height 20
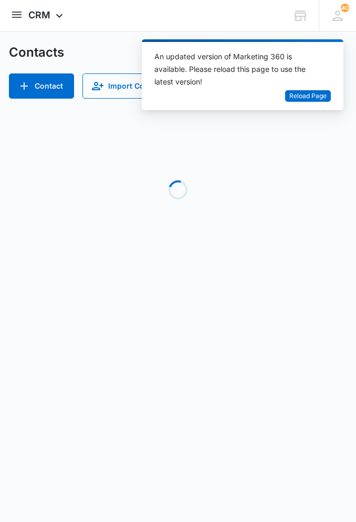
scroll to position [0, 0]
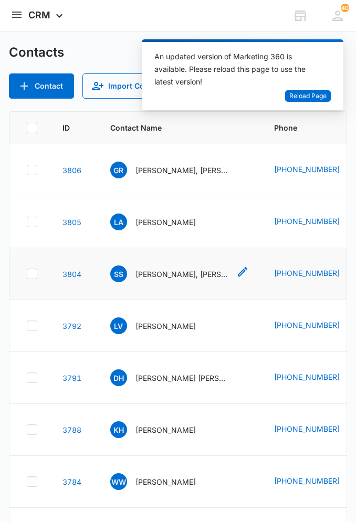
click at [148, 276] on p "[PERSON_NAME], [PERSON_NAME]" at bounding box center [182, 274] width 95 height 11
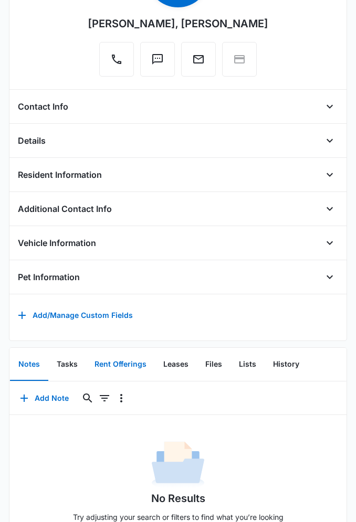
scroll to position [202, 0]
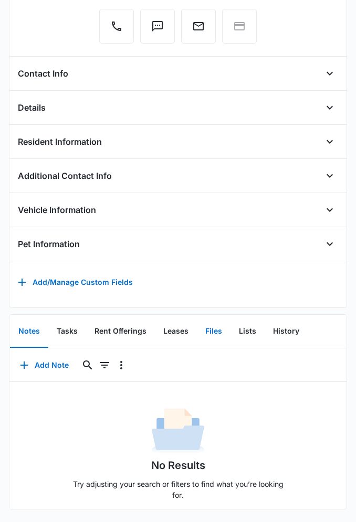
click at [203, 320] on button "Files" at bounding box center [214, 332] width 34 height 33
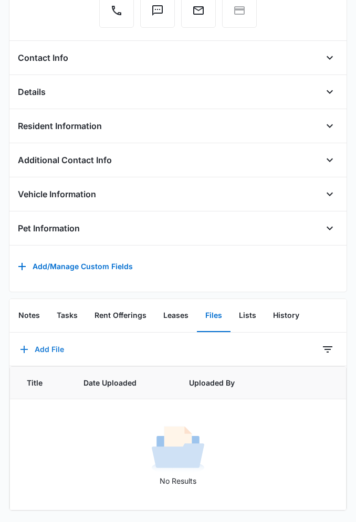
click at [63, 359] on button "Add File" at bounding box center [41, 349] width 65 height 25
click at [62, 387] on div "Upload Files" at bounding box center [44, 383] width 42 height 7
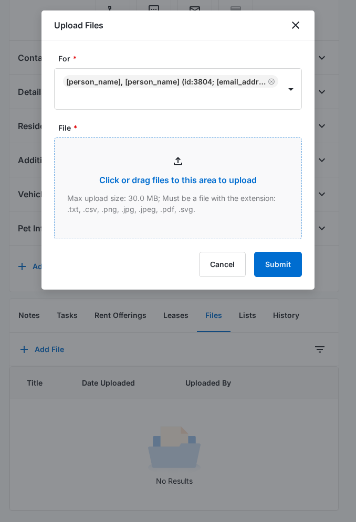
type input "C:\fakepath\7000-201 Lease_08152025104807.pdf"
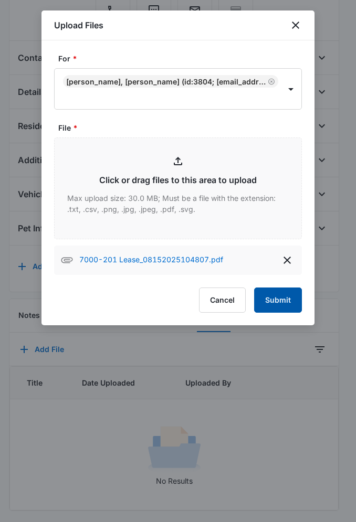
click at [276, 296] on button "Submit" at bounding box center [278, 300] width 48 height 25
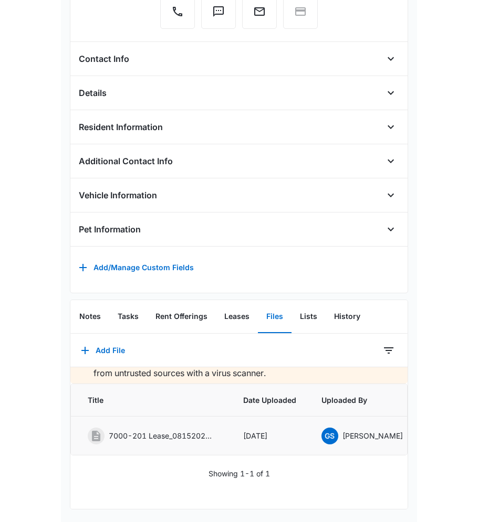
scroll to position [34, 0]
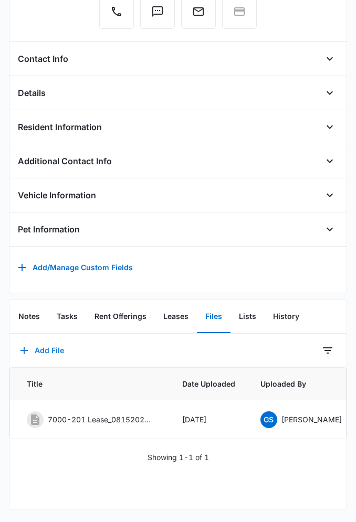
click at [53, 338] on button "Add File" at bounding box center [41, 350] width 65 height 25
click at [48, 376] on button "Upload Files" at bounding box center [50, 384] width 80 height 16
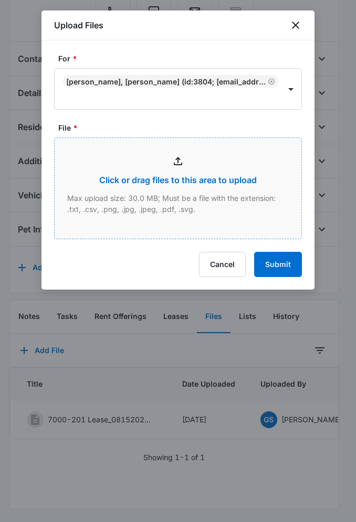
type input "C:\fakepath\700-201 Salome App_08152025113122.pdf"
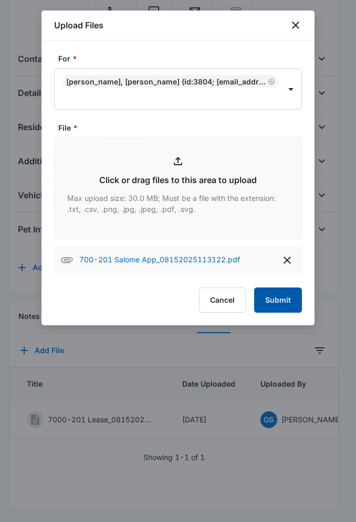
click at [276, 292] on button "Submit" at bounding box center [278, 300] width 48 height 25
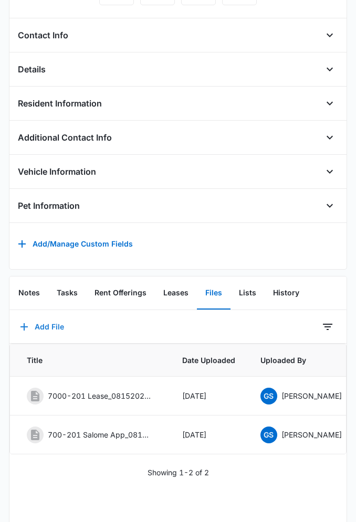
click at [42, 328] on button "Add File" at bounding box center [41, 326] width 65 height 25
click at [40, 364] on div "Upload Files" at bounding box center [44, 360] width 42 height 7
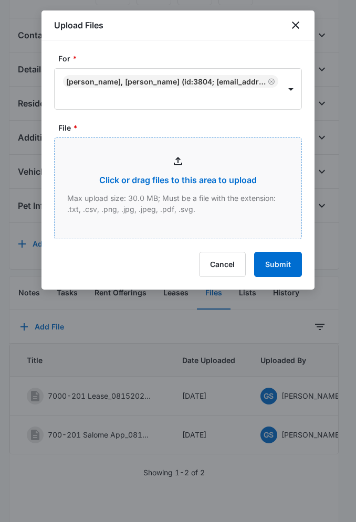
type input "C:\fakepath\700-201 Heidy App_08152025113339.pdf"
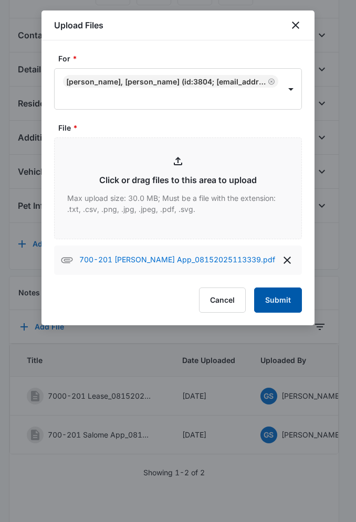
click at [283, 297] on button "Submit" at bounding box center [278, 300] width 48 height 25
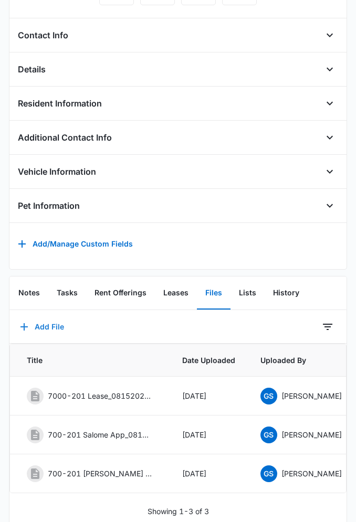
click at [49, 333] on button "Add File" at bounding box center [41, 326] width 65 height 25
click at [54, 364] on div "Upload Files" at bounding box center [44, 360] width 42 height 7
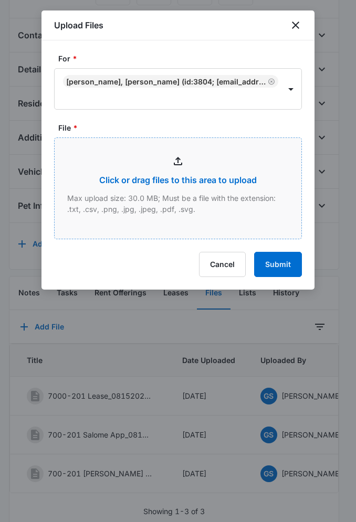
type input "C:\fakepath\7000-201 Addendums_08152025113541.pdf"
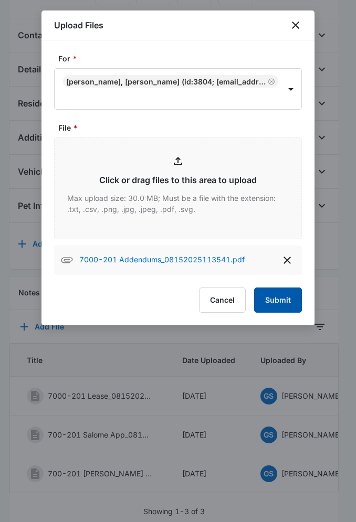
click at [279, 298] on button "Submit" at bounding box center [278, 300] width 48 height 25
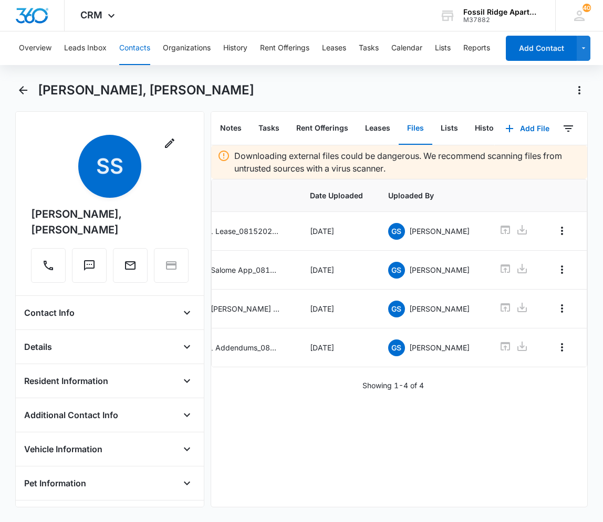
scroll to position [0, 94]
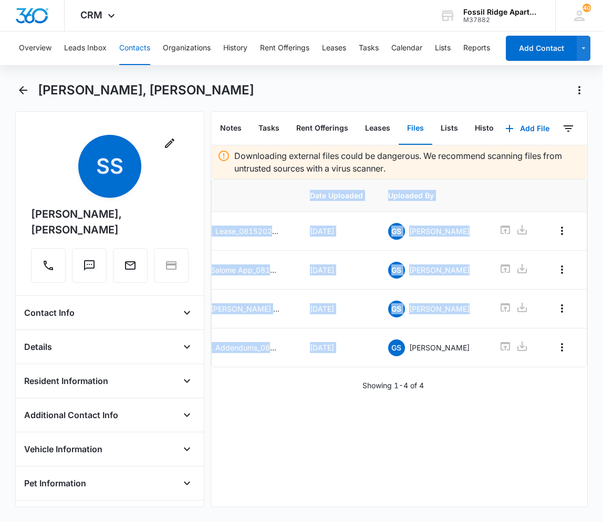
drag, startPoint x: 361, startPoint y: 366, endPoint x: 299, endPoint y: 372, distance: 62.7
click at [299, 368] on div "Title Date Uploaded Uploaded By 7000-201 Lease_08152025104807.pdf Aug 15, 2025 …" at bounding box center [399, 273] width 376 height 188
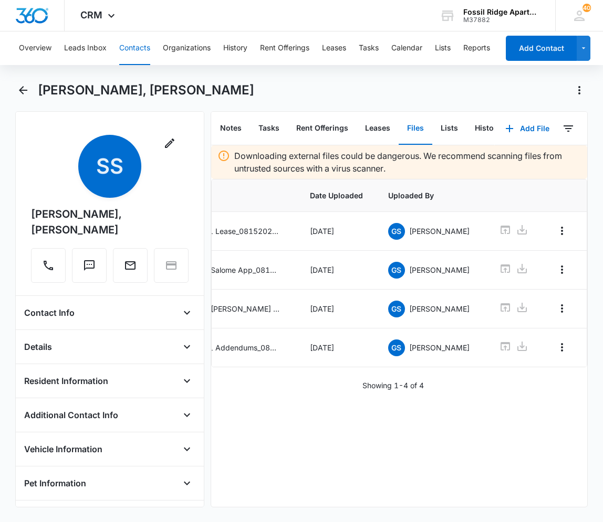
drag, startPoint x: 299, startPoint y: 372, endPoint x: 317, endPoint y: 386, distance: 22.9
click at [314, 391] on div "Showing 1-4 of 4" at bounding box center [399, 385] width 376 height 11
click at [363, 229] on td at bounding box center [564, 231] width 46 height 39
click at [363, 227] on icon "Overflow Menu" at bounding box center [561, 231] width 13 height 13
click at [363, 265] on button "Edit" at bounding box center [536, 261] width 51 height 16
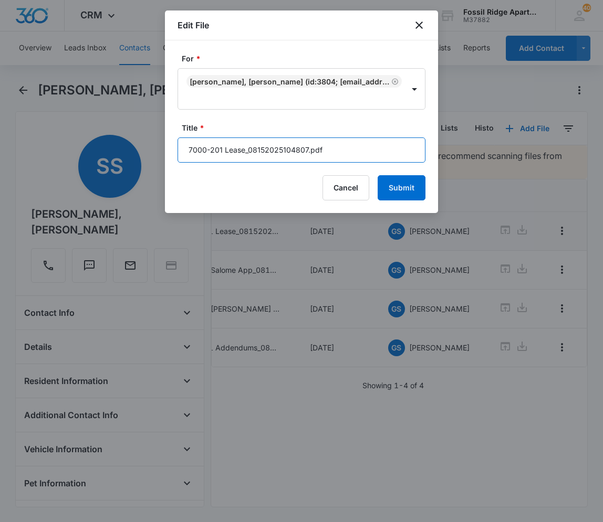
drag, startPoint x: 371, startPoint y: 146, endPoint x: 245, endPoint y: 163, distance: 127.7
click at [245, 163] on form "For * Salome Samayoa, Hidy Rivas (ID:3804; salomesamayoa502@gmail.com; 47829711…" at bounding box center [301, 127] width 248 height 148
click at [185, 146] on input "7000-201 Lease" at bounding box center [301, 150] width 248 height 25
type input "597-7000-201 Lease"
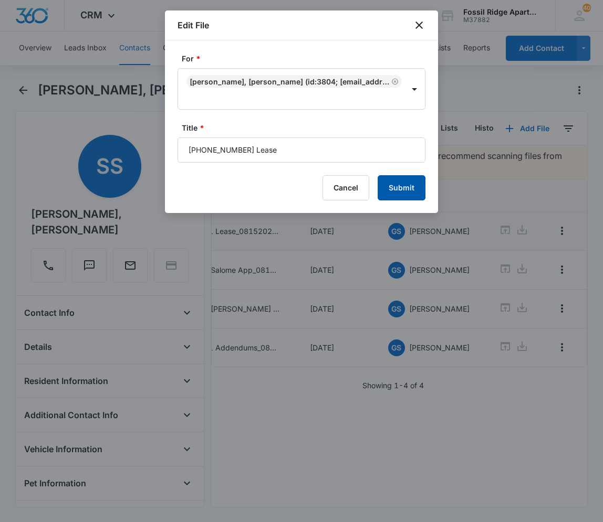
click at [363, 181] on button "Submit" at bounding box center [401, 187] width 48 height 25
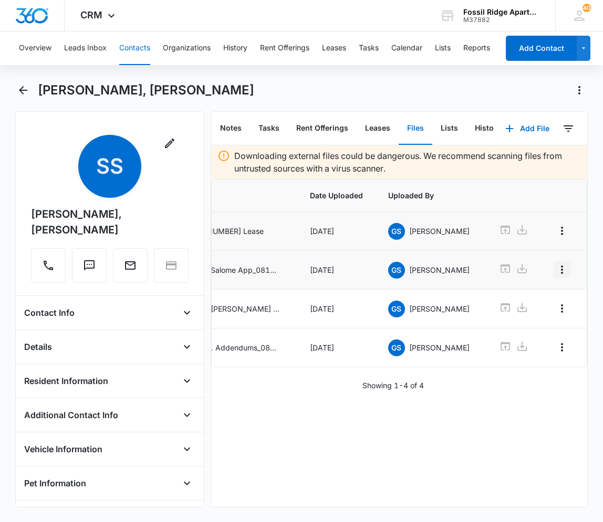
click at [363, 267] on icon "Overflow Menu" at bounding box center [561, 270] width 13 height 13
click at [363, 301] on td at bounding box center [564, 309] width 46 height 39
click at [363, 266] on icon "Overflow Menu" at bounding box center [561, 270] width 13 height 13
click at [363, 299] on button "Edit" at bounding box center [536, 299] width 51 height 16
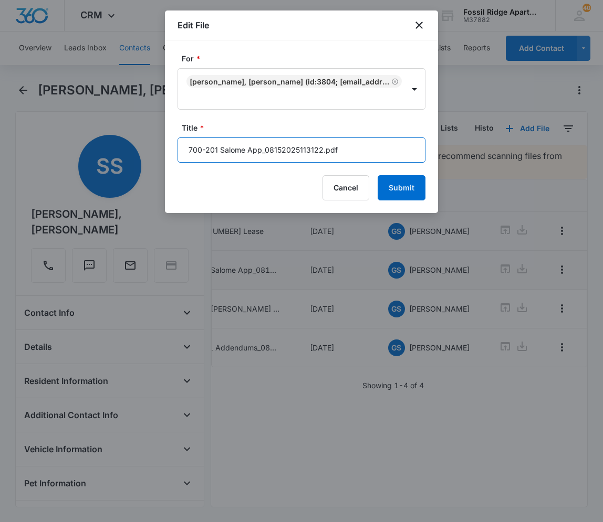
drag, startPoint x: 366, startPoint y: 151, endPoint x: 260, endPoint y: 162, distance: 106.2
click at [260, 162] on input "700-201 Salome App_08152025113122.pdf" at bounding box center [301, 150] width 248 height 25
click at [200, 148] on input "700-201 Salome App" at bounding box center [301, 150] width 248 height 25
click at [183, 152] on input "7000-201 Salome App" at bounding box center [301, 150] width 248 height 25
type input "597-7000-201 Salome App"
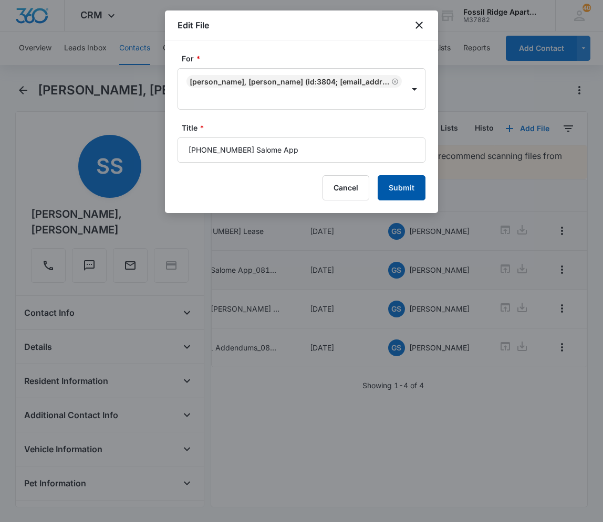
click at [363, 184] on button "Submit" at bounding box center [401, 187] width 48 height 25
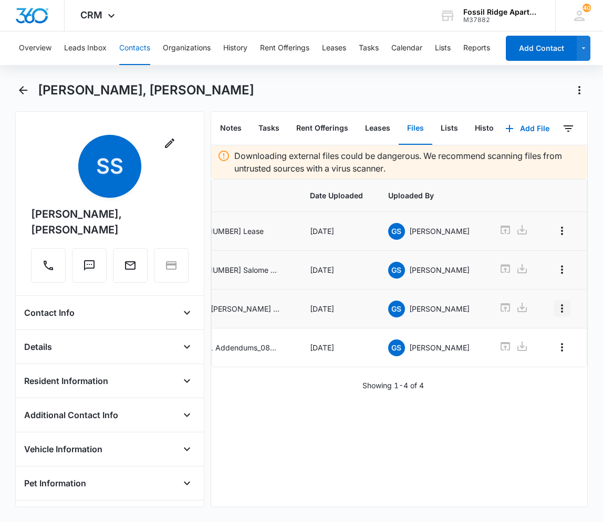
click at [363, 307] on icon "Overflow Menu" at bounding box center [561, 308] width 13 height 13
click at [363, 337] on td at bounding box center [513, 348] width 55 height 39
click at [363, 310] on icon "Overflow Menu" at bounding box center [561, 308] width 13 height 13
click at [363, 339] on div "Edit" at bounding box center [529, 337] width 13 height 7
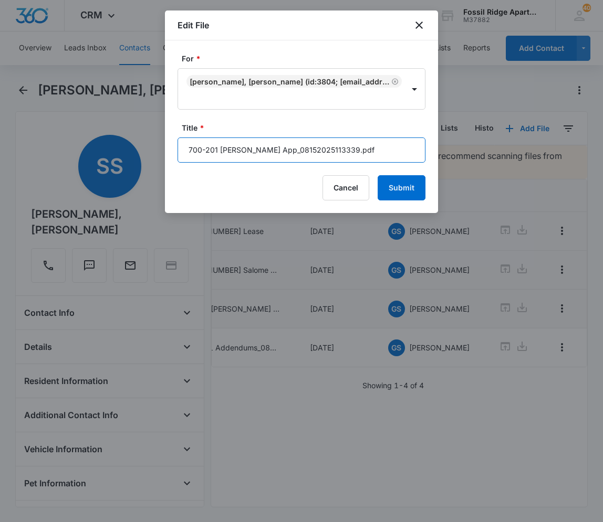
drag, startPoint x: 351, startPoint y: 152, endPoint x: 257, endPoint y: 154, distance: 94.0
click at [257, 154] on input "700-201 Heidy App_08152025113339.pdf" at bounding box center [301, 150] width 248 height 25
click at [195, 146] on input "700-201 Heidy App" at bounding box center [301, 150] width 248 height 25
click at [182, 149] on input "7000-201 Heidy App" at bounding box center [301, 150] width 248 height 25
type input "597-7000-201 Heidy App"
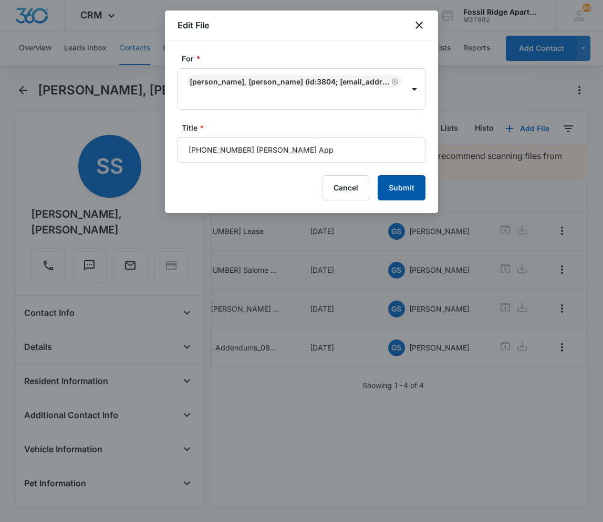
click at [363, 191] on button "Submit" at bounding box center [401, 187] width 48 height 25
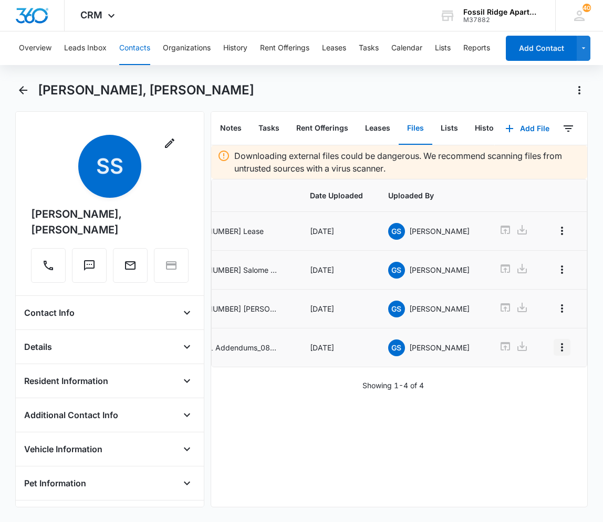
click at [363, 348] on icon "Overflow Menu" at bounding box center [561, 347] width 13 height 13
click at [363, 377] on div "Downloading external files could be dangerous. We recommend scanning files from…" at bounding box center [399, 268] width 376 height 246
click at [363, 351] on icon "Overflow Menu" at bounding box center [561, 347] width 13 height 13
click at [363, 381] on button "Edit" at bounding box center [536, 377] width 51 height 16
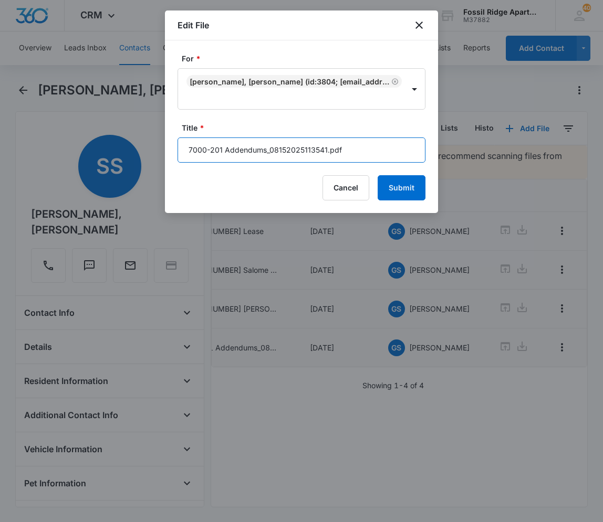
drag, startPoint x: 352, startPoint y: 150, endPoint x: 266, endPoint y: 152, distance: 86.6
click at [266, 152] on input "7000-201 Addendums_08152025113541.pdf" at bounding box center [301, 150] width 248 height 25
click at [180, 149] on input "7000-201 Addendums" at bounding box center [301, 150] width 248 height 25
type input "597-7000-201 Addendums"
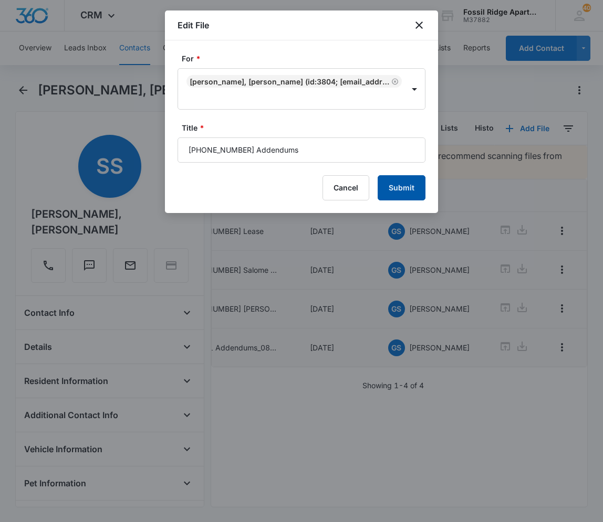
click at [363, 180] on button "Submit" at bounding box center [401, 187] width 48 height 25
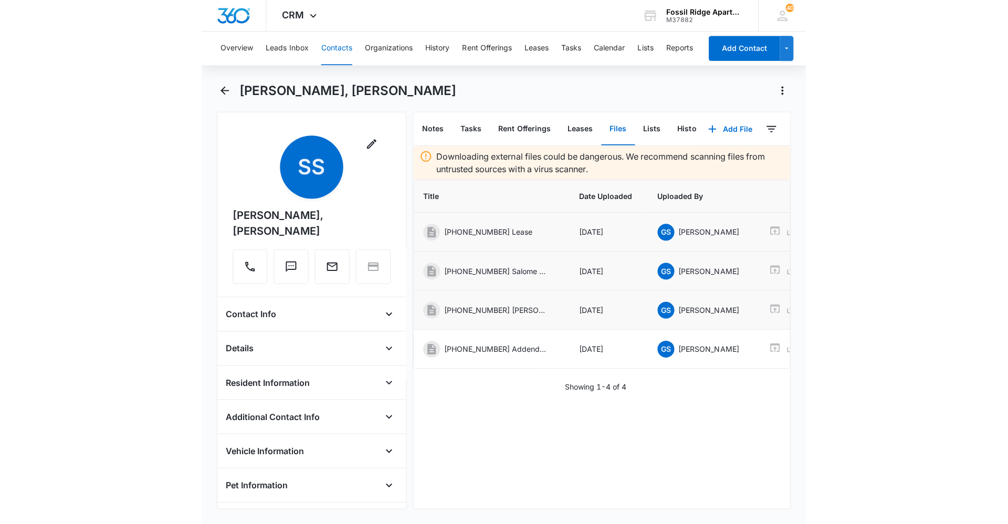
scroll to position [0, 0]
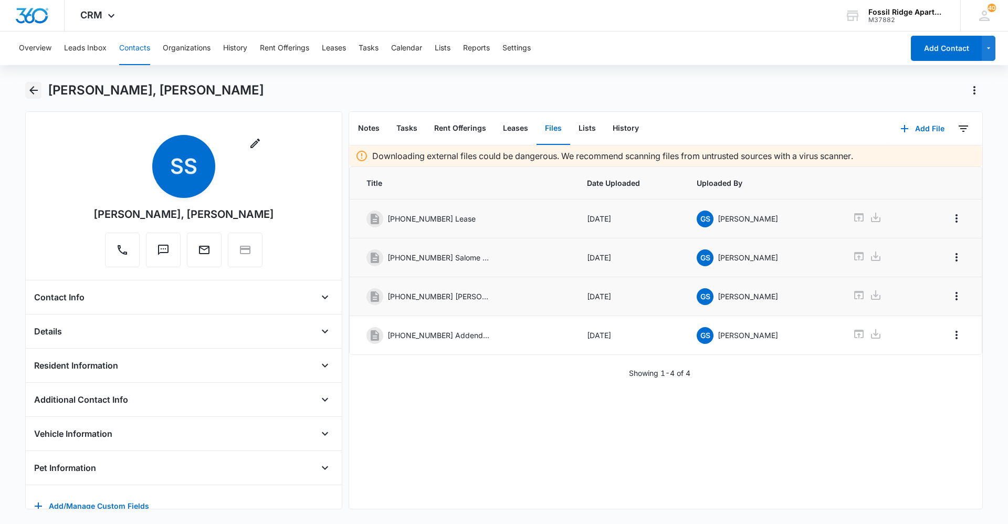
click at [33, 88] on icon "Back" at bounding box center [33, 90] width 8 height 8
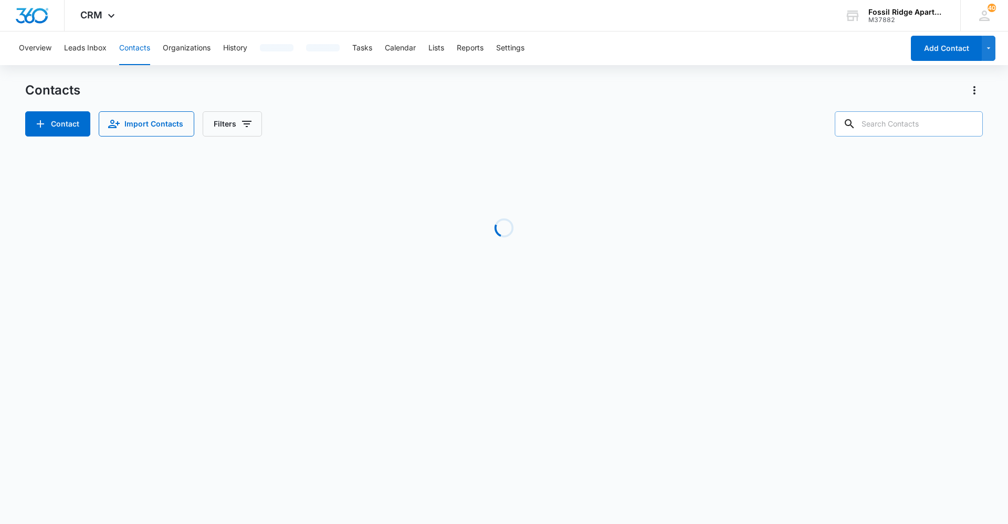
click at [897, 122] on input "text" at bounding box center [909, 123] width 148 height 25
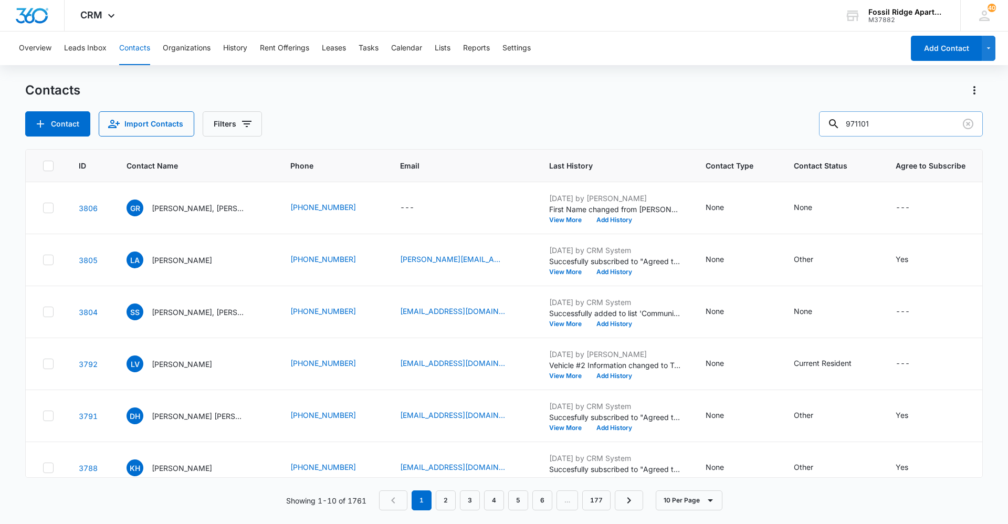
type input "971101"
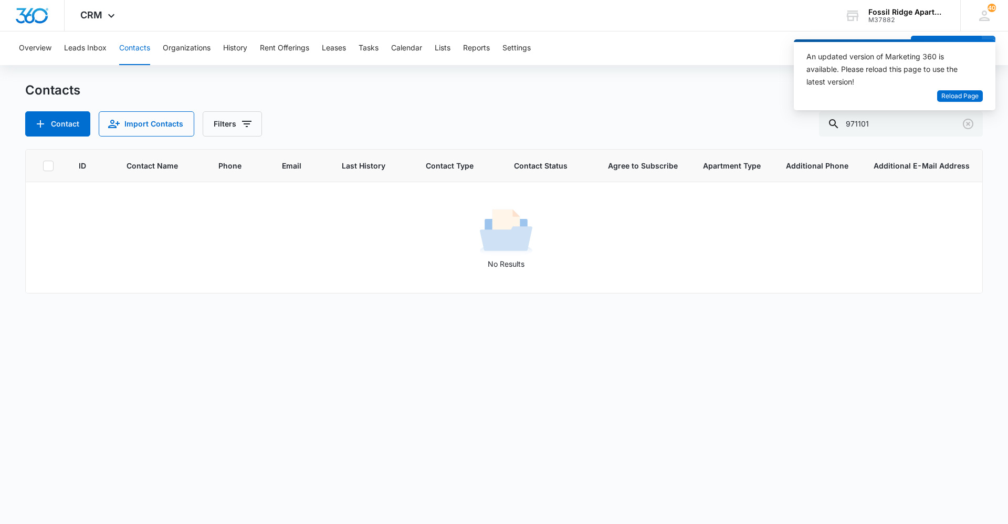
click at [770, 93] on div "Contacts" at bounding box center [504, 90] width 958 height 17
click at [970, 120] on icon "Clear" at bounding box center [968, 124] width 11 height 11
